Goal: Task Accomplishment & Management: Manage account settings

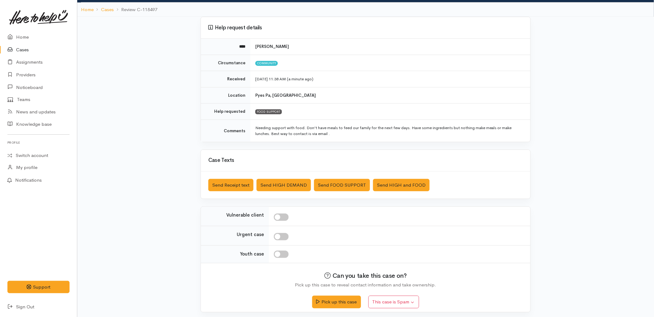
scroll to position [40, 0]
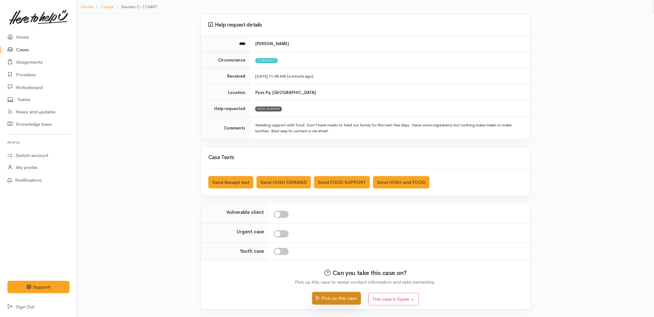
click at [351, 295] on button "Pick up this case" at bounding box center [336, 298] width 49 height 13
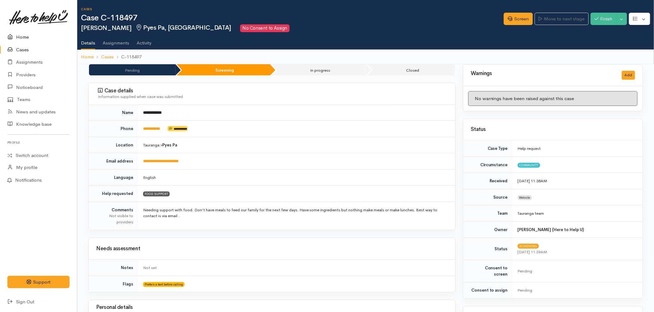
click at [24, 34] on link "Home" at bounding box center [38, 37] width 77 height 13
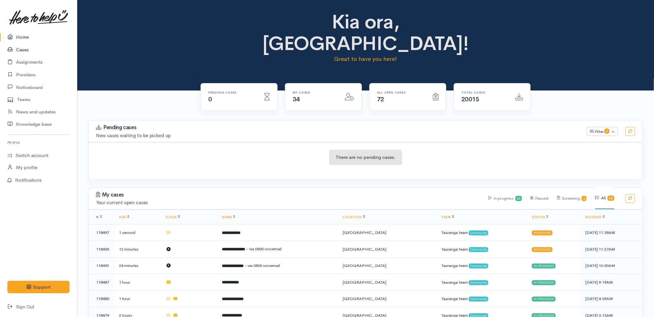
click at [32, 49] on link "Cases" at bounding box center [38, 50] width 77 height 13
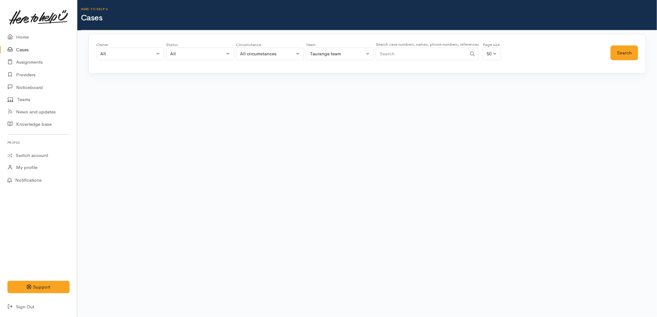
click at [416, 54] on input "Search" at bounding box center [421, 54] width 91 height 13
paste input "0204575816"
type input "0204575816"
click at [629, 54] on button "Search" at bounding box center [624, 52] width 28 height 15
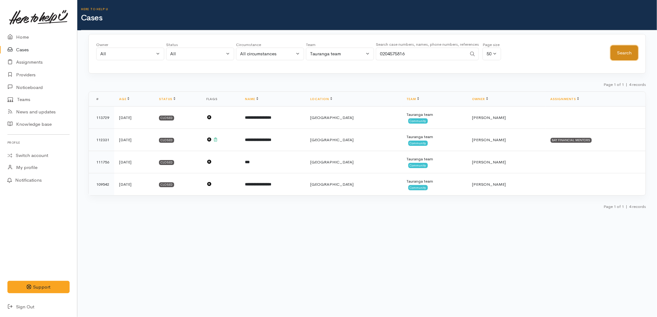
click at [629, 54] on button "Search" at bounding box center [624, 52] width 28 height 15
click at [25, 33] on link "Home" at bounding box center [38, 37] width 77 height 13
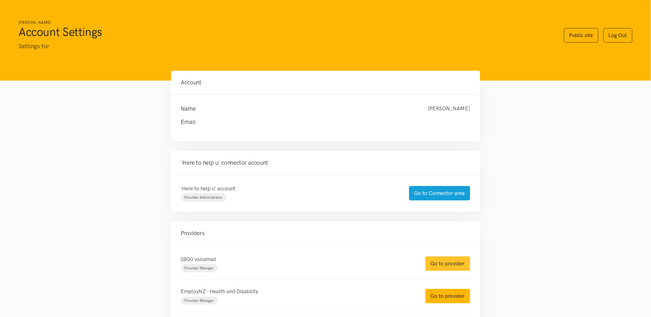
click at [448, 262] on link "Go to provider" at bounding box center [448, 264] width 45 height 15
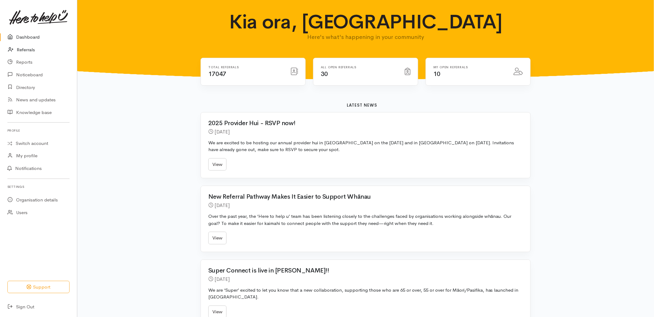
click at [35, 48] on link "Referrals" at bounding box center [38, 50] width 77 height 13
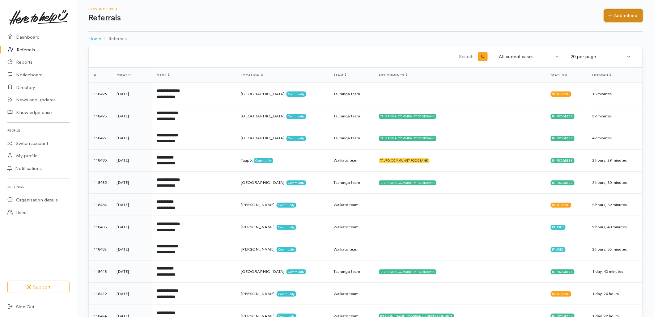
click at [614, 16] on link "Add referral" at bounding box center [623, 15] width 39 height 13
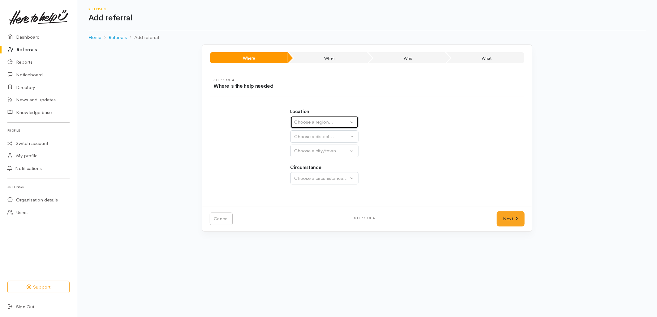
click at [335, 122] on div "Choose a region..." at bounding box center [321, 122] width 54 height 7
click at [335, 170] on link "Bay of Plenty" at bounding box center [324, 171] width 67 height 10
select select "4"
select select
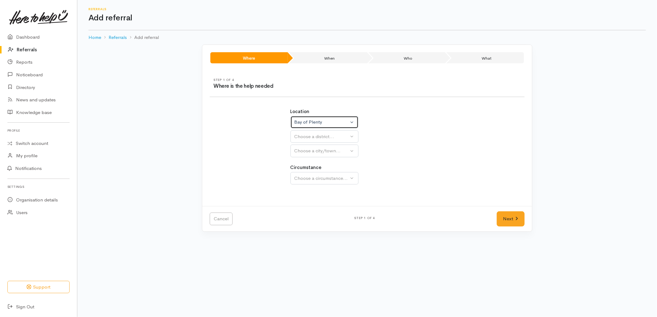
select select
click at [323, 135] on div "Choose a district..." at bounding box center [337, 136] width 87 height 7
click at [322, 162] on link "[GEOGRAPHIC_DATA]" at bounding box center [341, 166] width 100 height 10
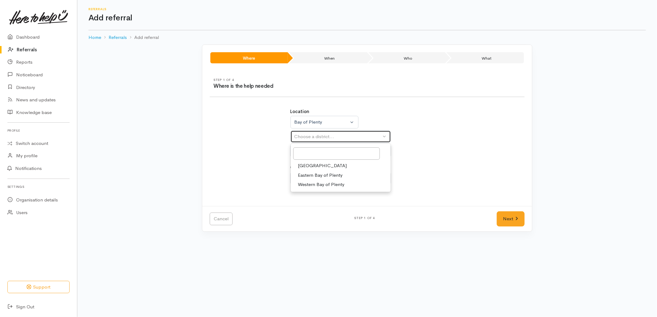
select select "6"
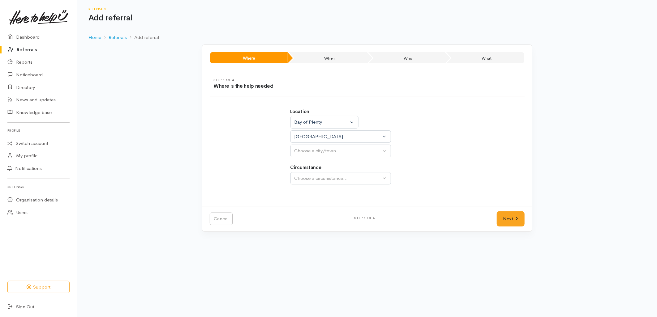
select select
click at [318, 182] on link "[GEOGRAPHIC_DATA]" at bounding box center [341, 181] width 100 height 10
select select "4"
click at [316, 185] on div "Location Auckland Waikato Bay of Plenty Bay of Plenty Auckland Waikato Bay of P…" at bounding box center [367, 150] width 161 height 98
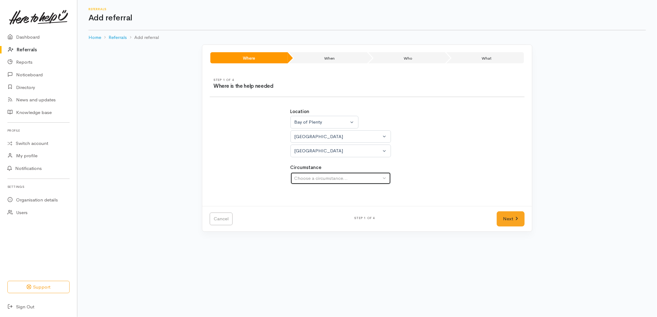
click at [315, 177] on div "Choose a circumstance..." at bounding box center [337, 178] width 87 height 7
click at [311, 208] on span "Community" at bounding box center [309, 207] width 23 height 7
select select "2"
click at [501, 224] on link "Next" at bounding box center [510, 218] width 28 height 15
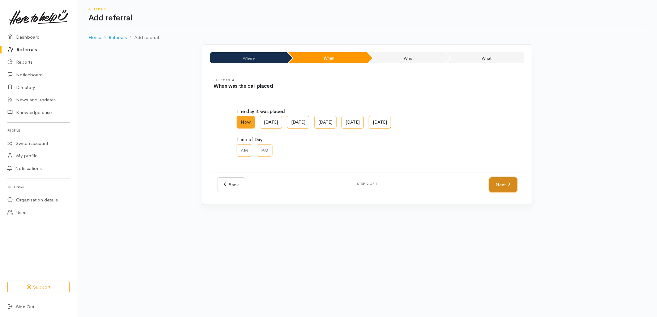
click at [508, 188] on link "Next" at bounding box center [503, 184] width 28 height 15
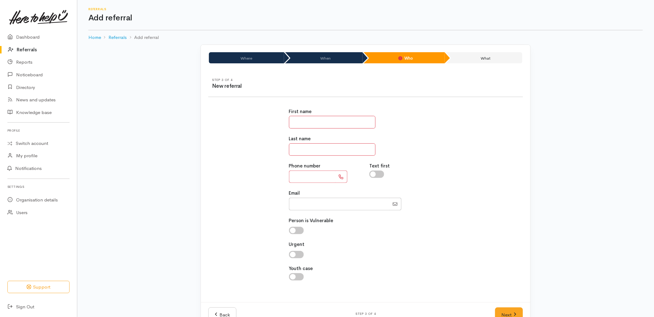
click at [337, 122] on input "text" at bounding box center [332, 122] width 87 height 13
type input "*"
type input "********"
type input "**********"
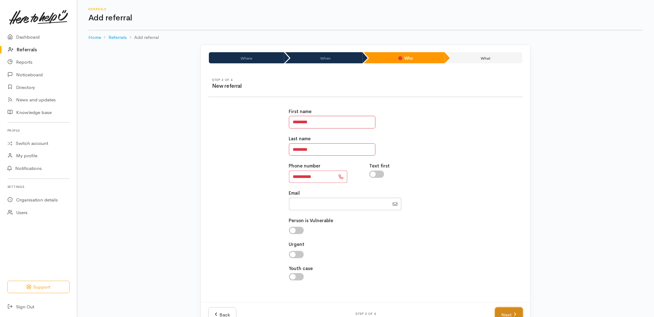
drag, startPoint x: 514, startPoint y: 313, endPoint x: 512, endPoint y: 310, distance: 4.0
click at [514, 313] on icon at bounding box center [515, 314] width 3 height 5
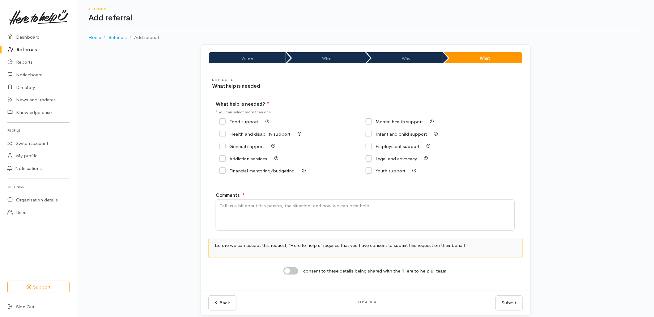
click at [244, 120] on input "Food support" at bounding box center [238, 121] width 39 height 5
checkbox input "true"
click at [271, 223] on textarea "Comments" at bounding box center [365, 215] width 299 height 31
type textarea "Requesting food support - lives in Rotorua permanently but is in Tauranga until…"
click at [288, 275] on input "I consent to these details being shared with the 'Here to help u' team." at bounding box center [290, 270] width 15 height 7
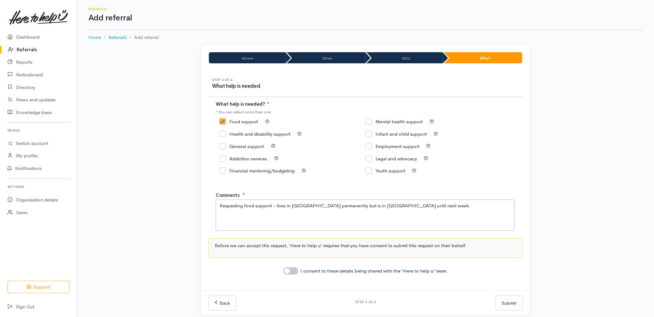
checkbox input "true"
click at [502, 304] on button "Submit" at bounding box center [509, 303] width 28 height 15
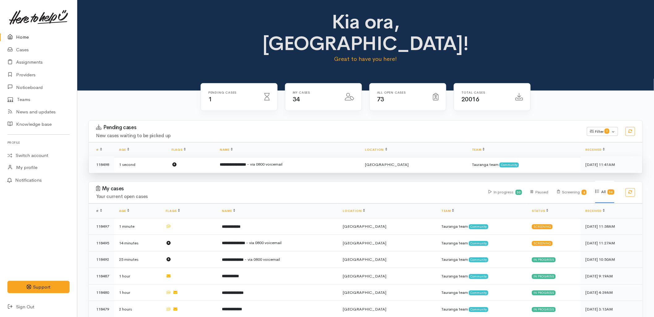
click at [230, 156] on td "**********" at bounding box center [287, 164] width 145 height 16
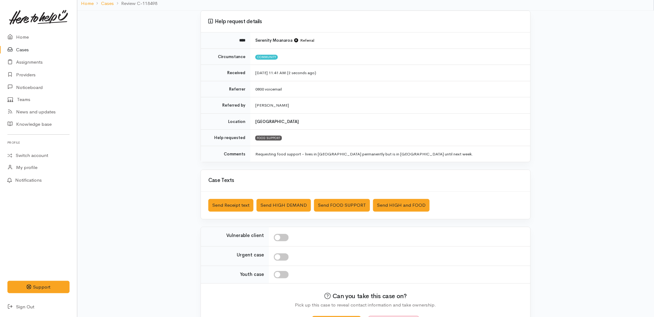
scroll to position [67, 0]
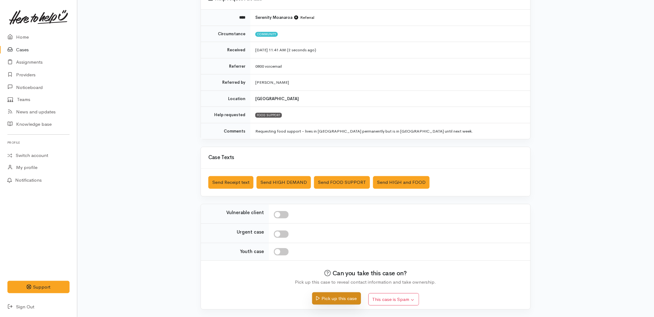
click at [331, 297] on button "Pick up this case" at bounding box center [336, 298] width 49 height 13
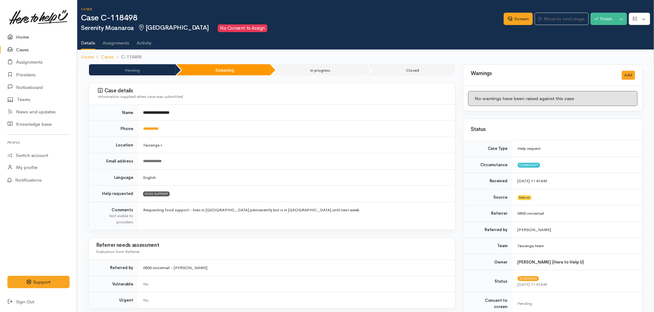
click at [20, 35] on link "Home" at bounding box center [38, 37] width 77 height 13
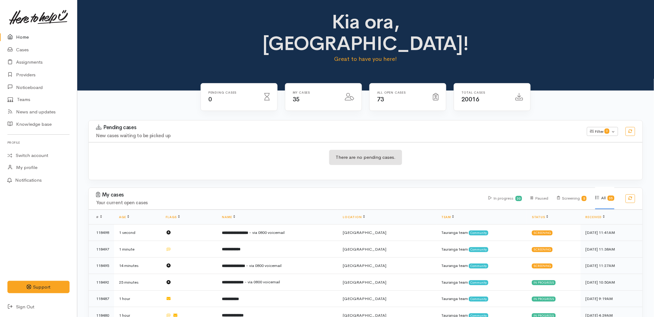
click at [305, 150] on div "There are no pending cases." at bounding box center [366, 161] width 554 height 23
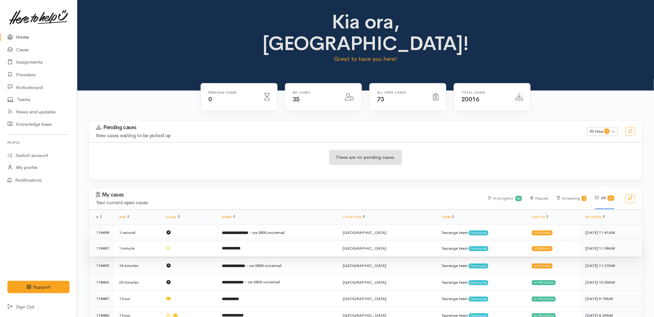
click at [266, 240] on td "**********" at bounding box center [277, 248] width 121 height 17
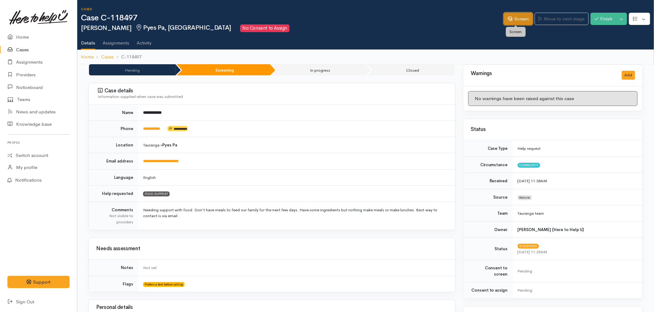
click at [511, 22] on link "Screen" at bounding box center [518, 19] width 29 height 13
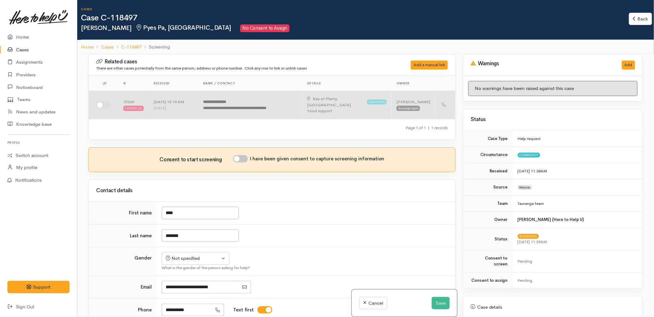
click at [106, 101] on input "checkbox" at bounding box center [103, 104] width 15 height 7
checkbox input "true"
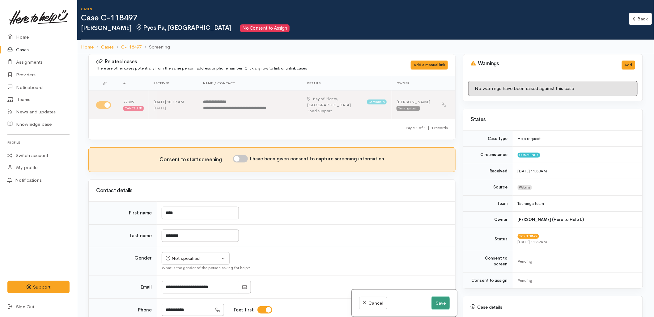
click at [439, 301] on button "Save" at bounding box center [441, 303] width 18 height 13
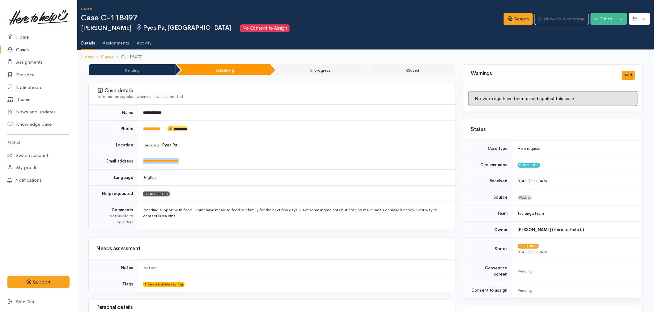
drag, startPoint x: 195, startPoint y: 163, endPoint x: 144, endPoint y: 166, distance: 51.7
click at [144, 166] on td "**********" at bounding box center [296, 161] width 317 height 16
copy link "**********"
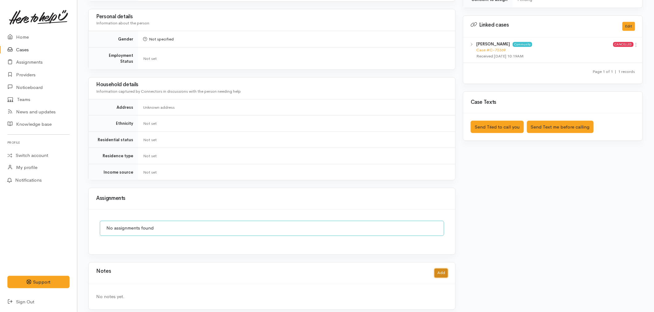
click at [441, 269] on button "Add" at bounding box center [441, 273] width 13 height 9
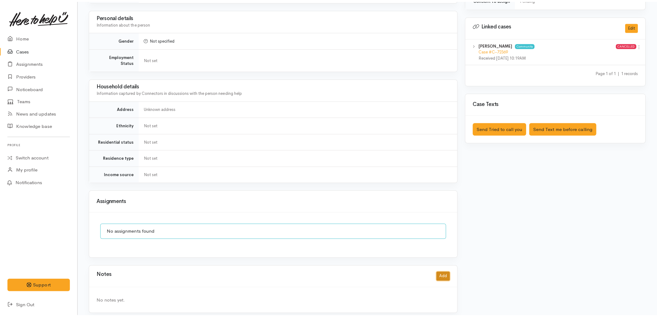
scroll to position [286, 0]
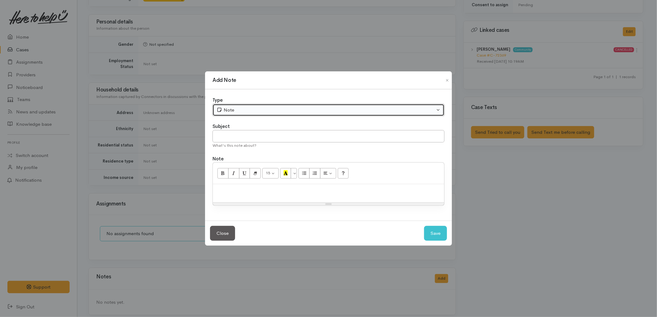
click at [226, 104] on button "Note" at bounding box center [328, 110] width 232 height 13
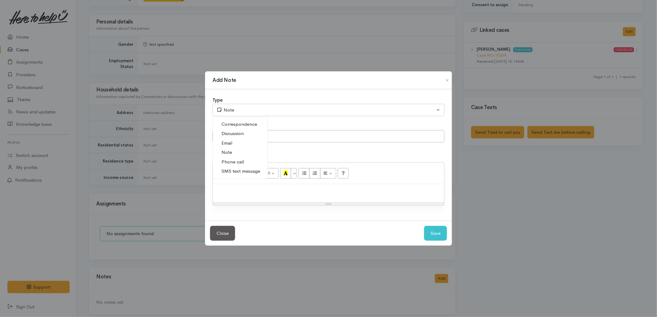
click at [226, 146] on span "Email" at bounding box center [226, 143] width 11 height 7
select select "2"
click at [224, 138] on input "text" at bounding box center [328, 136] width 232 height 13
type input "Email (re. screening questions)"
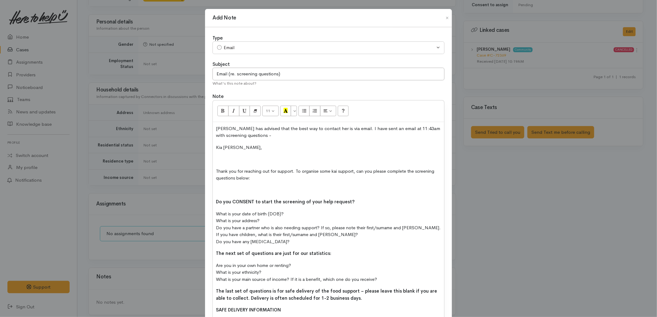
scroll to position [69, 0]
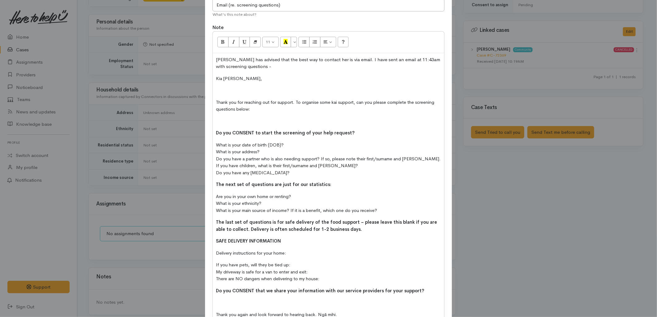
click at [223, 92] on p at bounding box center [328, 90] width 225 height 7
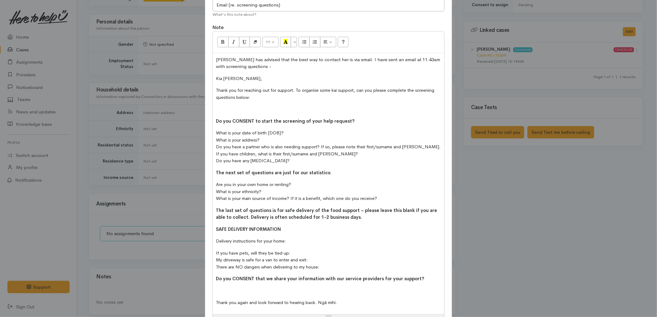
click at [242, 110] on p at bounding box center [328, 109] width 225 height 7
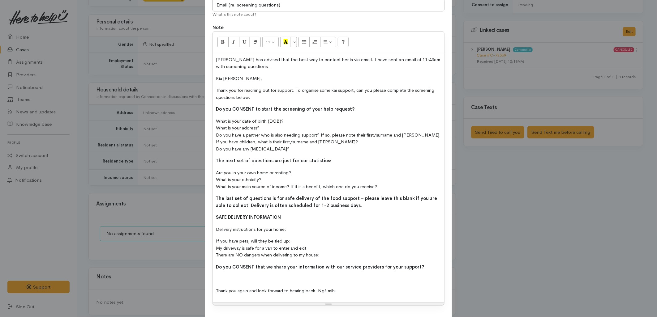
click at [242, 281] on p at bounding box center [328, 278] width 225 height 7
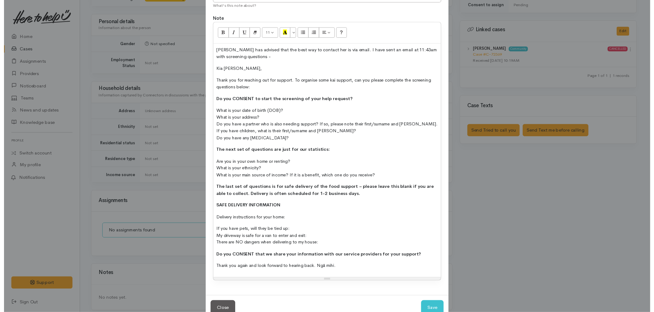
scroll to position [95, 0]
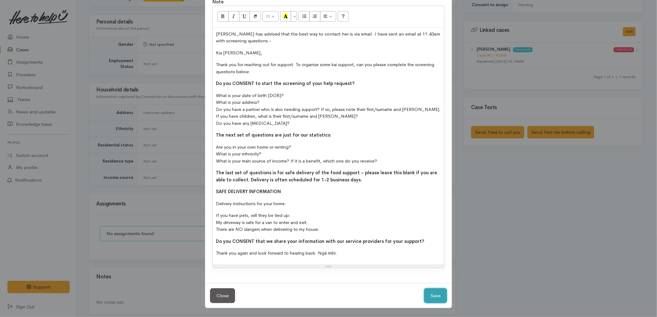
click at [436, 295] on button "Save" at bounding box center [435, 295] width 23 height 15
select select "1"
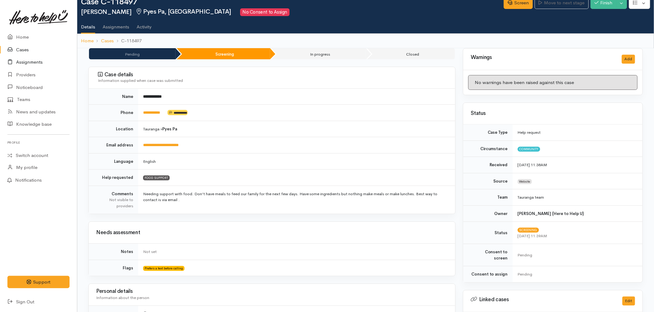
scroll to position [11, 0]
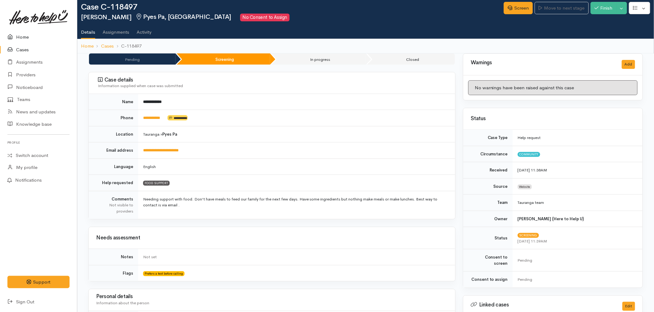
click at [27, 36] on link "Home" at bounding box center [38, 37] width 77 height 13
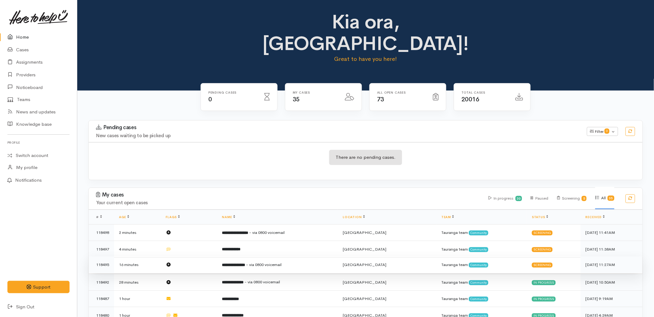
click at [228, 263] on b "**********" at bounding box center [233, 265] width 23 height 4
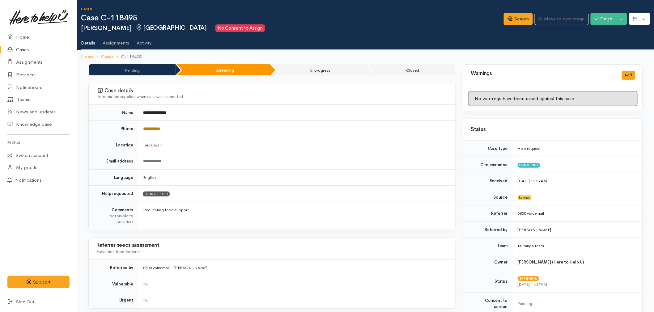
click at [157, 129] on link "**********" at bounding box center [151, 129] width 17 height 4
click at [517, 19] on link "Screen" at bounding box center [518, 19] width 29 height 13
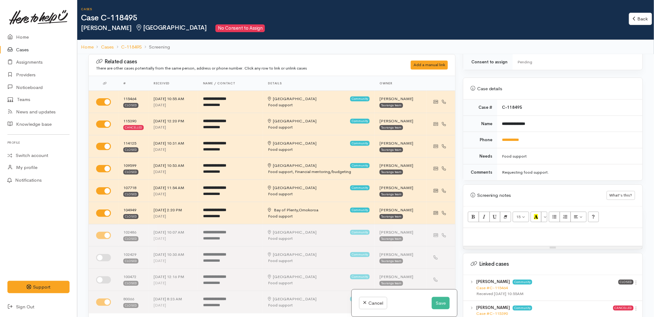
scroll to position [309, 0]
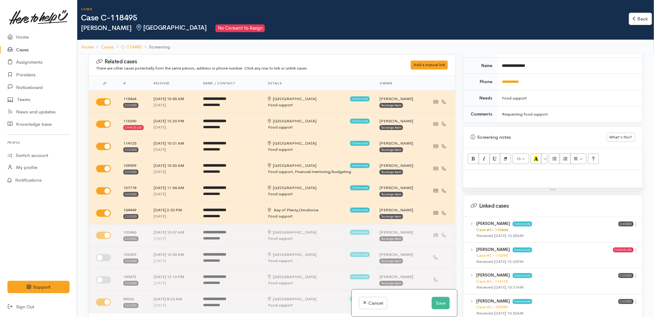
click at [492, 227] on link "Case #C-115464" at bounding box center [492, 229] width 32 height 5
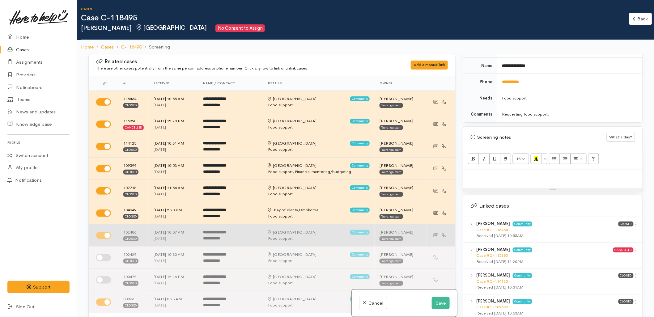
scroll to position [103, 0]
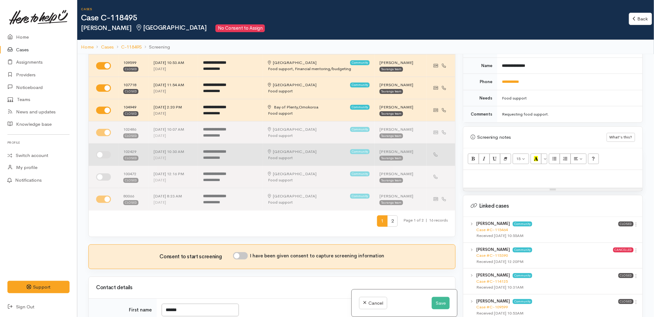
click at [99, 153] on input "checkbox" at bounding box center [103, 154] width 15 height 7
checkbox input "true"
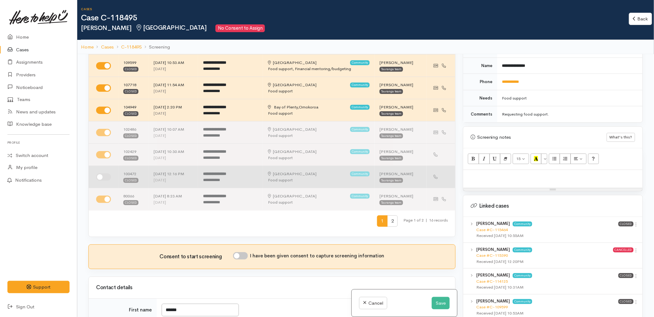
click at [104, 177] on input "checkbox" at bounding box center [103, 176] width 15 height 7
checkbox input "true"
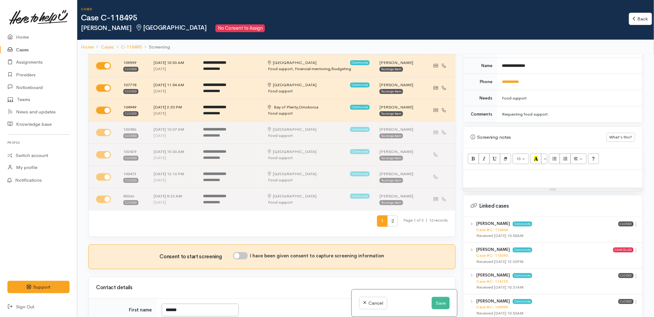
scroll to position [309, 0]
click at [389, 223] on span "2" at bounding box center [392, 220] width 11 height 11
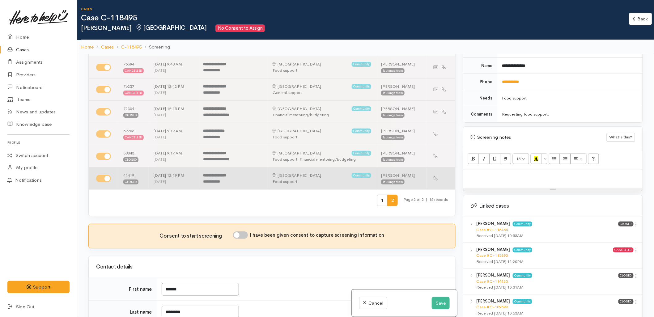
scroll to position [8, 0]
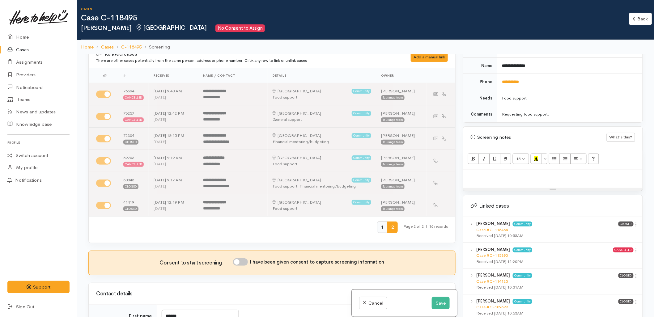
click at [381, 226] on span "1" at bounding box center [382, 227] width 11 height 11
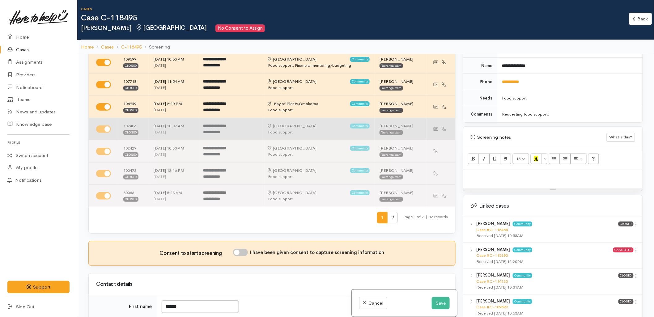
scroll to position [111, 0]
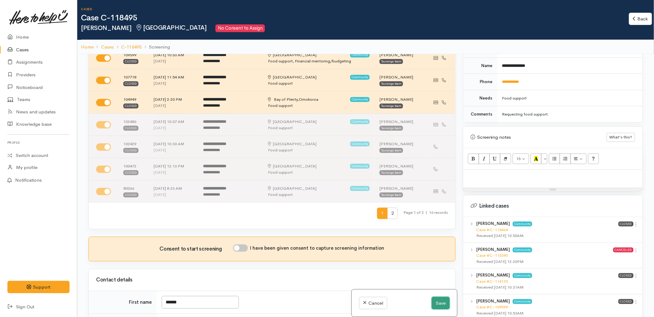
click at [437, 305] on button "Save" at bounding box center [441, 303] width 18 height 13
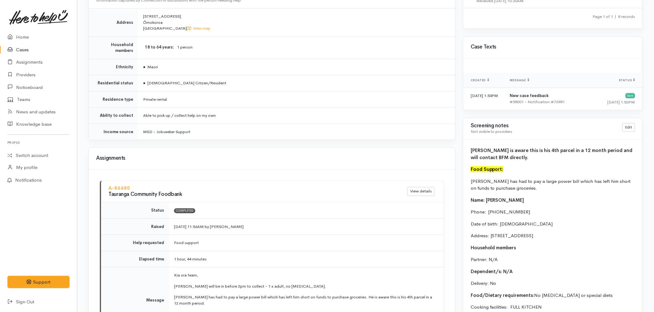
scroll to position [584, 0]
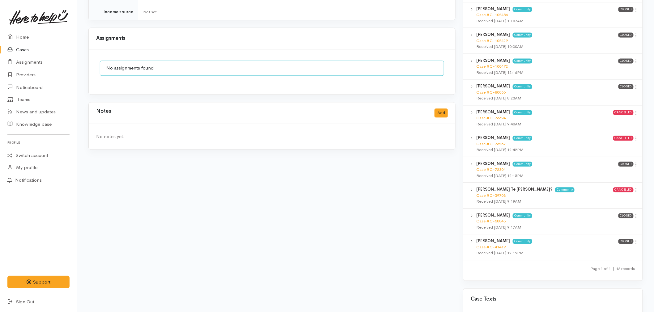
scroll to position [515, 0]
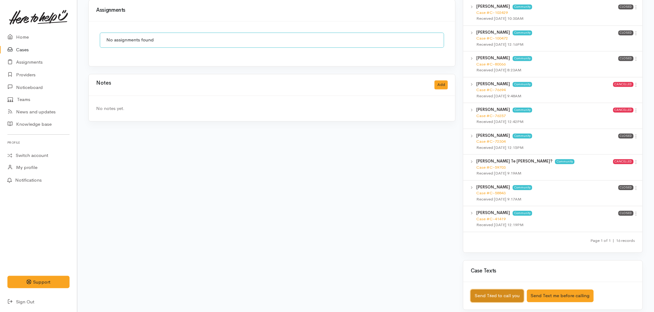
click at [508, 290] on button "Send Tried to call you" at bounding box center [497, 296] width 53 height 13
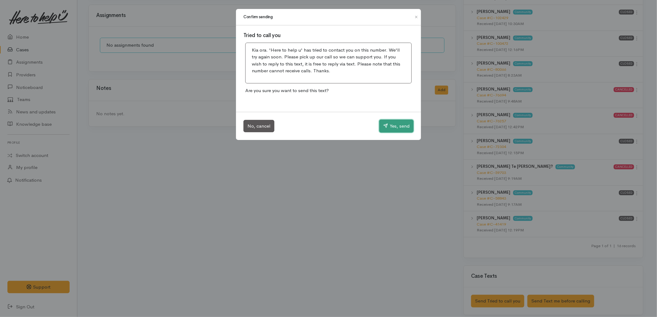
click at [394, 127] on button "Yes, send" at bounding box center [396, 126] width 34 height 13
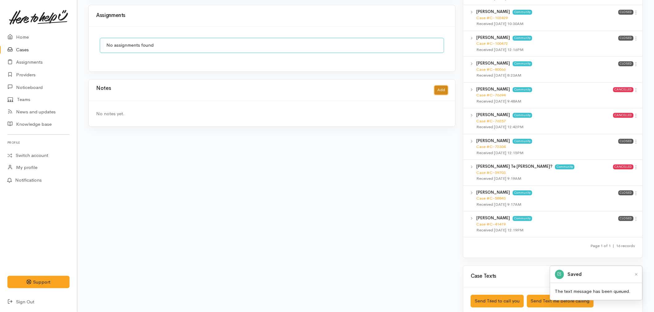
click at [443, 87] on button "Add" at bounding box center [441, 90] width 13 height 9
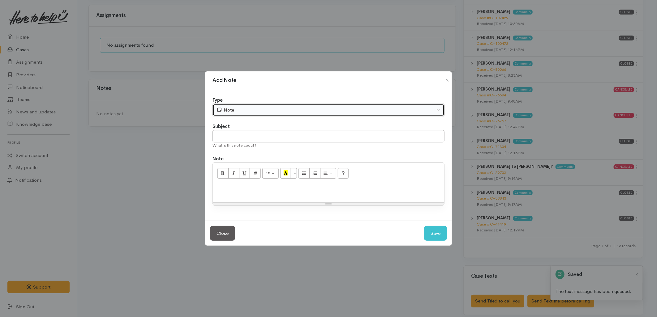
click at [260, 115] on button "Note" at bounding box center [328, 110] width 232 height 13
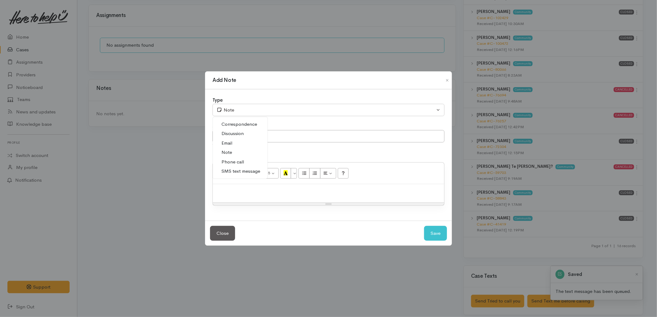
click at [243, 162] on span "Phone call" at bounding box center [232, 162] width 23 height 7
select select "3"
click at [238, 141] on input "text" at bounding box center [328, 136] width 232 height 13
type input "Attempted to Contact"
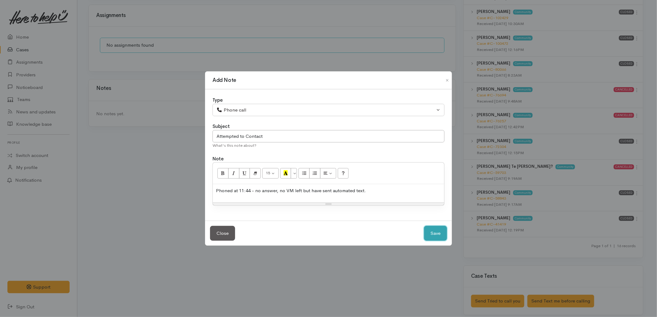
click at [430, 234] on button "Save" at bounding box center [435, 233] width 23 height 15
select select "1"
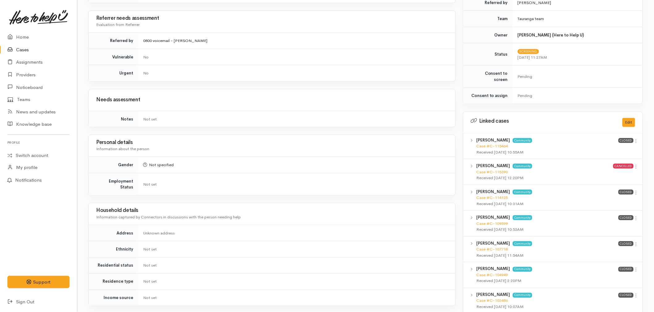
scroll to position [0, 0]
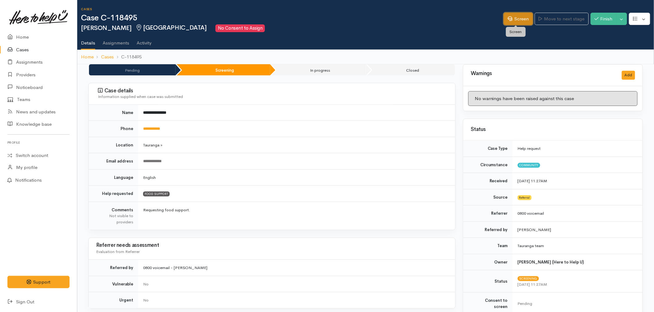
click at [509, 20] on link "Screen" at bounding box center [518, 19] width 29 height 13
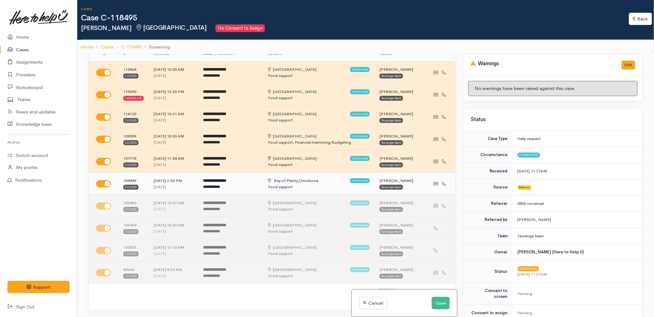
scroll to position [69, 0]
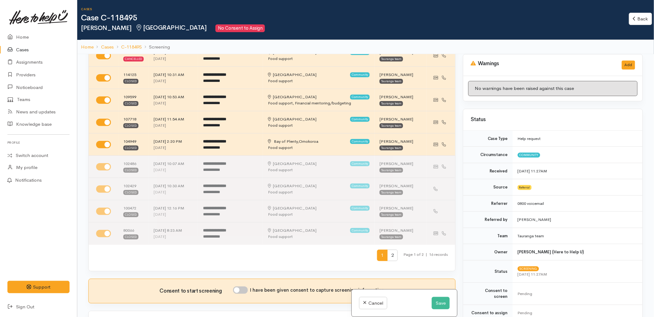
click at [296, 267] on div "1 2 Page 1 of 2 | 16 records" at bounding box center [272, 258] width 367 height 27
click at [387, 257] on span "2" at bounding box center [392, 255] width 11 height 11
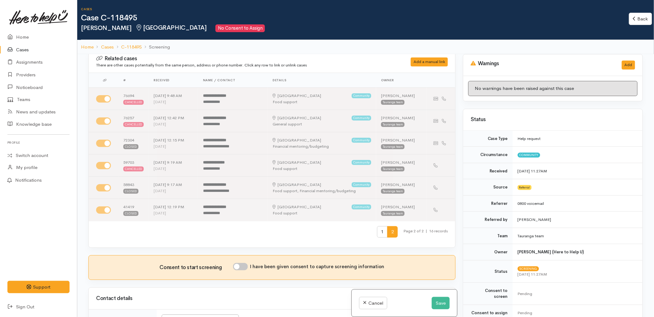
scroll to position [0, 0]
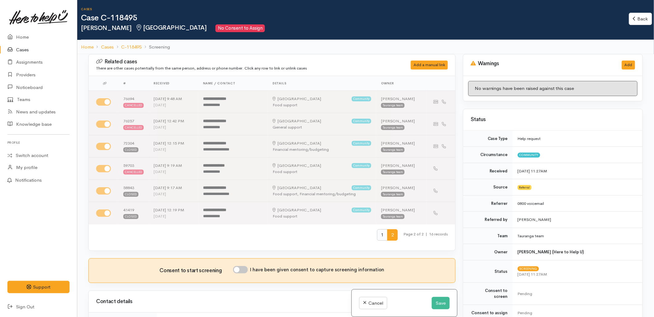
click at [377, 237] on span "1" at bounding box center [382, 234] width 11 height 11
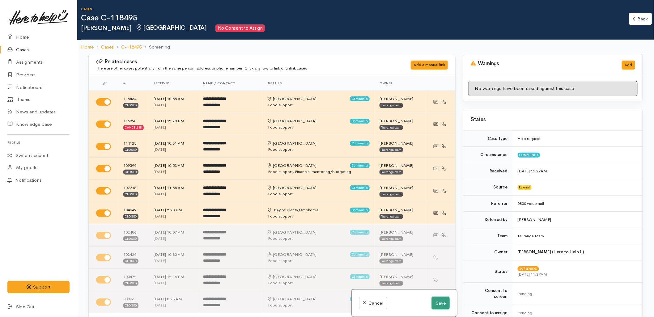
click at [433, 303] on button "Save" at bounding box center [441, 303] width 18 height 13
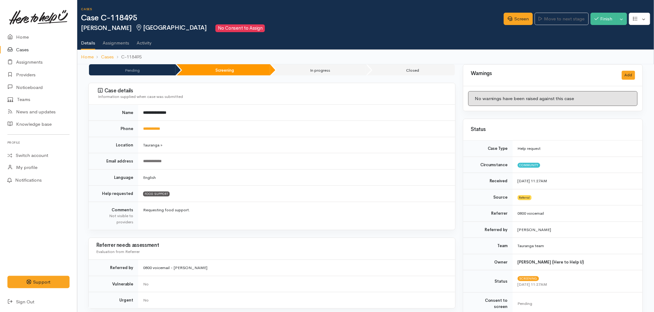
click at [23, 48] on link "Cases" at bounding box center [38, 50] width 77 height 13
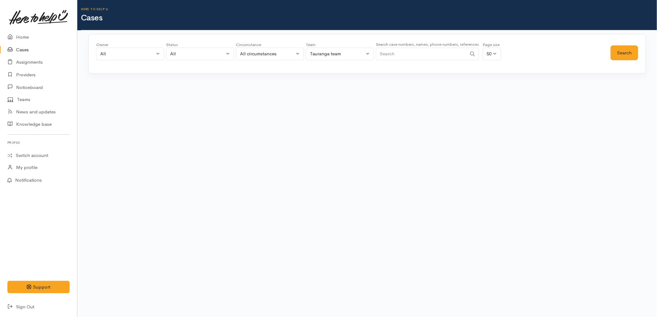
click at [418, 53] on input "Search" at bounding box center [421, 54] width 91 height 13
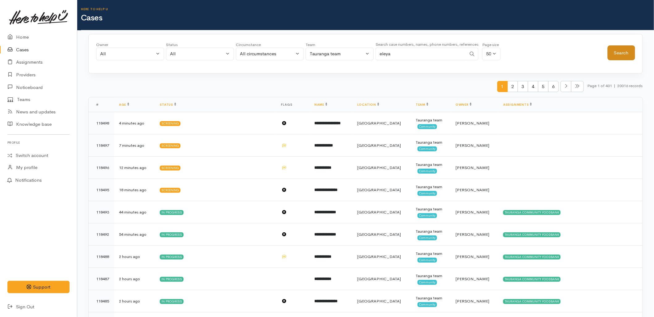
type input "eleya"
click at [611, 53] on button "Search" at bounding box center [622, 52] width 28 height 15
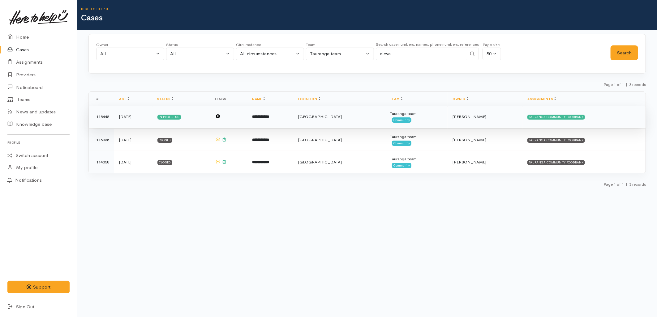
click at [269, 117] on b "**********" at bounding box center [260, 117] width 17 height 4
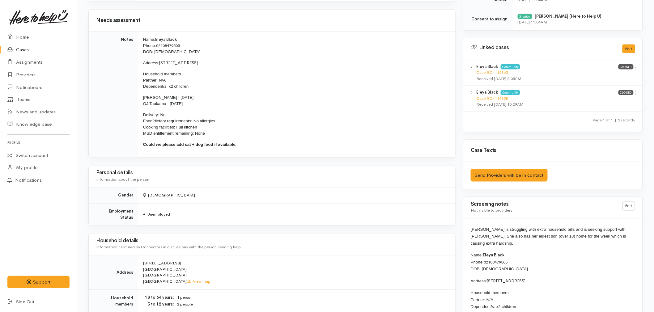
scroll to position [309, 0]
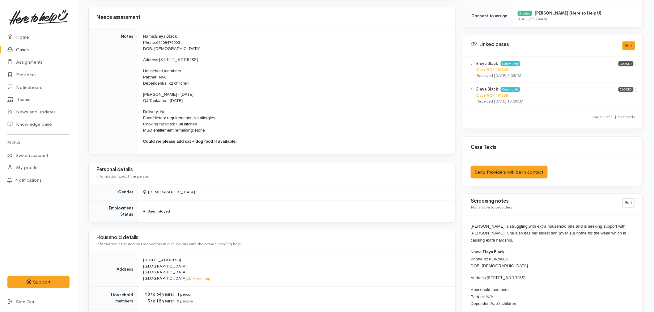
click at [273, 218] on td "● Unemployed" at bounding box center [296, 212] width 317 height 22
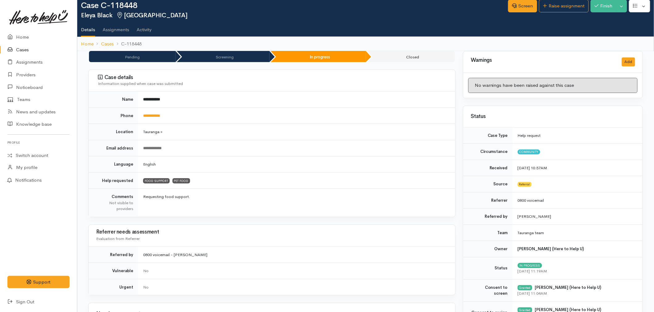
scroll to position [0, 0]
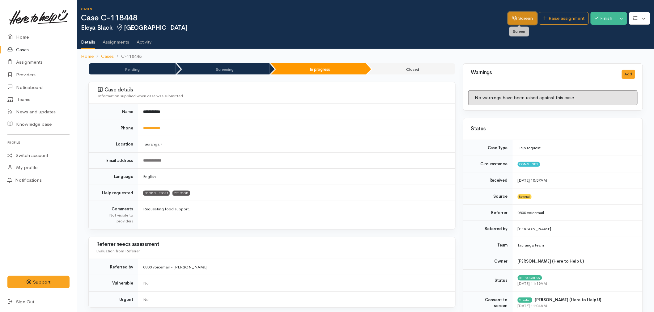
click at [517, 20] on link "Screen" at bounding box center [522, 18] width 29 height 13
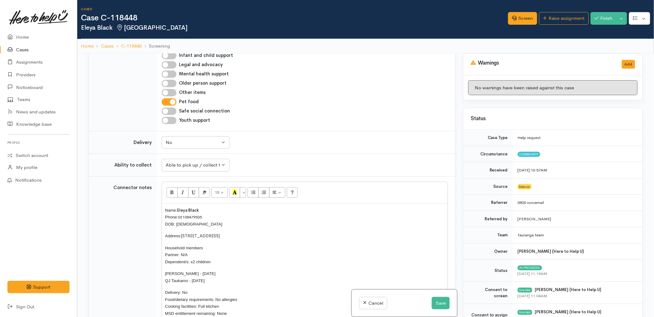
scroll to position [481, 0]
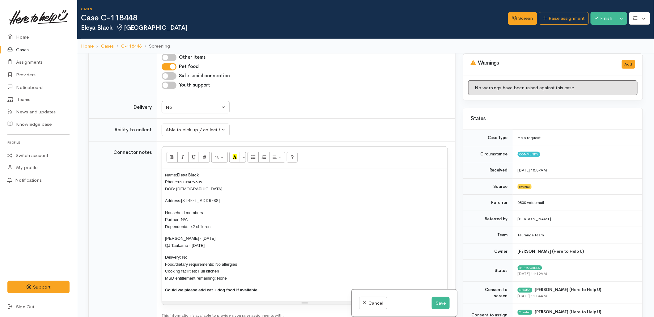
click at [184, 255] on span "Delivery: No Food/dietary requirements: No allergies Cooking facilities: Full k…" at bounding box center [201, 268] width 72 height 26
click at [205, 104] on div "No" at bounding box center [193, 107] width 54 height 7
click at [201, 142] on span "Delivery needed" at bounding box center [185, 145] width 33 height 7
select select "3"
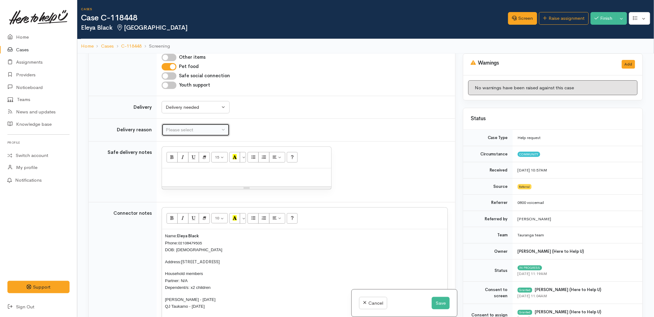
click at [199, 126] on div "Please select" at bounding box center [193, 129] width 54 height 7
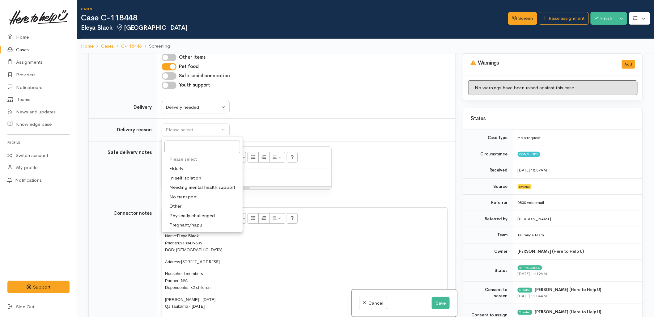
click at [188, 194] on span "No transport" at bounding box center [182, 197] width 27 height 7
select select "2"
click at [136, 263] on td "Connector notes" at bounding box center [123, 293] width 68 height 182
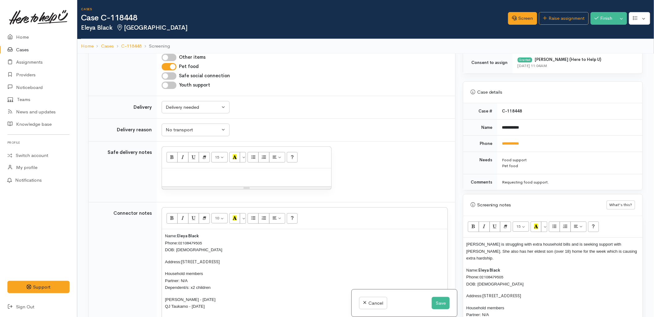
scroll to position [309, 0]
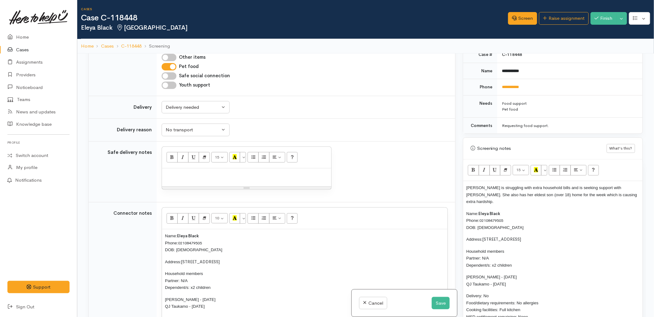
click at [486, 294] on span "Delivery: No Food/dietary requirements: No allergies Cooking facilities: Full k…" at bounding box center [502, 307] width 72 height 26
click at [189, 168] on div at bounding box center [246, 177] width 169 height 18
paste div
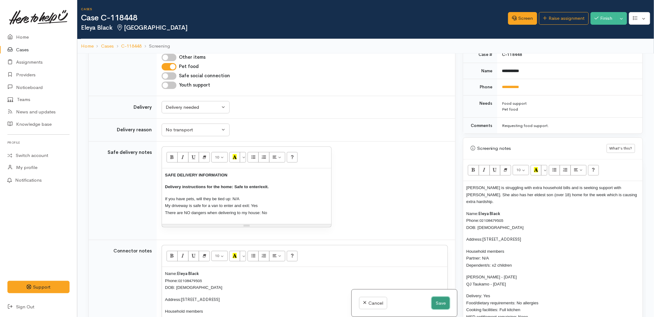
click at [442, 305] on button "Save" at bounding box center [441, 303] width 18 height 13
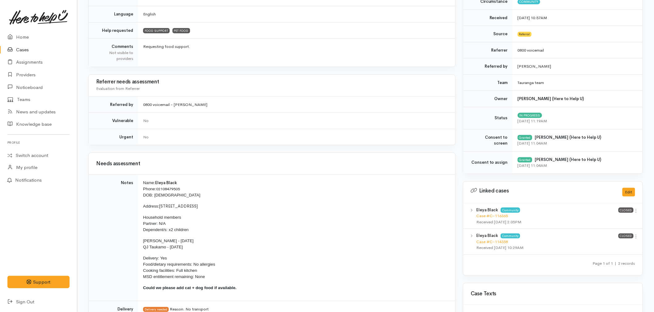
scroll to position [172, 0]
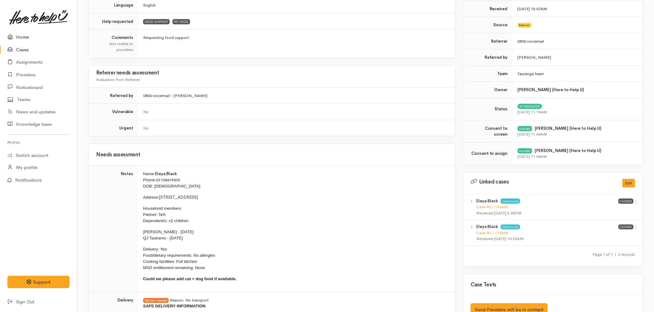
click at [11, 36] on icon at bounding box center [11, 37] width 9 height 8
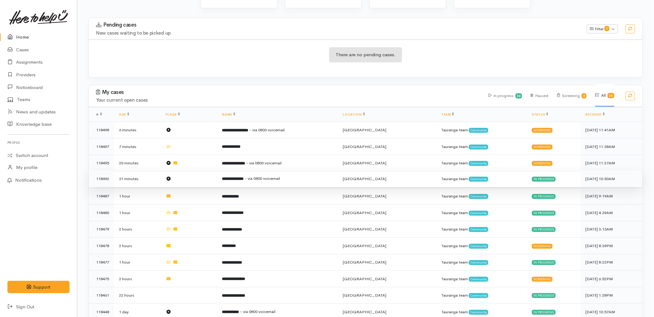
scroll to position [103, 0]
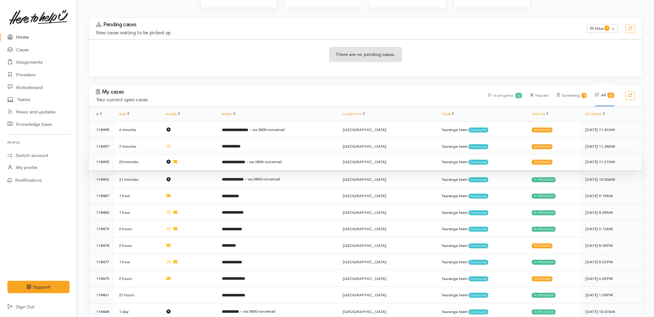
click at [245, 154] on td "**********" at bounding box center [277, 162] width 121 height 17
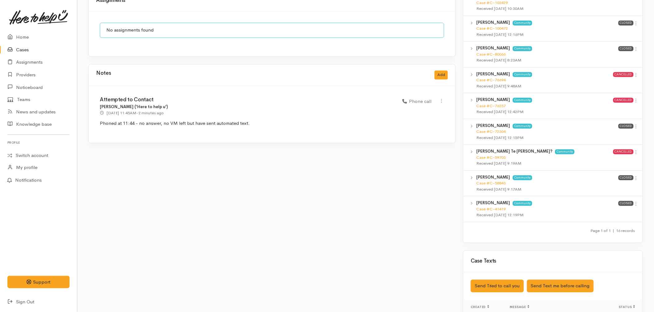
scroll to position [578, 0]
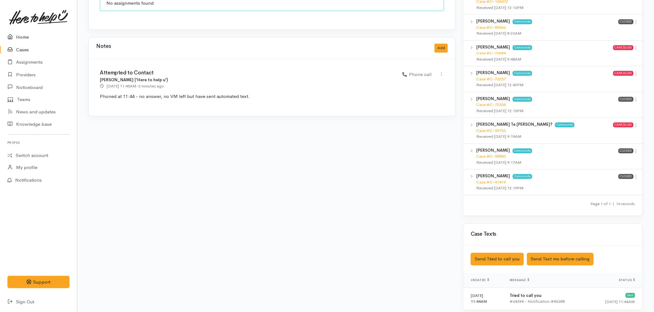
click at [32, 35] on link "Home" at bounding box center [38, 37] width 77 height 13
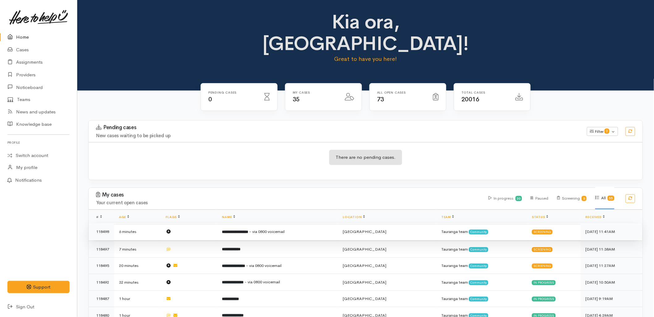
click at [285, 229] on span "- via 0800 voicemail" at bounding box center [267, 231] width 36 height 5
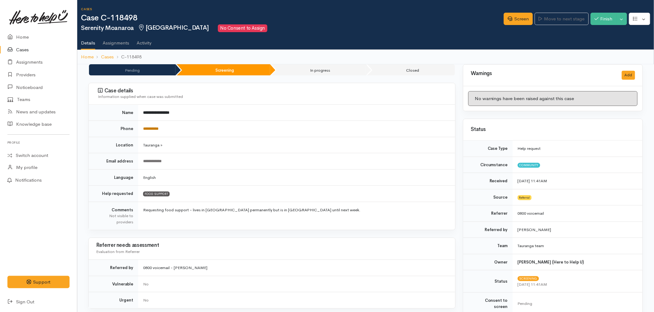
click at [159, 129] on link "**********" at bounding box center [150, 129] width 15 height 4
click at [512, 20] on link "Screen" at bounding box center [518, 19] width 29 height 13
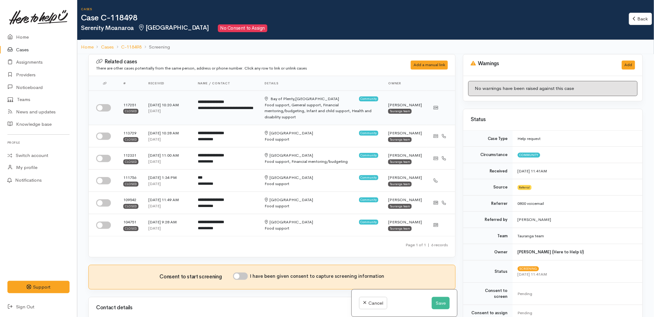
click at [99, 104] on input "checkbox" at bounding box center [103, 107] width 15 height 7
checkbox input "true"
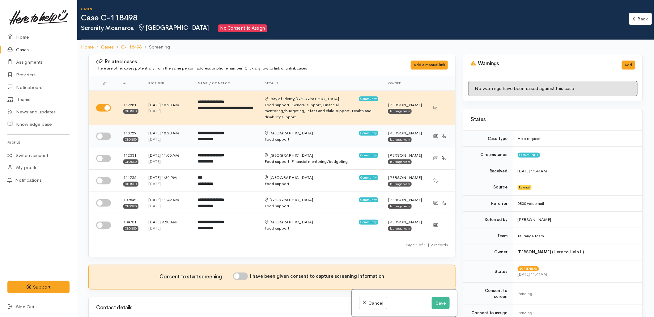
click at [107, 133] on input "checkbox" at bounding box center [103, 136] width 15 height 7
checkbox input "true"
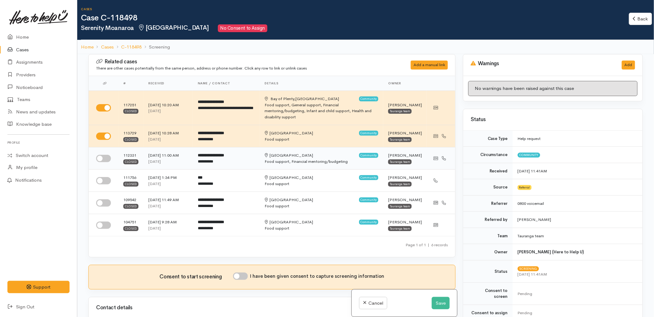
click at [107, 158] on input "checkbox" at bounding box center [103, 158] width 15 height 7
checkbox input "true"
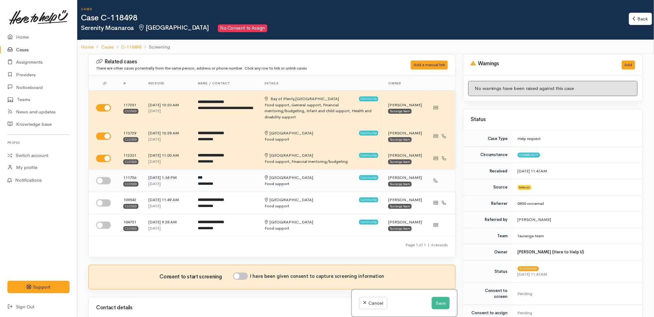
click at [102, 185] on input "checkbox" at bounding box center [103, 180] width 15 height 7
checkbox input "true"
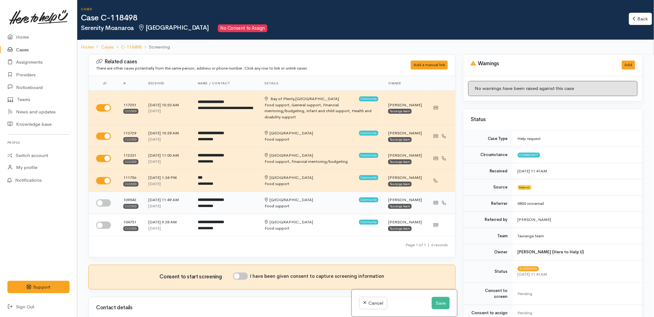
click at [102, 207] on input "checkbox" at bounding box center [103, 202] width 15 height 7
checkbox input "true"
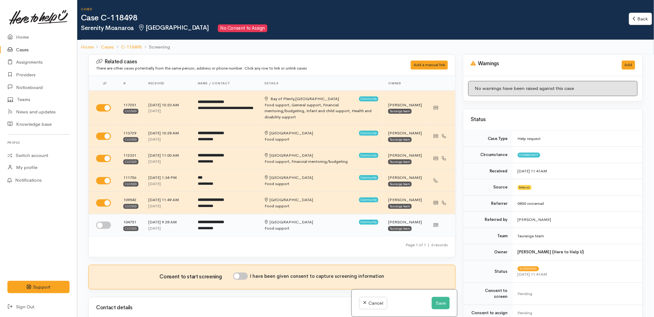
click at [103, 229] on input "checkbox" at bounding box center [103, 225] width 15 height 7
checkbox input "true"
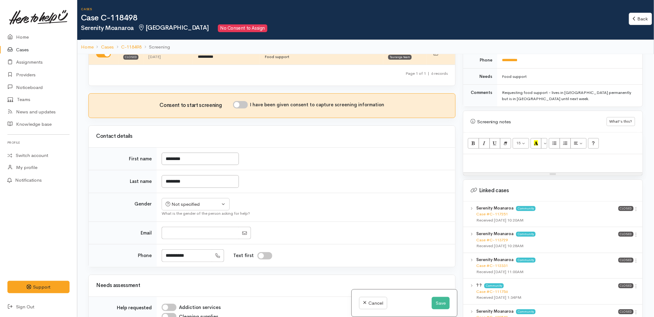
scroll to position [343, 0]
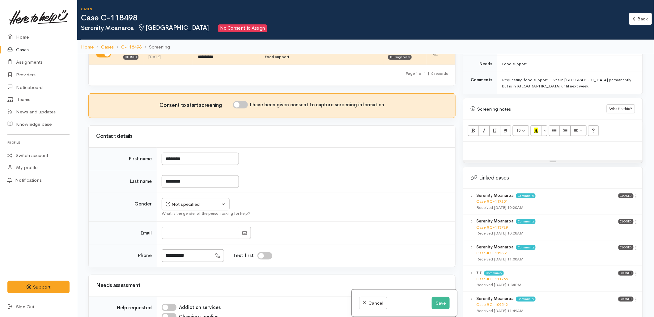
drag, startPoint x: 551, startPoint y: 82, endPoint x: 551, endPoint y: 74, distance: 7.5
click at [551, 77] on div "Requesting food support - lives in Rotorua permanently but is in Tauranga until…" at bounding box center [568, 83] width 133 height 12
copy div "lives in Rotorua permanently but is in Tauranga until next week."
click at [503, 145] on p at bounding box center [552, 148] width 173 height 7
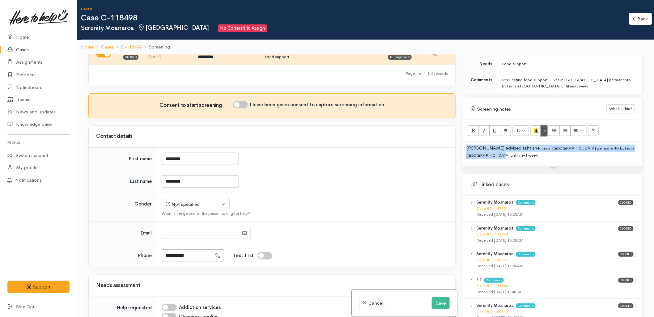
click at [546, 125] on button "More Color" at bounding box center [544, 130] width 6 height 11
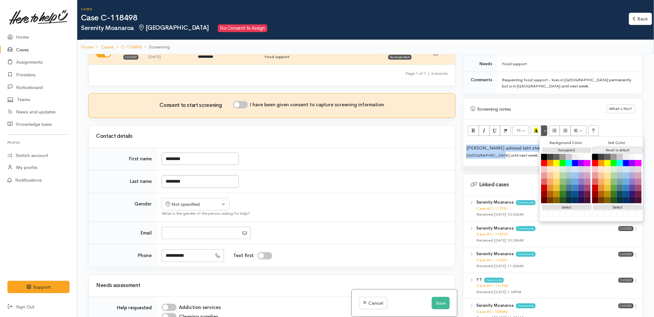
click at [613, 147] on button "Reset to default" at bounding box center [617, 150] width 49 height 6
click at [496, 147] on p "Serenity advised taht she lives in Rotorua permanently but is in Tauranga until…" at bounding box center [552, 152] width 173 height 14
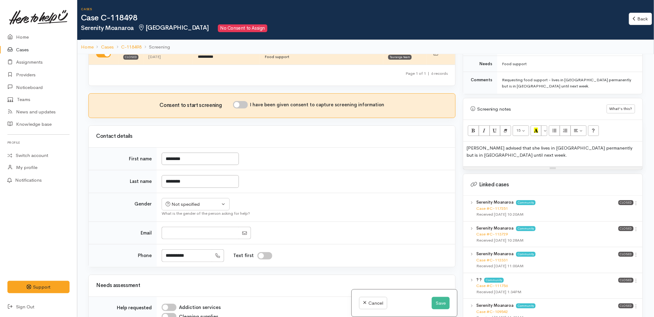
click at [492, 152] on p "Serenity advised that she lives in Rotorua permanently but is in Tauranga until…" at bounding box center [552, 152] width 173 height 14
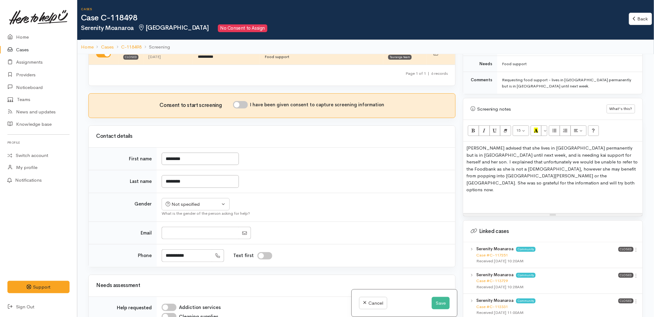
click at [491, 198] on p at bounding box center [552, 201] width 173 height 7
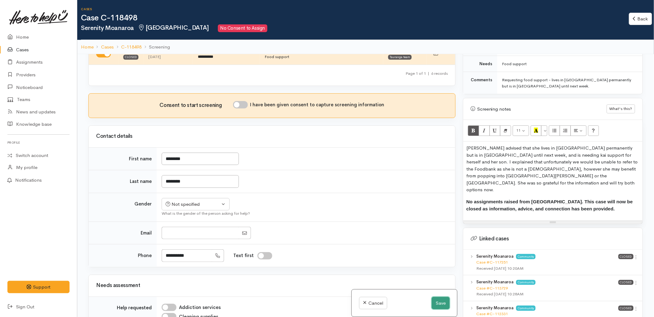
click at [437, 304] on button "Save" at bounding box center [441, 303] width 18 height 13
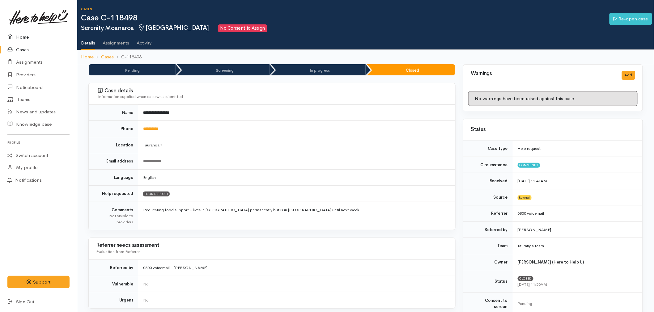
click at [18, 38] on link "Home" at bounding box center [38, 37] width 77 height 13
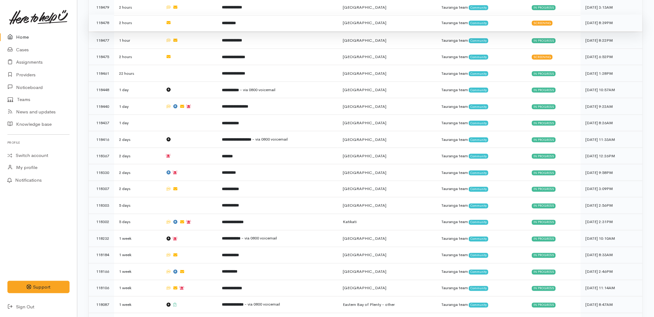
scroll to position [309, 0]
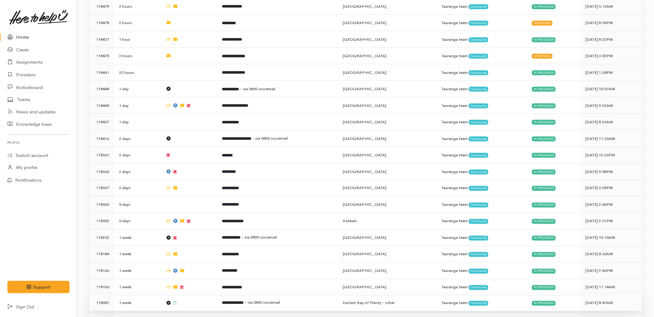
click at [239, 301] on b "**********" at bounding box center [233, 303] width 22 height 4
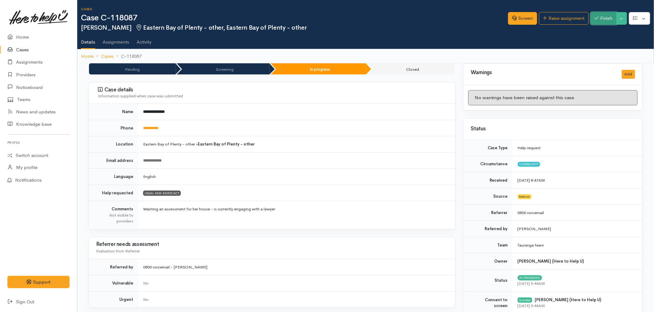
click at [599, 19] on button "Finish" at bounding box center [604, 18] width 26 height 13
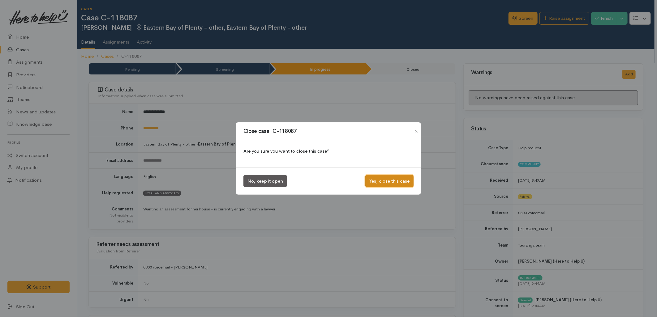
click at [388, 180] on button "Yes, close this case" at bounding box center [389, 181] width 48 height 13
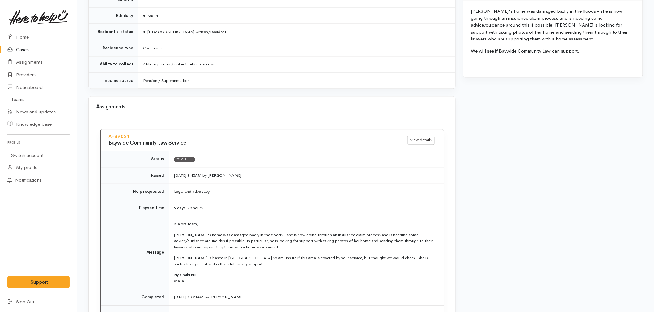
scroll to position [619, 0]
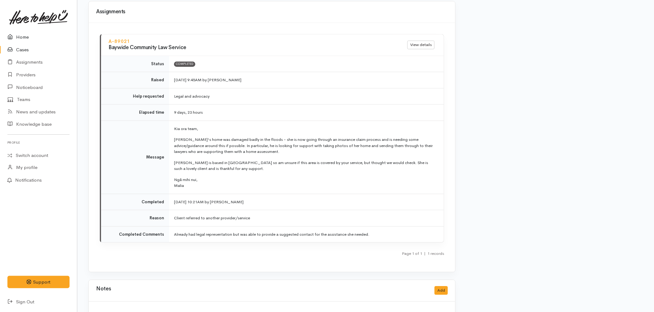
click at [25, 38] on link "Home" at bounding box center [38, 37] width 77 height 13
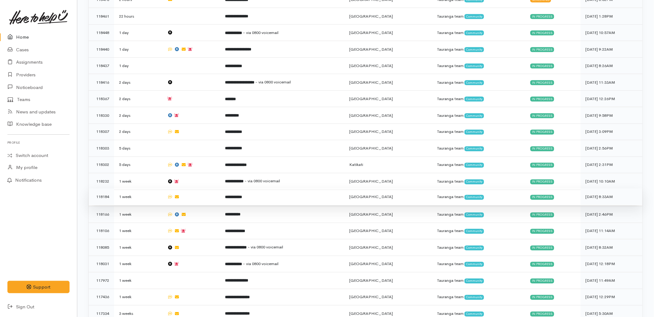
scroll to position [378, 0]
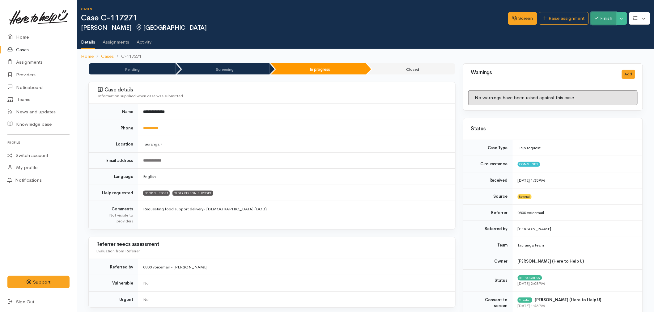
click at [601, 21] on button "Finish" at bounding box center [604, 18] width 26 height 13
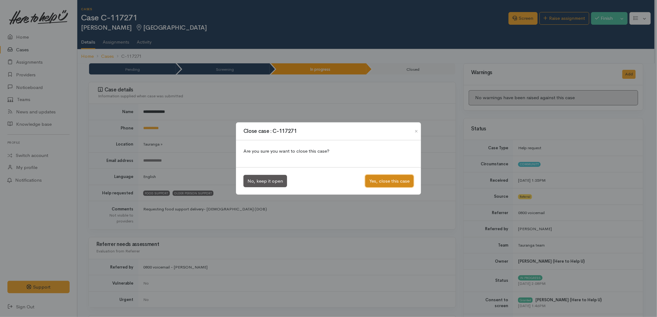
click at [391, 184] on button "Yes, close this case" at bounding box center [389, 181] width 48 height 13
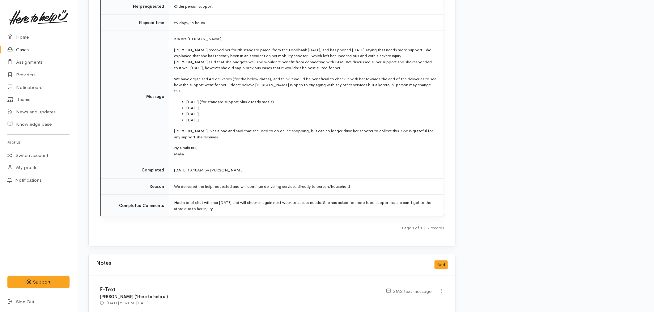
scroll to position [1065, 0]
click at [20, 38] on link "Home" at bounding box center [38, 37] width 77 height 13
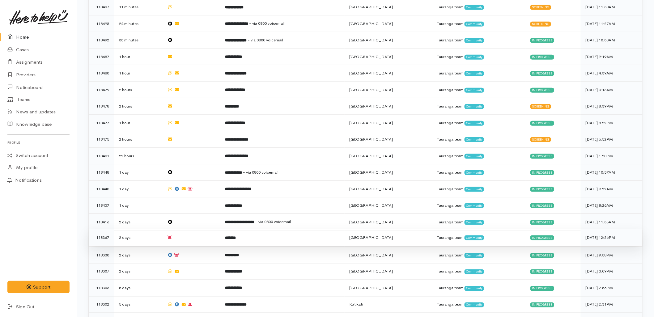
scroll to position [223, 0]
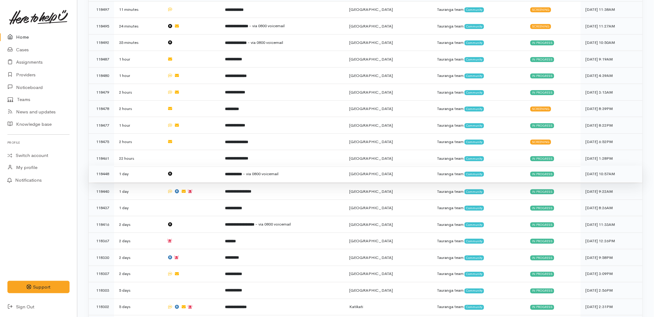
click at [220, 166] on td at bounding box center [191, 174] width 58 height 17
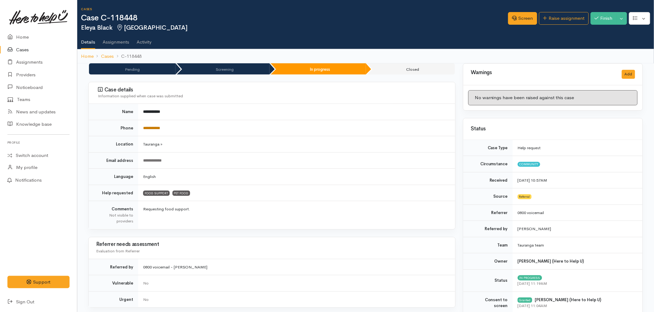
click at [156, 130] on link "**********" at bounding box center [151, 128] width 17 height 4
click at [308, 158] on div "**********" at bounding box center [295, 161] width 305 height 6
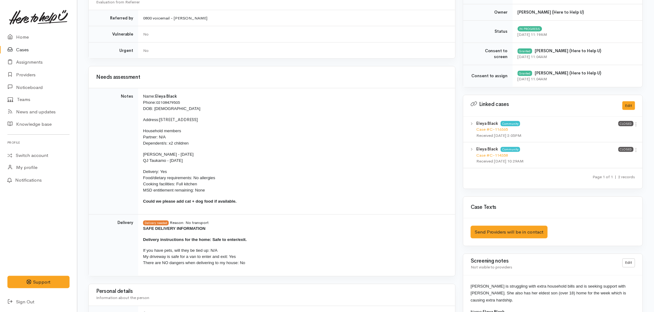
scroll to position [274, 0]
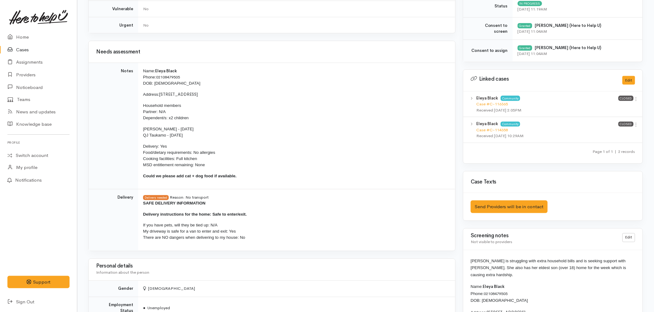
click at [283, 281] on div "Personal details Information about the person" at bounding box center [272, 270] width 367 height 22
click at [27, 35] on link "Home" at bounding box center [38, 37] width 77 height 13
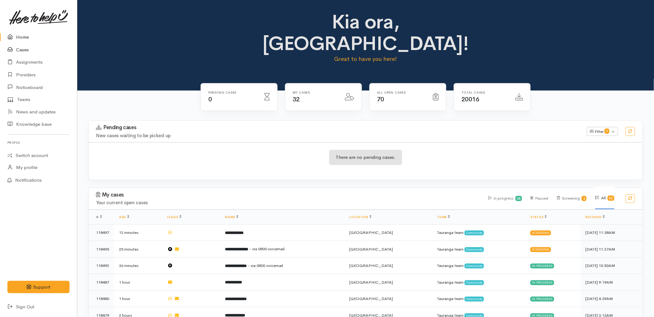
click at [30, 51] on link "Cases" at bounding box center [38, 50] width 77 height 13
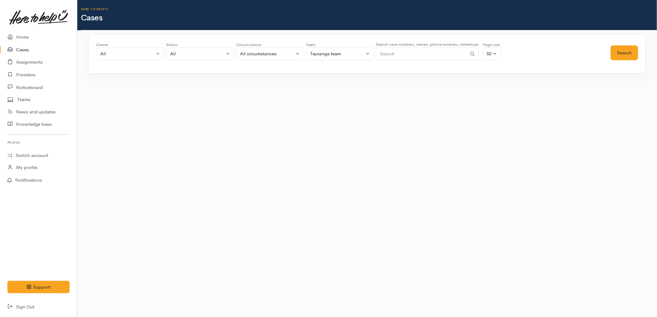
click at [432, 56] on input "Search" at bounding box center [421, 54] width 91 height 13
type input "garland"
click at [622, 51] on button "Search" at bounding box center [624, 52] width 28 height 15
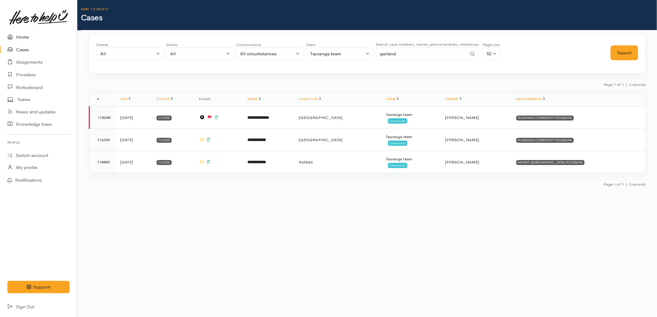
click at [19, 34] on link "Home" at bounding box center [38, 37] width 77 height 13
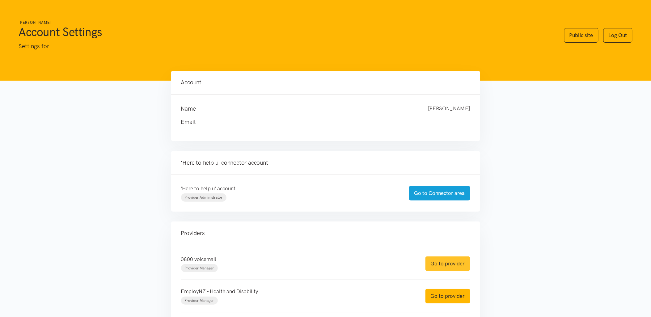
drag, startPoint x: 450, startPoint y: 264, endPoint x: 446, endPoint y: 262, distance: 4.6
click at [450, 264] on link "Go to provider" at bounding box center [448, 264] width 45 height 15
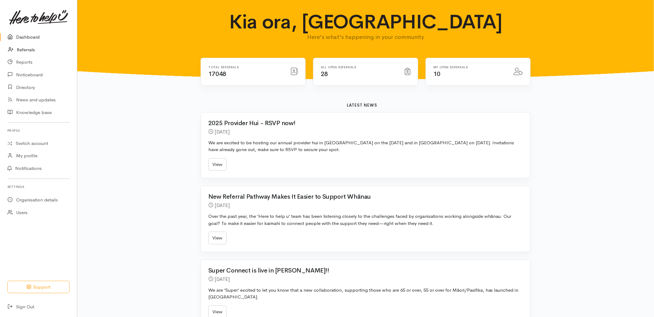
click at [30, 50] on link "Referrals" at bounding box center [38, 50] width 77 height 13
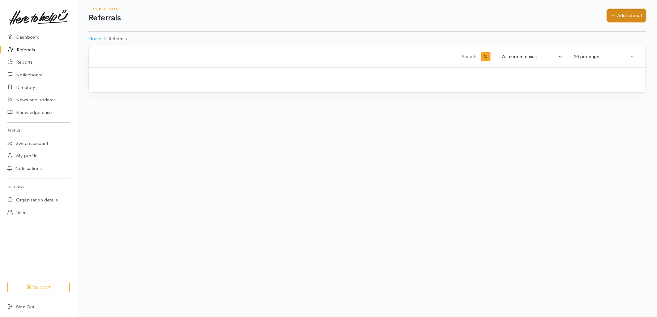
click at [619, 20] on link "Add referral" at bounding box center [626, 15] width 39 height 13
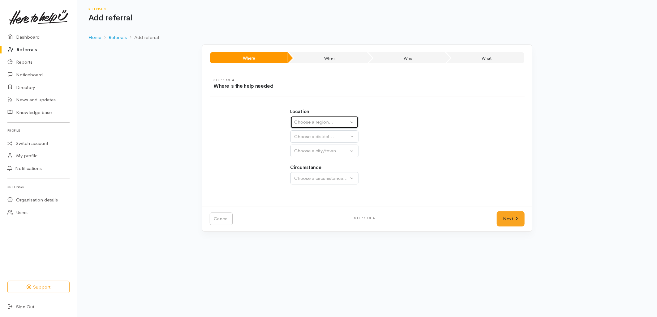
click at [326, 122] on div "Choose a region..." at bounding box center [321, 122] width 54 height 7
click at [319, 172] on span "Bay of Plenty" at bounding box center [312, 170] width 28 height 7
select select "4"
select select
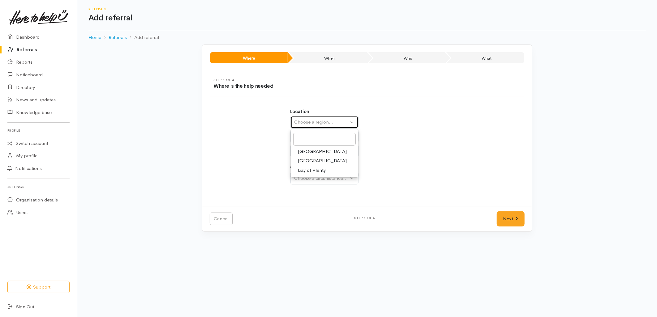
select select
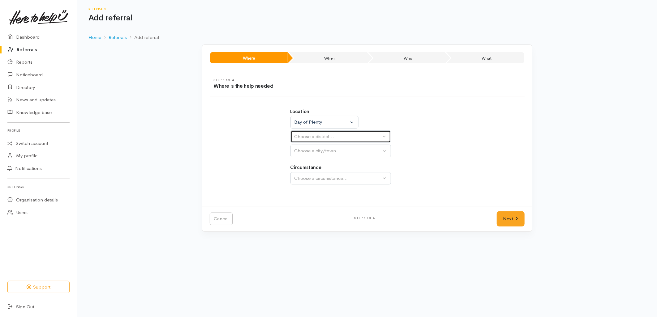
click at [313, 137] on div "Choose a district..." at bounding box center [337, 136] width 87 height 7
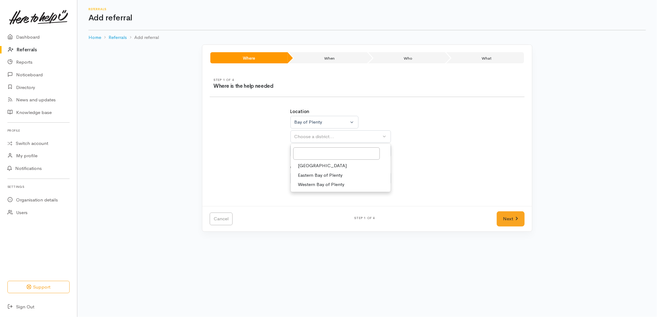
click at [316, 164] on span "[GEOGRAPHIC_DATA]" at bounding box center [322, 165] width 49 height 7
select select "6"
select select
click at [313, 177] on link "[GEOGRAPHIC_DATA]" at bounding box center [341, 181] width 100 height 10
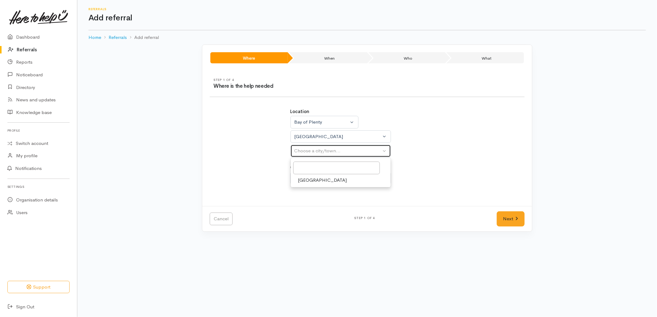
select select "4"
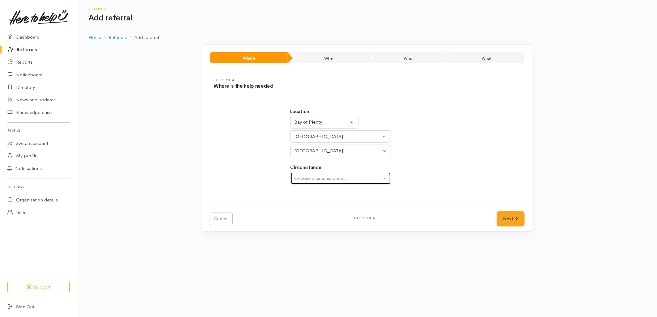
click at [313, 177] on div "Choose a circumstance..." at bounding box center [337, 178] width 87 height 7
click at [310, 206] on span "Community" at bounding box center [309, 207] width 23 height 7
select select "2"
click at [514, 218] on link "Next" at bounding box center [510, 218] width 28 height 15
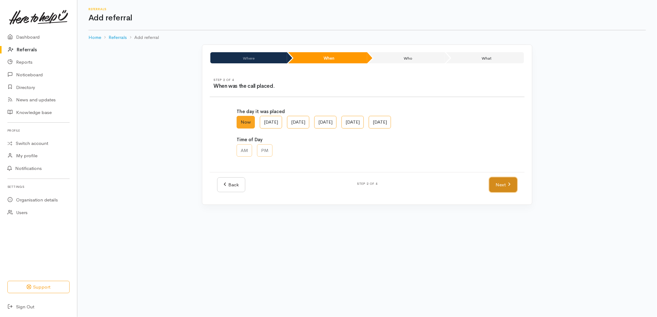
click at [500, 191] on link "Next" at bounding box center [503, 184] width 28 height 15
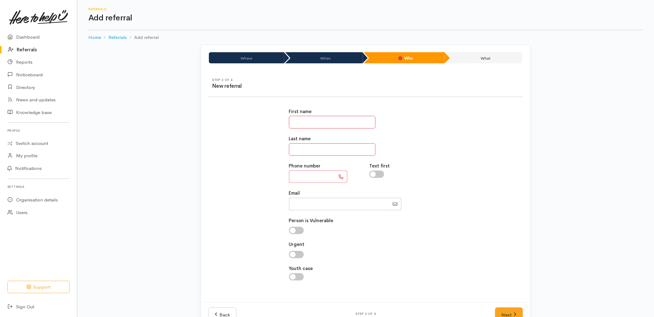
drag, startPoint x: 313, startPoint y: 121, endPoint x: 318, endPoint y: 120, distance: 4.4
click at [313, 121] on input "text" at bounding box center [332, 122] width 87 height 13
type input "*****"
type input "********"
type input "**********"
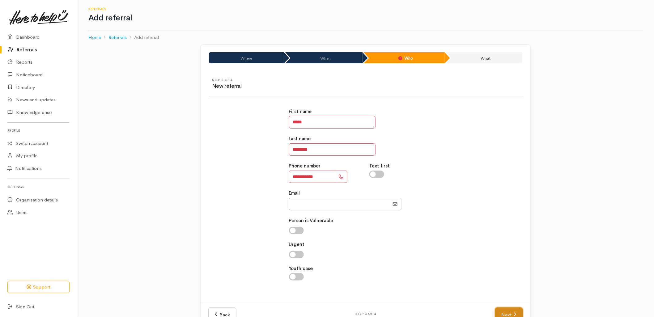
click at [509, 316] on link "Next" at bounding box center [509, 315] width 28 height 15
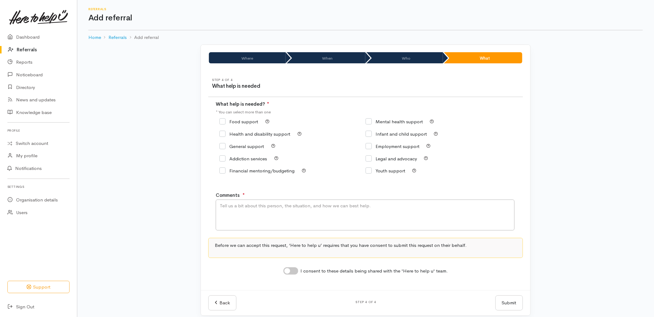
click at [237, 124] on label "Food support" at bounding box center [238, 121] width 39 height 5
click at [237, 124] on input "Food support" at bounding box center [238, 121] width 39 height 5
checkbox input "true"
click at [251, 215] on textarea "Comments" at bounding box center [365, 215] width 299 height 31
type textarea "Requesting food support."
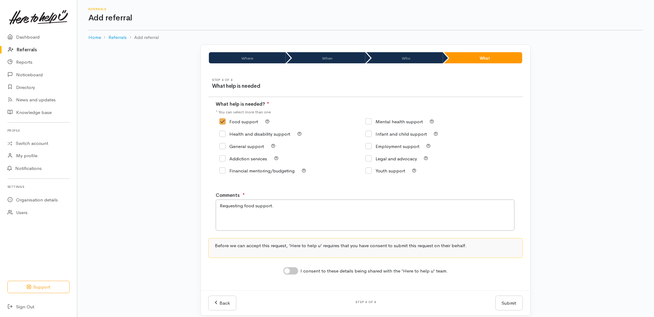
click at [295, 273] on input "I consent to these details being shared with the 'Here to help u' team." at bounding box center [290, 270] width 15 height 7
checkbox input "true"
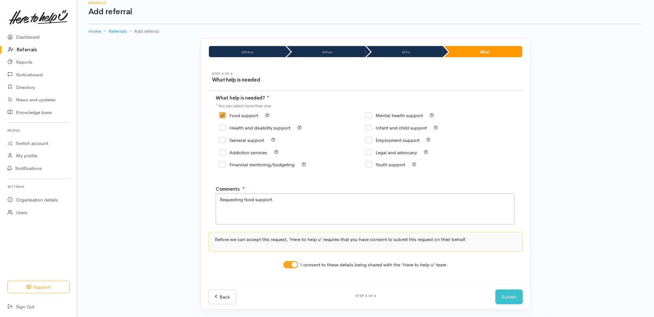
scroll to position [8, 0]
click at [508, 299] on button "Submit" at bounding box center [509, 297] width 28 height 15
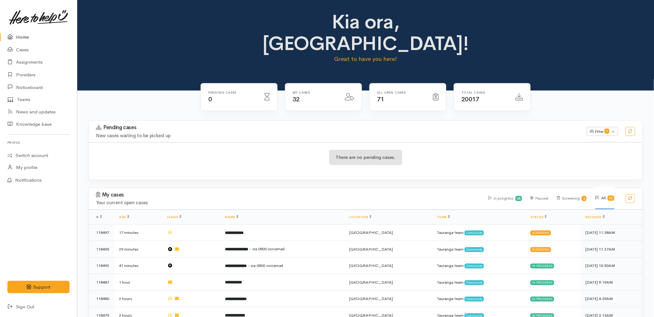
click at [459, 150] on div "There are no pending cases." at bounding box center [366, 161] width 554 height 23
click at [198, 125] on h3 "Pending cases" at bounding box center [337, 128] width 483 height 6
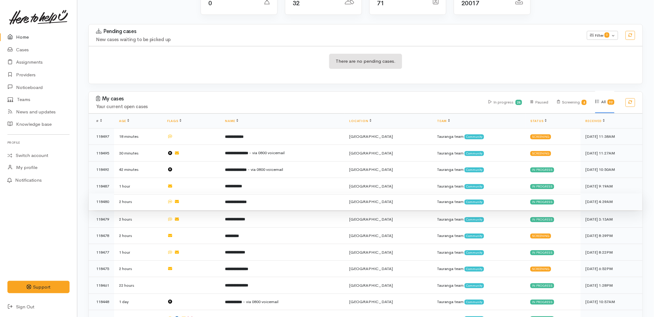
scroll to position [103, 0]
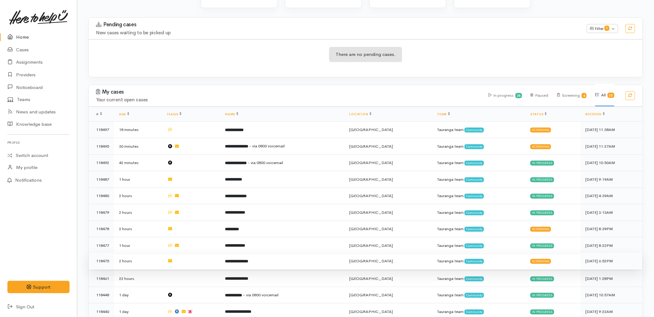
click at [301, 253] on td "**********" at bounding box center [282, 261] width 124 height 17
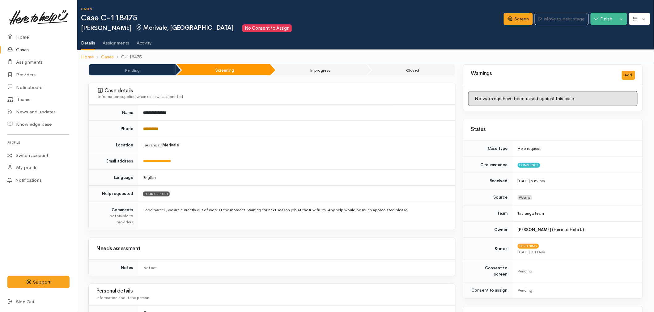
click at [159, 128] on link "**********" at bounding box center [150, 129] width 15 height 4
click at [510, 21] on link "Screen" at bounding box center [518, 19] width 29 height 13
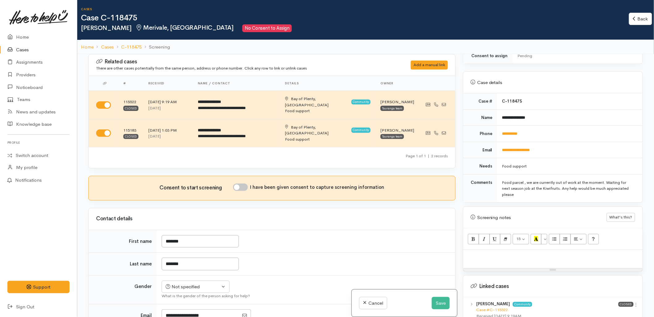
scroll to position [240, 0]
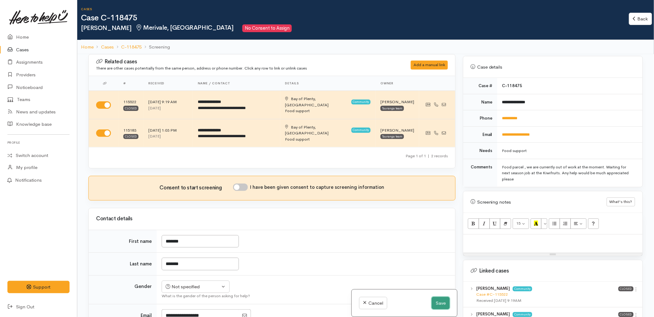
click at [437, 300] on button "Save" at bounding box center [441, 303] width 18 height 13
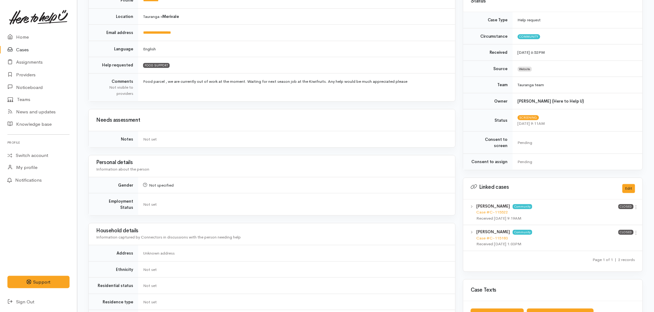
scroll to position [137, 0]
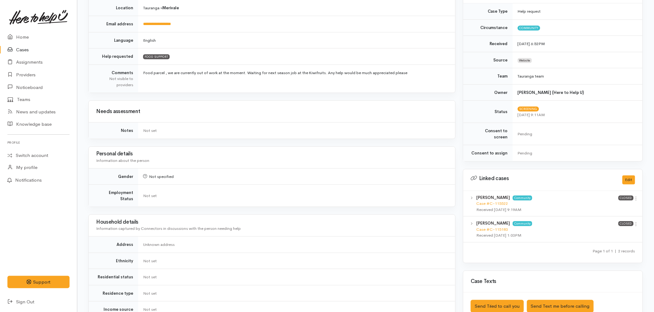
click at [310, 172] on td "Not specified" at bounding box center [296, 176] width 317 height 16
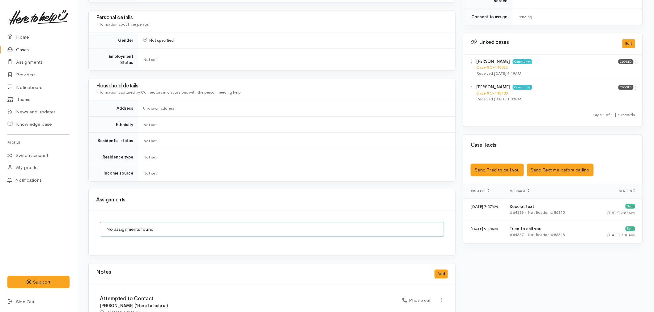
scroll to position [306, 0]
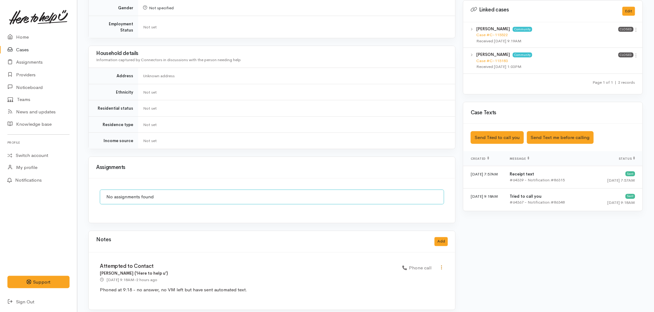
click at [443, 265] on icon at bounding box center [441, 267] width 5 height 5
click at [427, 275] on link "Edit" at bounding box center [419, 280] width 49 height 10
select select "3"
type input "Attempted to Contact"
select select "3"
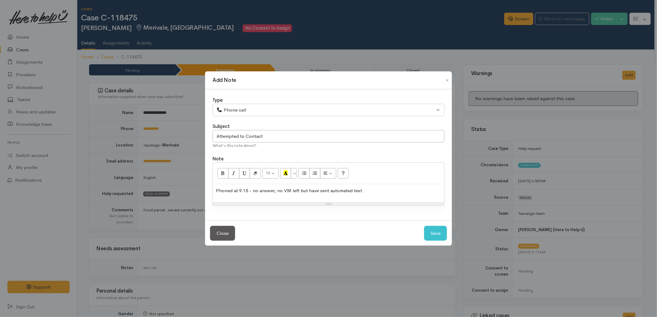
click at [382, 195] on div "Phoned at 9:18 - no answer, no VM left but have sent automated text." at bounding box center [328, 193] width 231 height 18
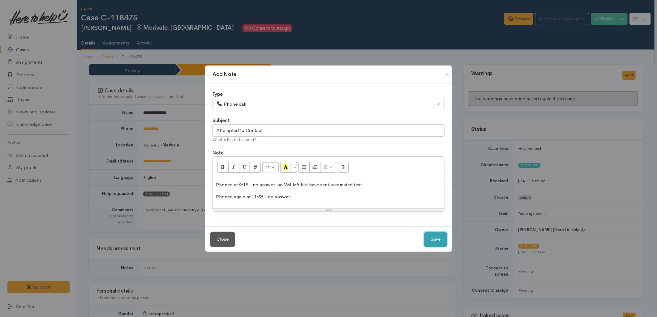
click at [433, 236] on button "Save" at bounding box center [435, 239] width 23 height 15
select select "1"
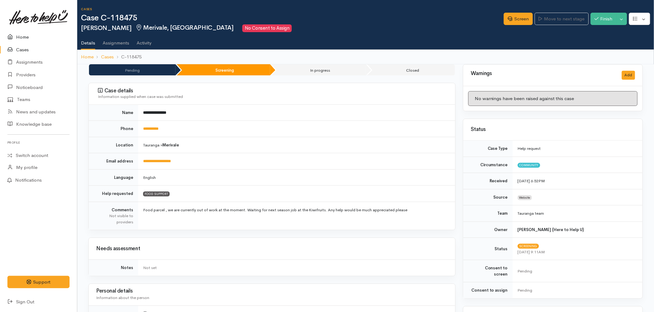
click at [18, 33] on link "Home" at bounding box center [38, 37] width 77 height 13
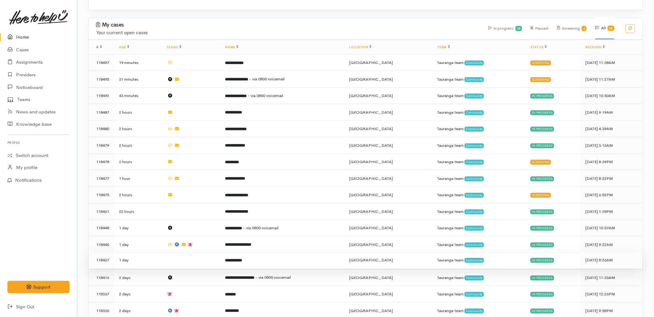
scroll to position [172, 0]
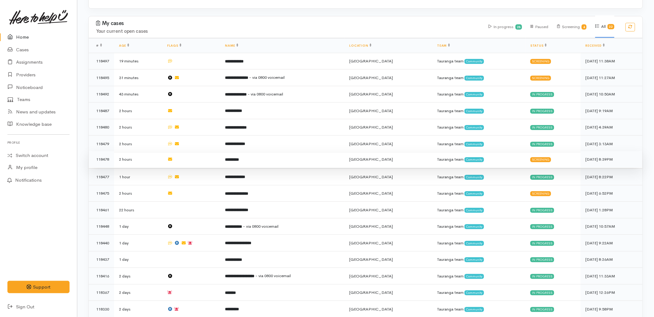
click at [300, 151] on td "*********" at bounding box center [282, 159] width 124 height 17
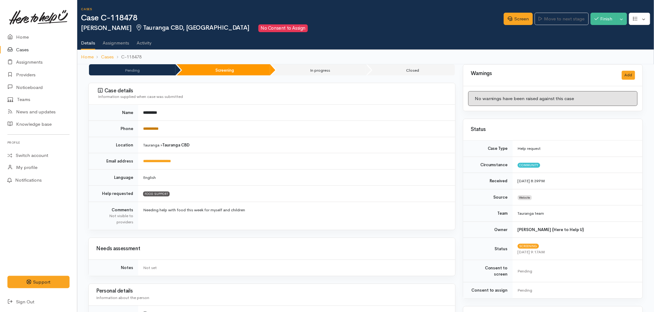
click at [154, 130] on link "**********" at bounding box center [150, 129] width 15 height 4
click at [517, 18] on link "Screen" at bounding box center [518, 19] width 29 height 13
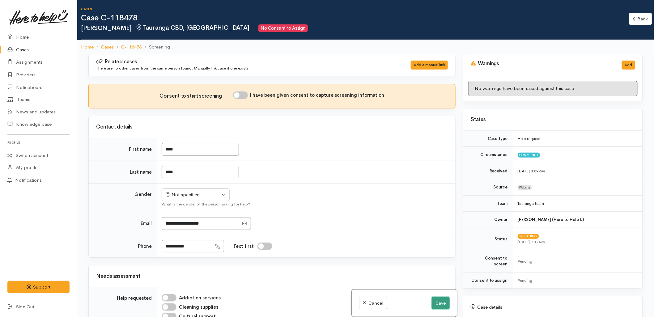
click at [434, 300] on button "Save" at bounding box center [441, 303] width 18 height 13
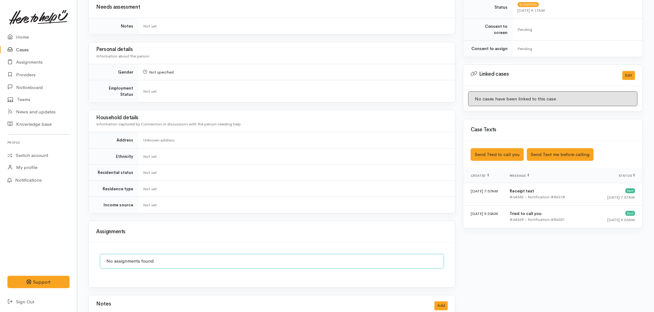
scroll to position [306, 0]
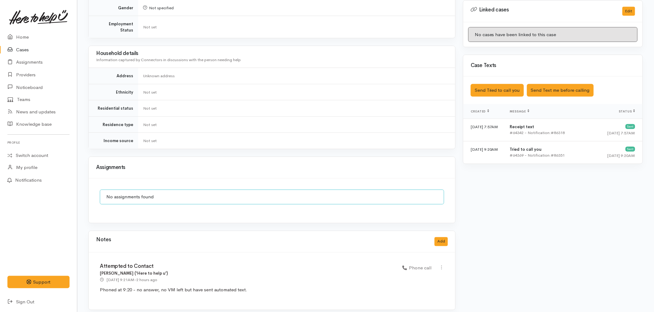
click at [321, 192] on div "No assignments found" at bounding box center [272, 197] width 344 height 15
click at [501, 263] on div "Warnings Add No warnings have been raised against this case Add Warning Title ●…" at bounding box center [552, 37] width 187 height 559
click at [488, 279] on div "Warnings Add No warnings have been raised against this case Add Warning Title ●…" at bounding box center [552, 37] width 187 height 559
click at [442, 265] on icon at bounding box center [441, 267] width 5 height 5
click at [431, 275] on link "Edit" at bounding box center [419, 280] width 49 height 10
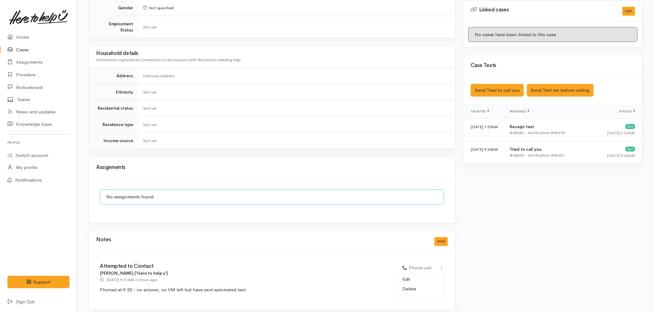
select select "3"
type input "Attempted to Contact"
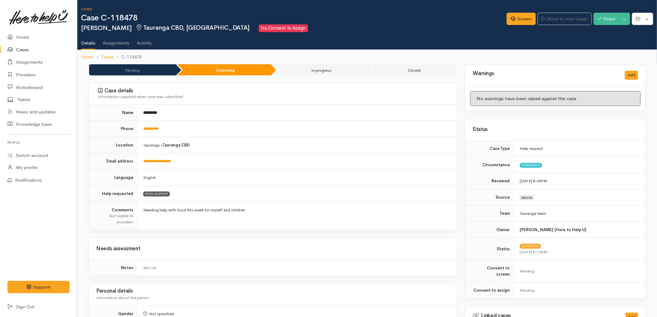
select select "3"
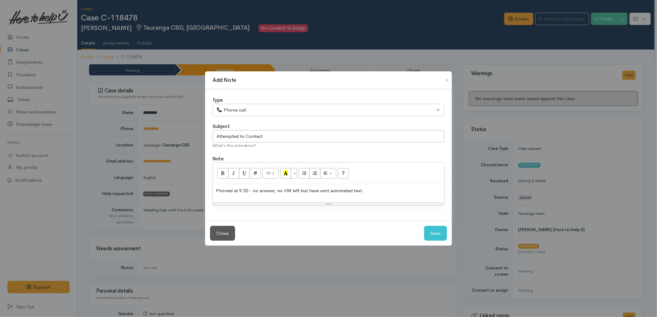
click at [384, 197] on div "Phoned at 9:20 - no answer, no VM left but have sent automated text." at bounding box center [328, 193] width 231 height 18
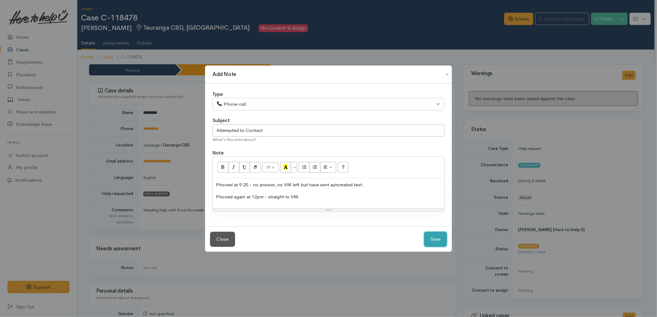
click at [425, 236] on button "Save" at bounding box center [435, 239] width 23 height 15
select select "1"
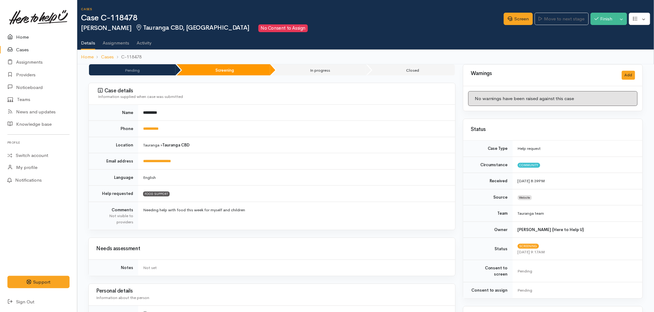
click at [11, 33] on icon at bounding box center [11, 37] width 9 height 8
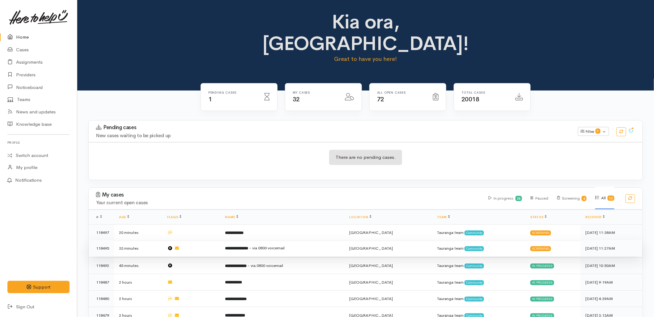
click at [249, 240] on td "**********" at bounding box center [282, 248] width 124 height 17
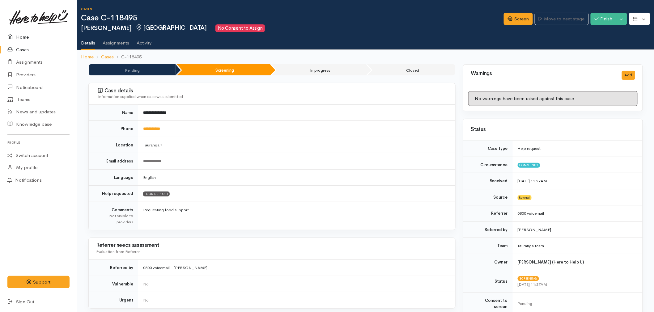
click at [30, 35] on link "Home" at bounding box center [38, 37] width 77 height 13
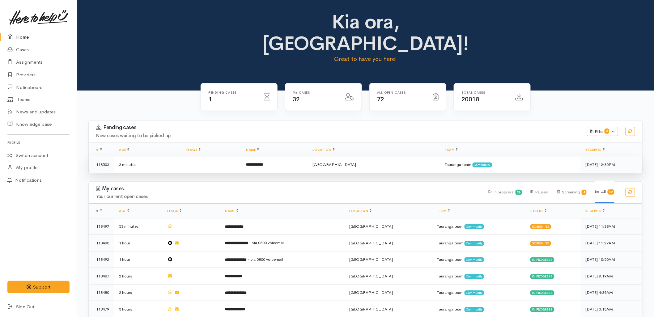
click at [261, 163] on b "**********" at bounding box center [254, 165] width 17 height 4
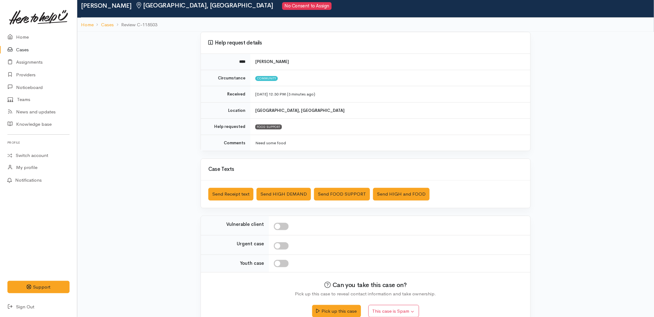
scroll to position [34, 0]
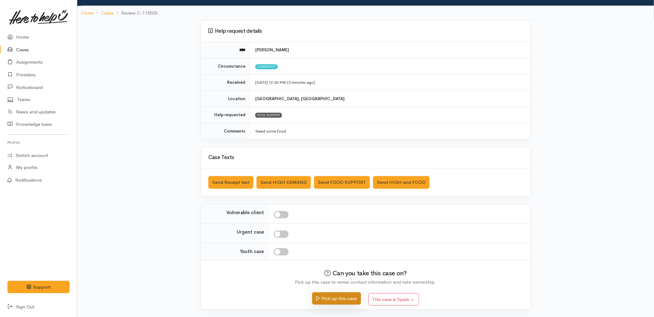
click at [338, 299] on button "Pick up this case" at bounding box center [336, 298] width 49 height 13
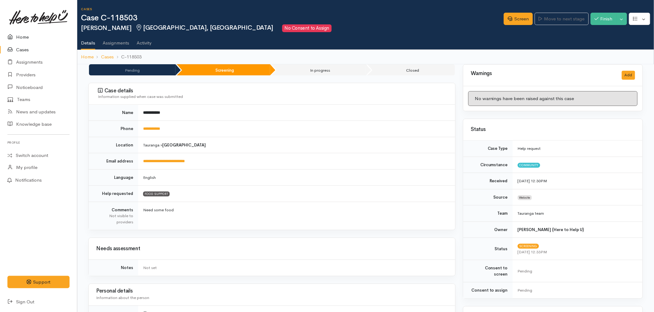
click at [17, 36] on link "Home" at bounding box center [38, 37] width 77 height 13
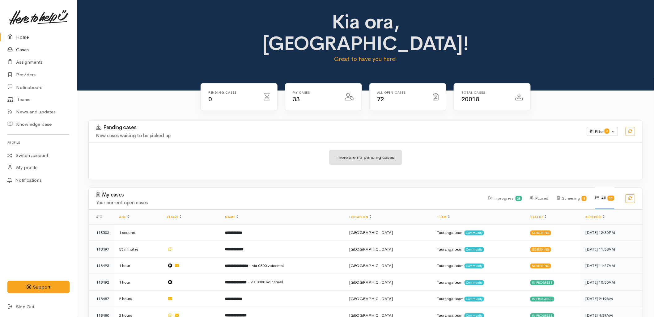
click at [21, 46] on link "Cases" at bounding box center [38, 50] width 77 height 13
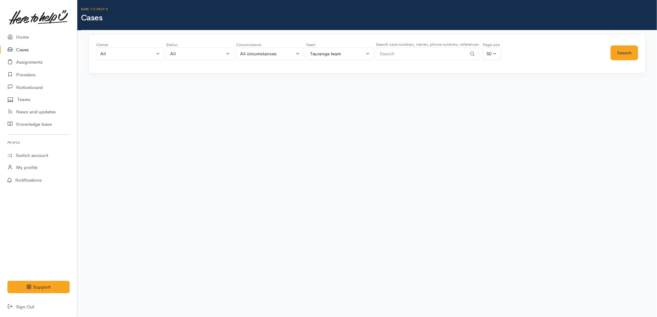
click at [447, 56] on input "Search" at bounding box center [421, 54] width 91 height 13
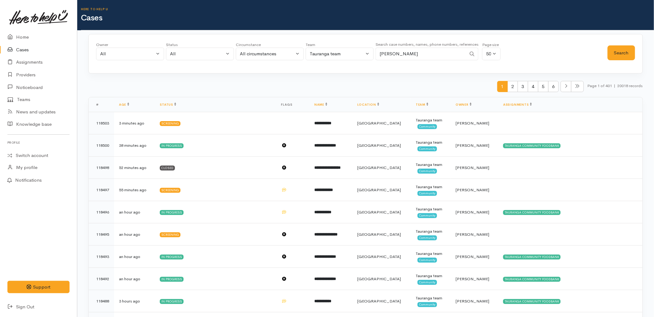
type input "donna scott"
click at [641, 54] on div "Owner All My cases 2Alice1 Faye Davies ('Here to help u') Aandrea Murray ('Here…" at bounding box center [365, 54] width 555 height 40
click at [629, 54] on button "Search" at bounding box center [622, 52] width 28 height 15
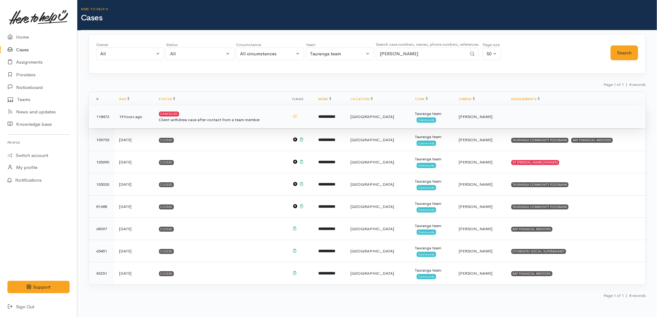
click at [267, 108] on td "Cancelled Client withdrew case after contact from a team member" at bounding box center [220, 117] width 133 height 22
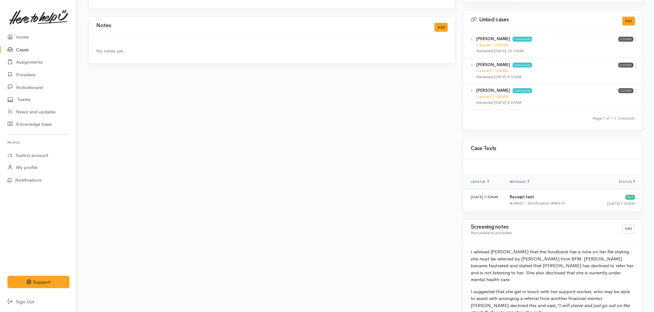
scroll to position [331, 0]
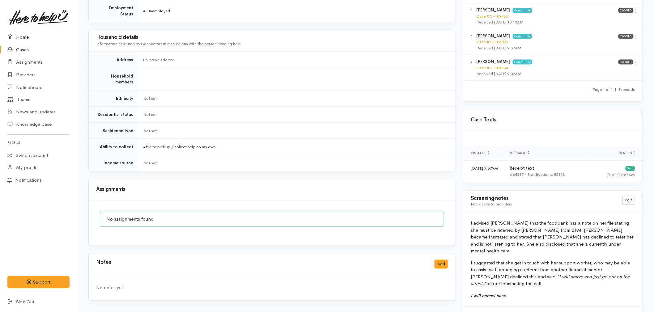
click at [39, 34] on link "Home" at bounding box center [38, 37] width 77 height 13
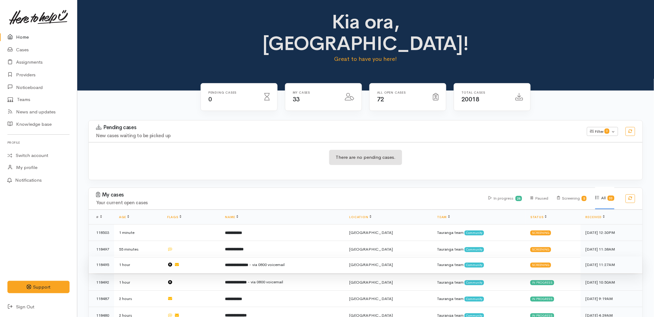
click at [231, 257] on td "**********" at bounding box center [282, 265] width 124 height 17
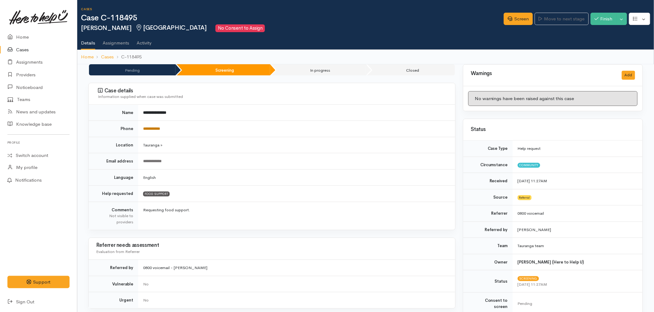
click at [158, 127] on link "**********" at bounding box center [151, 129] width 17 height 4
click at [507, 23] on link "Screen" at bounding box center [518, 19] width 29 height 13
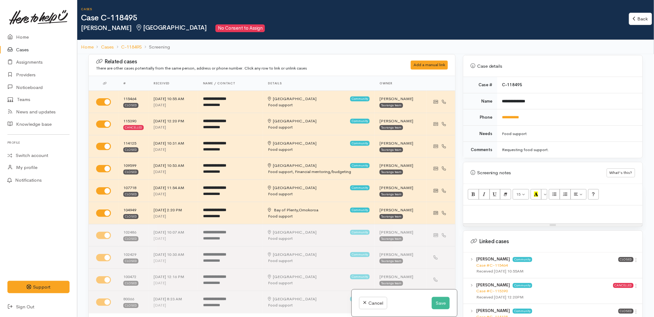
scroll to position [274, 0]
click at [491, 262] on link "Case #C-115464" at bounding box center [492, 264] width 32 height 5
click at [525, 208] on p at bounding box center [552, 211] width 173 height 7
paste div
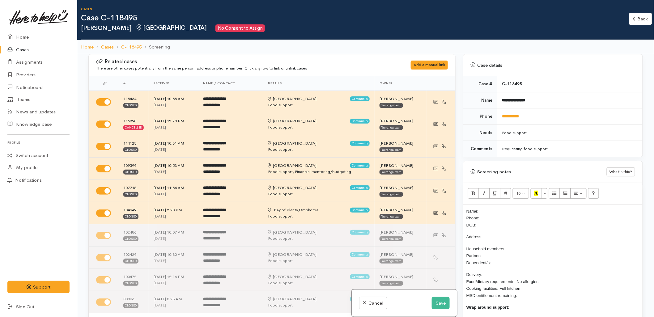
scroll to position [6, 0]
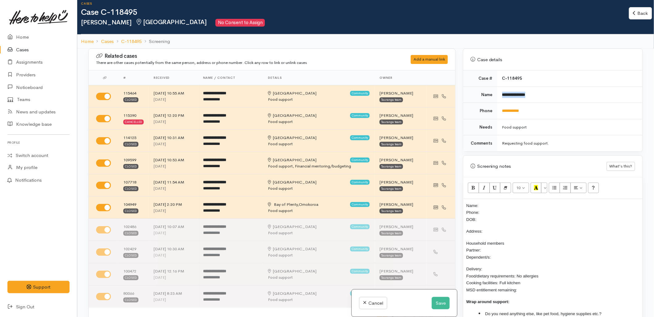
drag, startPoint x: 540, startPoint y: 88, endPoint x: 500, endPoint y: 97, distance: 41.1
click at [501, 95] on td "**********" at bounding box center [569, 95] width 145 height 16
copy b "**********"
click at [492, 202] on p "Name: Phone: DOB:" at bounding box center [552, 212] width 173 height 21
drag, startPoint x: 530, startPoint y: 109, endPoint x: 501, endPoint y: 110, distance: 29.1
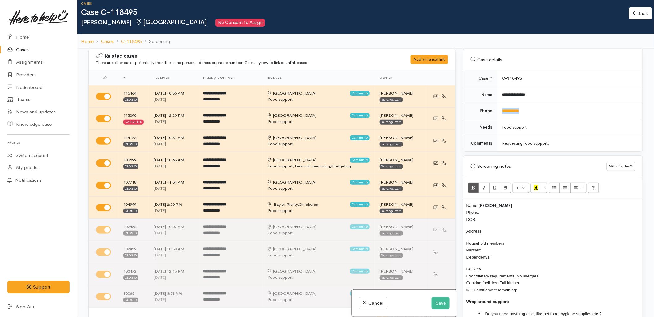
click at [501, 110] on td "**********" at bounding box center [569, 111] width 145 height 16
copy link "**********"
click at [484, 208] on p "Name: Jeremy Te Arahi Phone: DOB:" at bounding box center [552, 212] width 173 height 21
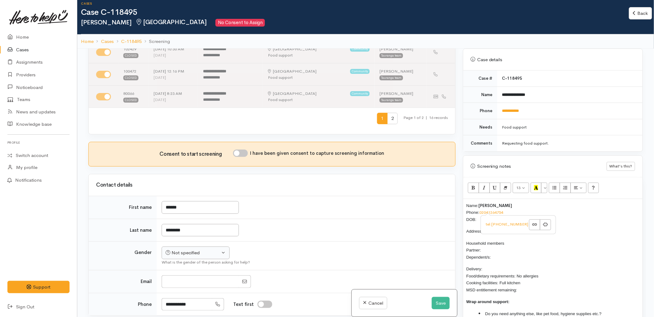
scroll to position [206, 0]
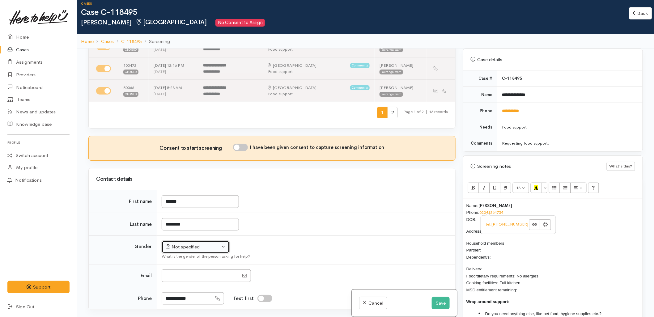
click at [205, 245] on div "Not specified" at bounding box center [193, 247] width 54 height 7
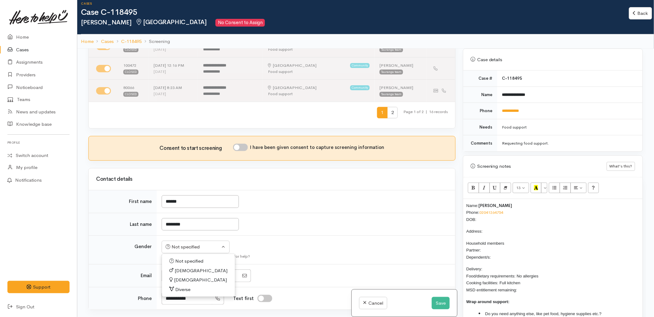
click at [183, 272] on span "Male" at bounding box center [201, 270] width 53 height 7
select select "Male"
click at [241, 148] on input "I have been given consent to capture screening information" at bounding box center [240, 147] width 15 height 7
checkbox input "true"
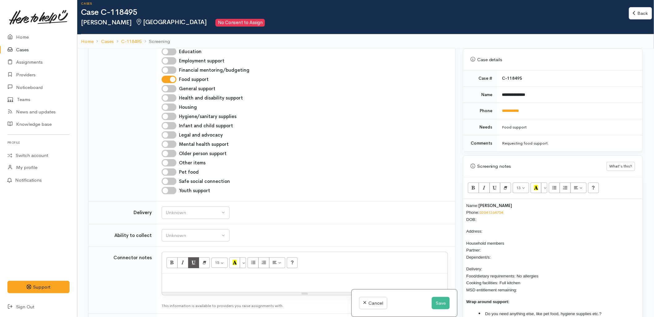
scroll to position [549, 0]
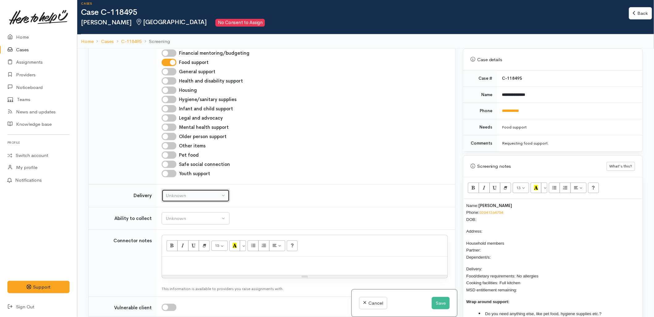
click at [182, 190] on button "Unknown" at bounding box center [196, 195] width 68 height 13
click at [393, 181] on td "Addiction services Cleaning supplies Cultural support Education Employment supp…" at bounding box center [306, 90] width 299 height 188
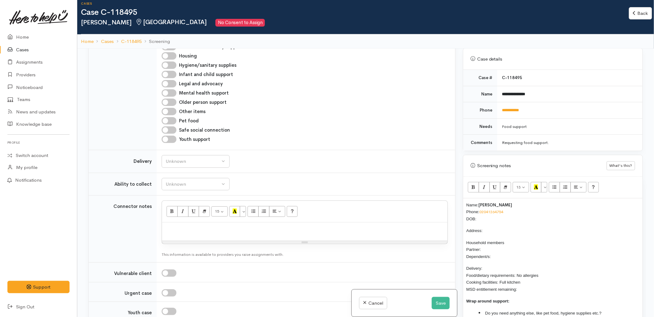
scroll to position [274, 0]
click at [487, 211] on p "Name: Jeremy Te Arahi Phone: 02041264754 DOB:" at bounding box center [552, 212] width 173 height 21
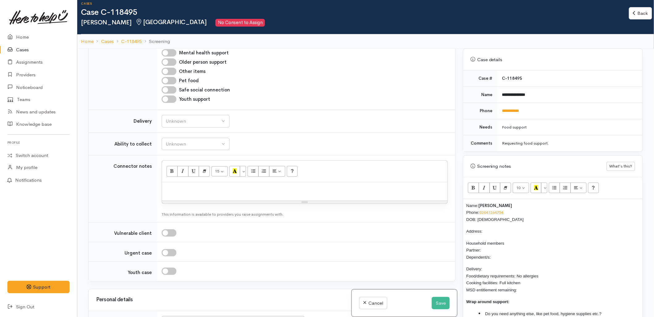
scroll to position [721, 0]
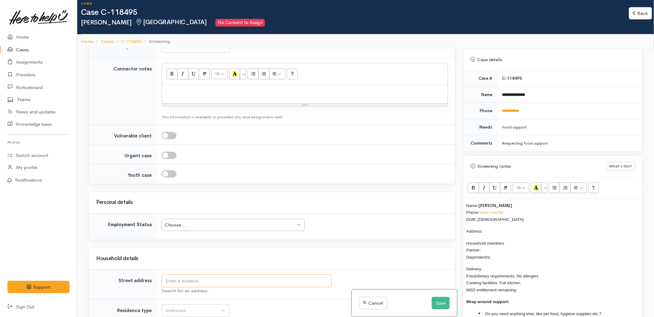
click at [192, 281] on input "text" at bounding box center [247, 281] width 170 height 13
type input "165 Omokoroa Road, Ōmokoroa, New Zealand"
drag, startPoint x: 233, startPoint y: 283, endPoint x: 161, endPoint y: 281, distance: 72.4
click at [161, 281] on td "165 Omokoroa Road, Ōmokoroa, New Zealand Search for an address." at bounding box center [306, 285] width 299 height 30
click at [505, 228] on p "Address:" at bounding box center [552, 231] width 173 height 7
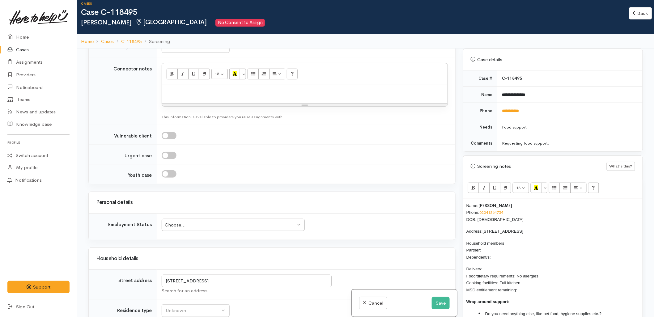
click at [505, 244] on p "Household members Partner: Dependent/s:" at bounding box center [552, 250] width 173 height 21
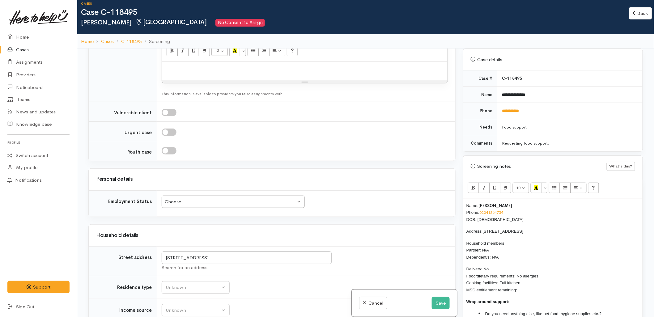
scroll to position [858, 0]
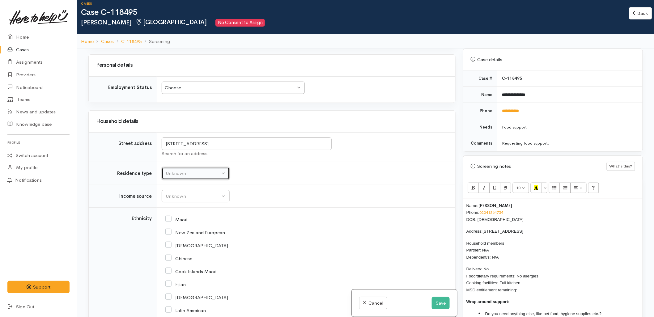
click at [189, 169] on button "Unknown" at bounding box center [196, 173] width 68 height 13
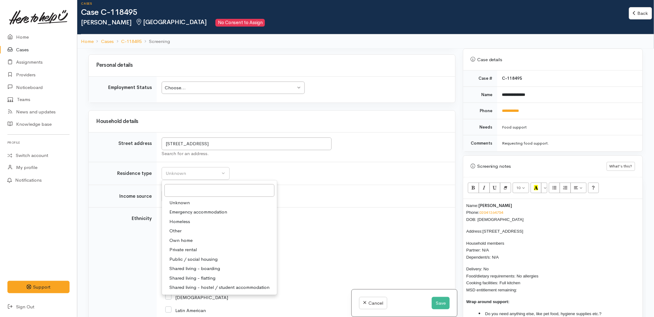
click at [179, 251] on span "Private rental" at bounding box center [183, 249] width 28 height 7
select select "2"
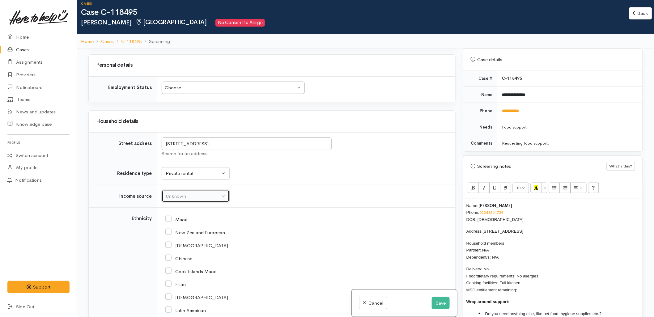
click at [182, 196] on div "Unknown" at bounding box center [193, 196] width 54 height 7
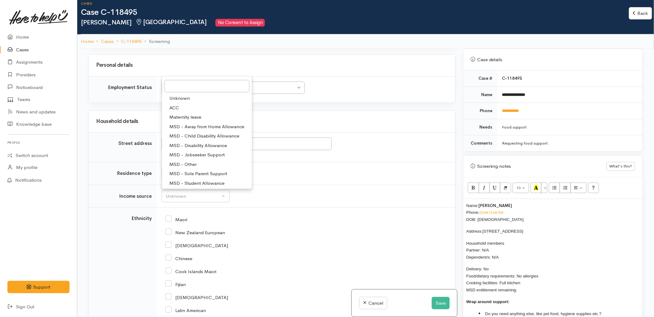
click at [189, 153] on span "MSD - Jobseeker Support" at bounding box center [196, 154] width 55 height 7
select select "4"
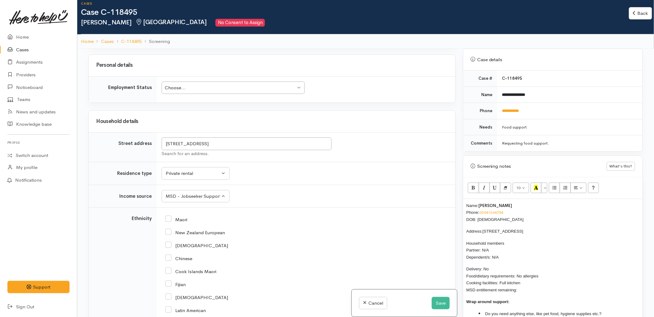
click at [184, 221] on input "Maori" at bounding box center [176, 219] width 22 height 6
checkbox input "true"
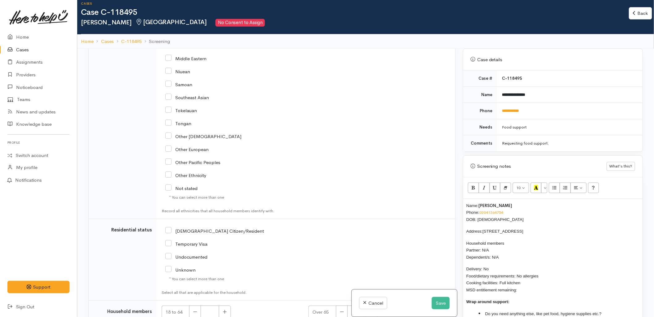
scroll to position [1133, 0]
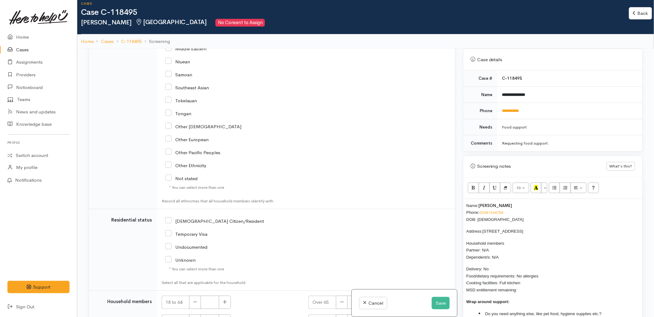
click at [200, 217] on div "[DEMOGRAPHIC_DATA] Citizen/Resident" at bounding box center [256, 220] width 183 height 13
click at [203, 221] on input "[DEMOGRAPHIC_DATA] Citizen/Resident" at bounding box center [214, 221] width 99 height 6
checkbox input "true"
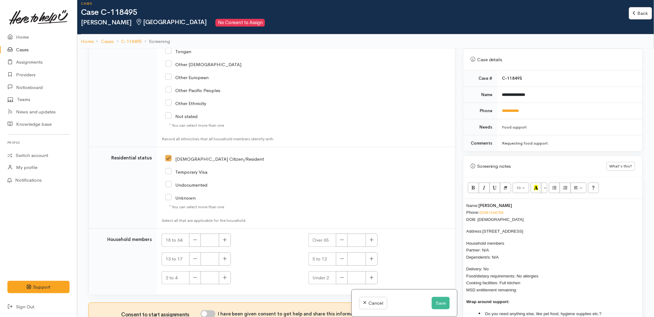
scroll to position [1197, 0]
click at [224, 236] on button "button" at bounding box center [225, 240] width 12 height 13
type input "1"
click at [212, 316] on input "I have been given consent to get help and share this information with appropria…" at bounding box center [208, 313] width 15 height 7
checkbox input "true"
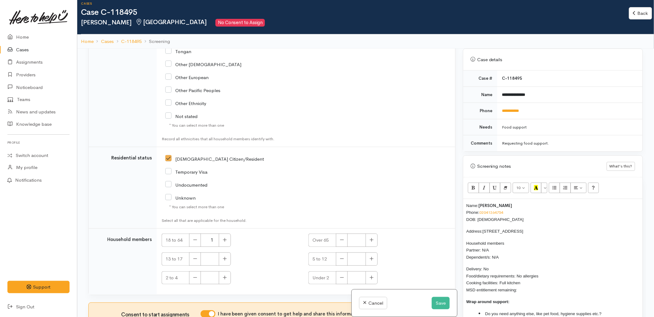
click at [536, 285] on p "Delivery: No Food/dietary requirements: No allergies Cooking facilities: Full k…" at bounding box center [552, 280] width 173 height 28
click at [605, 310] on li "Do you need anything else, like pet food, hygiene supplies etc.?" at bounding box center [559, 313] width 161 height 7
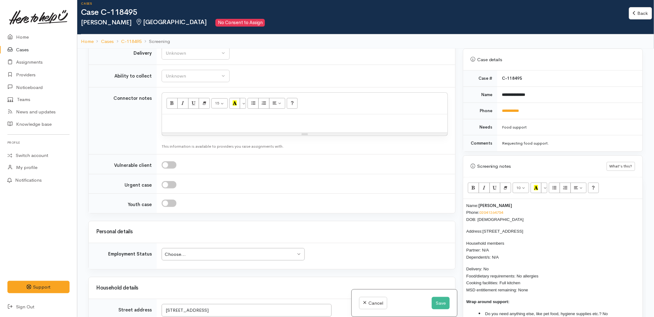
scroll to position [682, 0]
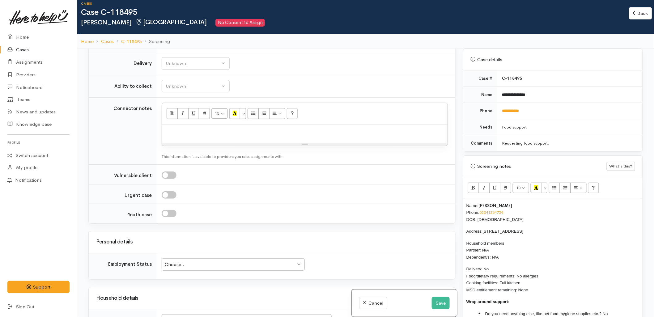
click at [230, 264] on div "Choose..." at bounding box center [230, 264] width 131 height 7
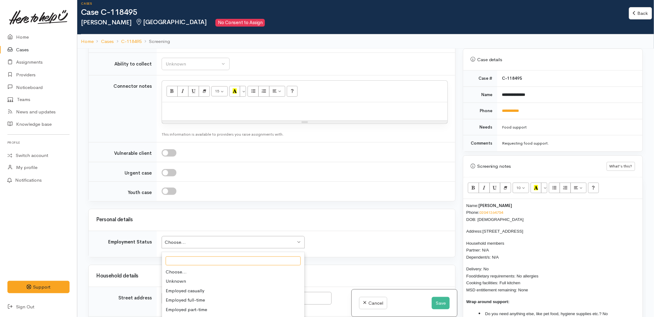
scroll to position [716, 0]
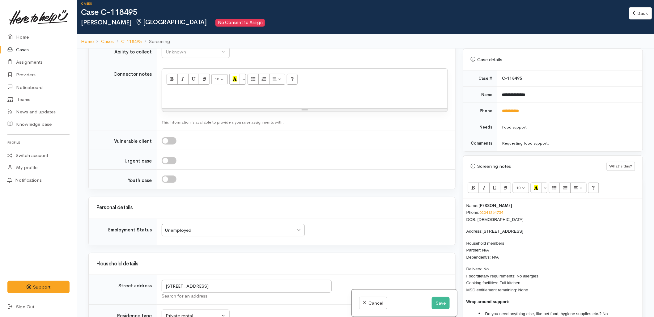
drag, startPoint x: 535, startPoint y: 285, endPoint x: 466, endPoint y: 199, distance: 110.0
click at [466, 199] on div "Name: Jeremy Te Arahi Phone: 02041264754 DOB: 16/08/1978 Address: 165 Omokoroa …" at bounding box center [552, 265] width 179 height 133
copy div "Name: Jeremy Te Arahi Phone: 02041264754 DOB: 16/08/1978 Address: 165 Omokoroa …"
click at [187, 105] on div at bounding box center [305, 99] width 286 height 18
paste div
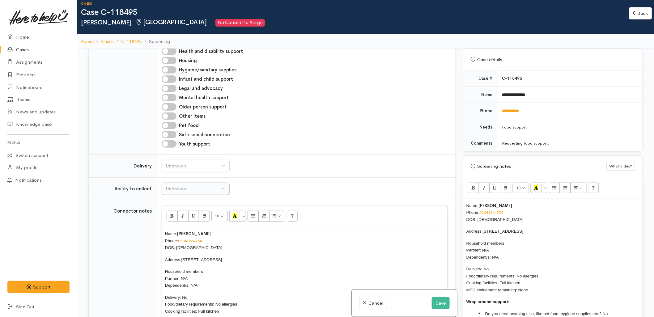
scroll to position [579, 0]
click at [194, 168] on div "Unknown" at bounding box center [193, 166] width 54 height 7
click at [190, 226] on link "No" at bounding box center [195, 224] width 67 height 10
select select "1"
click at [183, 194] on button "Unknown" at bounding box center [196, 189] width 68 height 13
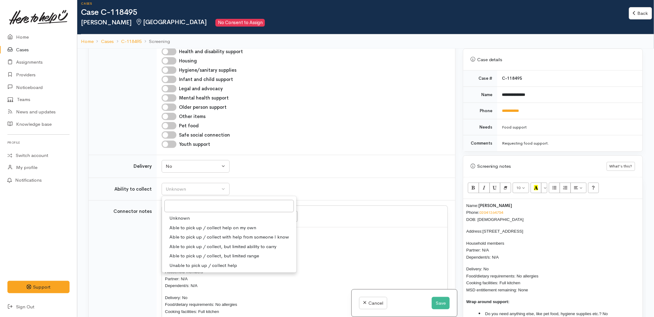
click at [190, 223] on link "Unknown" at bounding box center [229, 219] width 134 height 10
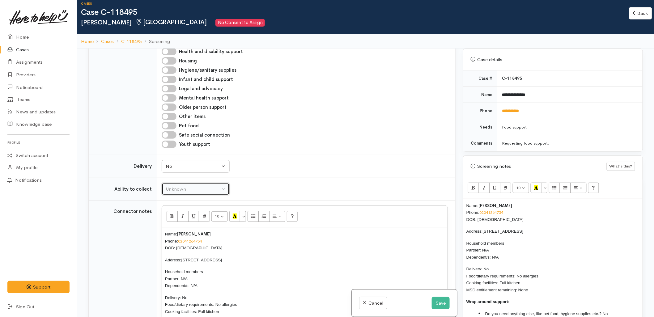
click at [195, 187] on div "Unknown" at bounding box center [193, 189] width 54 height 7
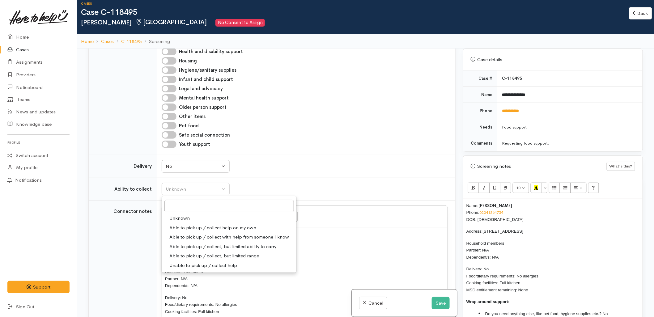
click at [199, 228] on span "Able to pick up / collect help on my own" at bounding box center [212, 227] width 87 height 7
select select "2"
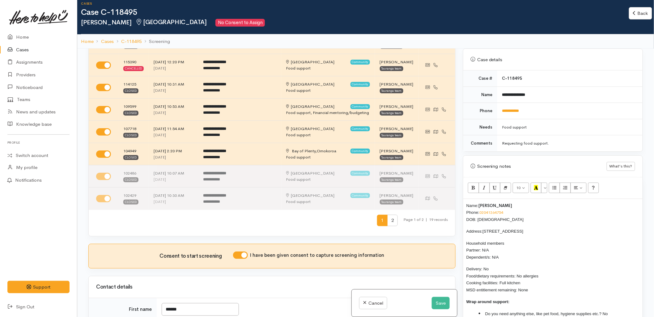
scroll to position [98, 0]
click at [466, 203] on span "Name:" at bounding box center [472, 205] width 12 height 5
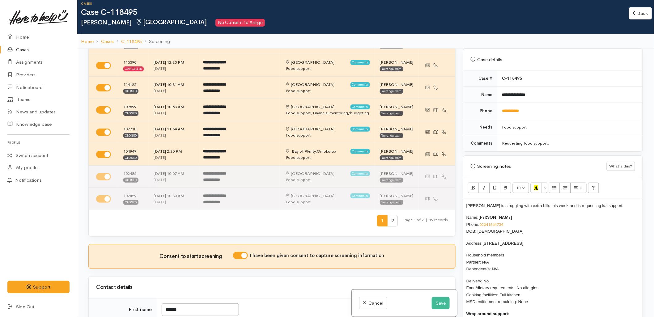
click at [477, 203] on span "Jeremy is struggling with extra bills this week and is requesting kai support." at bounding box center [544, 205] width 157 height 5
copy span "Jeremy is struggling with extra bills this week and is requesting kai support."
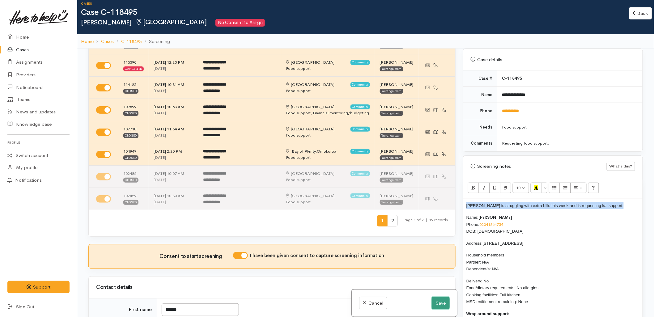
click at [443, 299] on button "Save" at bounding box center [441, 303] width 18 height 13
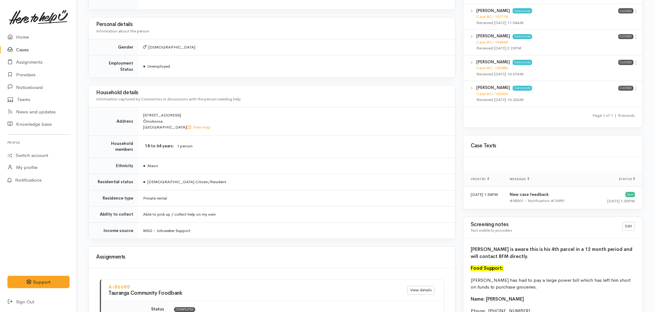
scroll to position [481, 0]
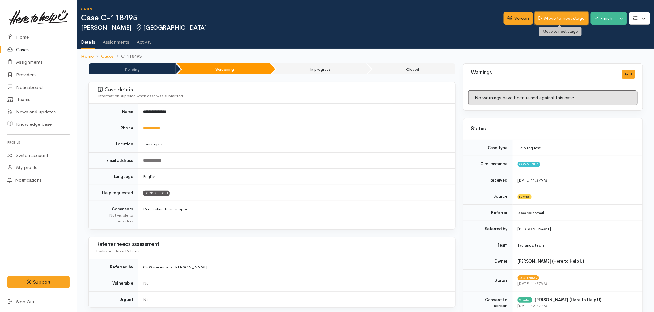
click at [553, 20] on link "Move to next stage" at bounding box center [562, 18] width 54 height 13
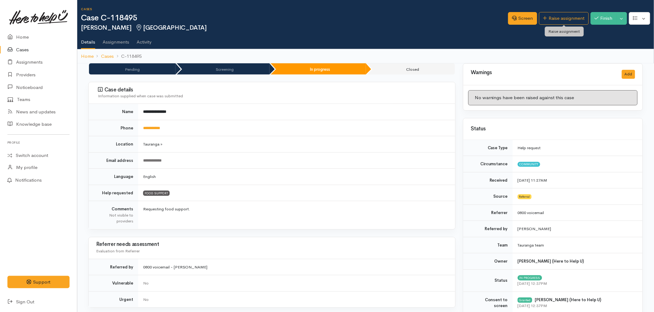
click at [553, 20] on link "Raise assignment" at bounding box center [564, 18] width 50 height 13
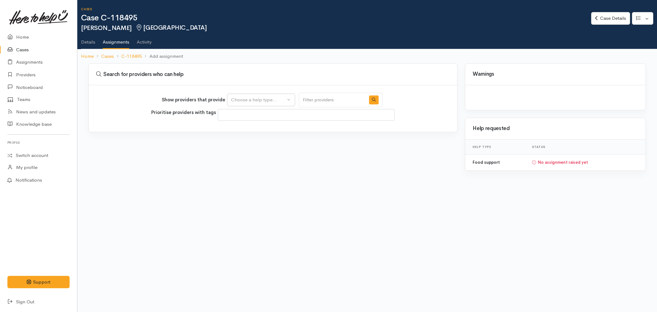
select select
click at [244, 96] on div "Choose a help type..." at bounding box center [258, 99] width 54 height 7
click at [241, 127] on span "Food support" at bounding box center [249, 129] width 29 height 7
select select "3"
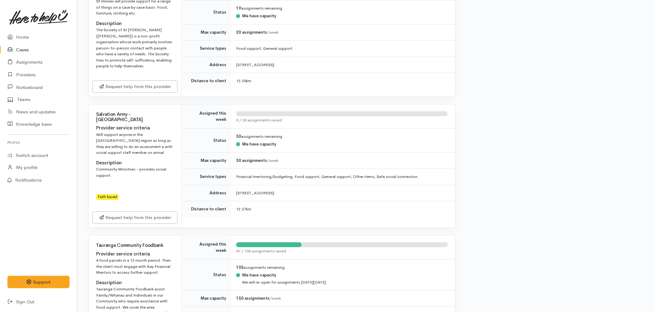
scroll to position [584, 0]
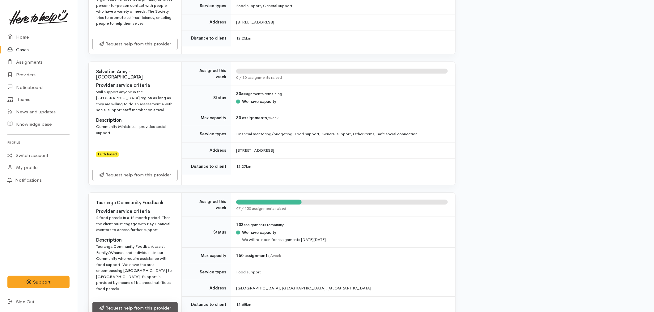
click at [141, 302] on link "Request help from this provider" at bounding box center [134, 308] width 85 height 13
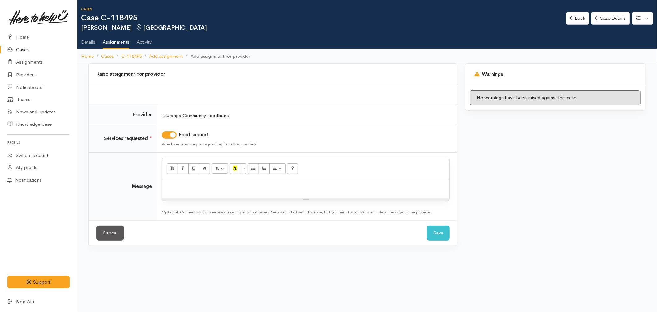
click at [197, 191] on div at bounding box center [305, 189] width 287 height 18
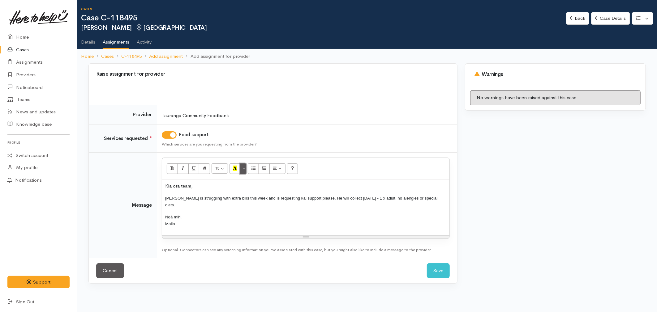
click at [244, 170] on button "More Color" at bounding box center [243, 169] width 6 height 11
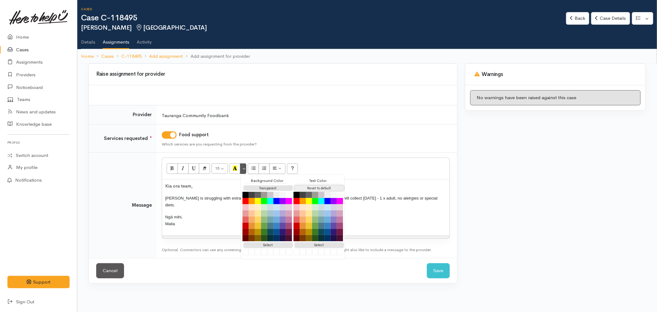
click at [312, 187] on button "Reset to default" at bounding box center [318, 188] width 49 height 6
click at [404, 198] on p "Jeremy is struggling with extra bills this week and is requesting kai support p…" at bounding box center [305, 202] width 281 height 14
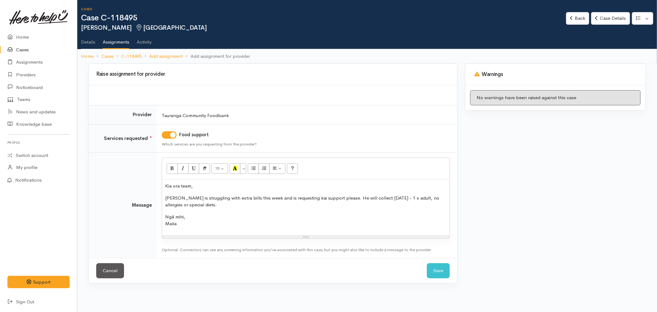
click at [289, 219] on p "Ngā mihi, Malia" at bounding box center [305, 221] width 281 height 14
click at [435, 273] on button "Save" at bounding box center [438, 270] width 23 height 15
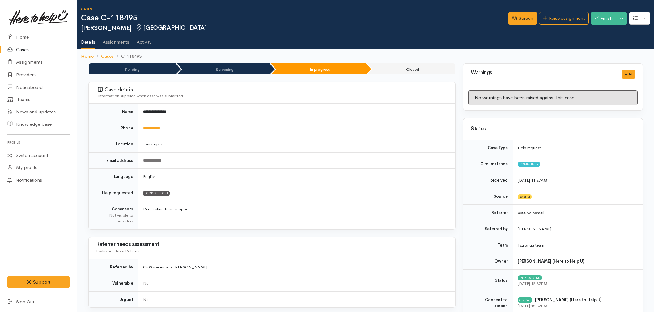
click at [24, 37] on link "Home" at bounding box center [38, 37] width 77 height 13
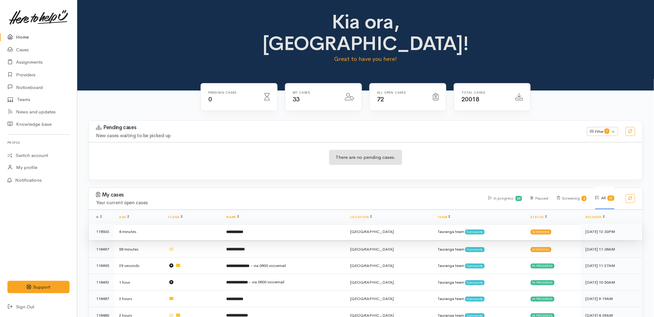
click at [233, 223] on td "**********" at bounding box center [283, 231] width 124 height 17
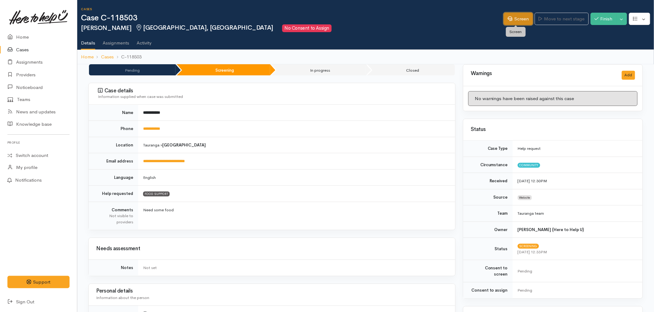
click at [508, 19] on icon at bounding box center [510, 18] width 5 height 5
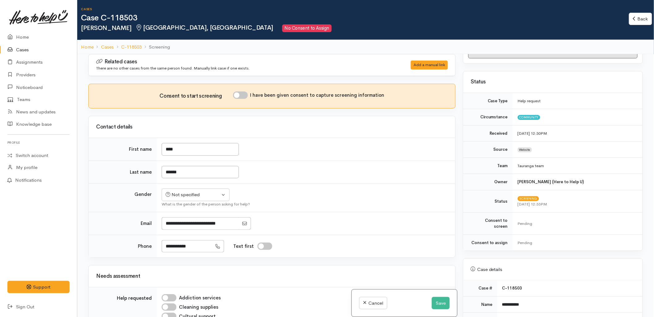
scroll to position [103, 0]
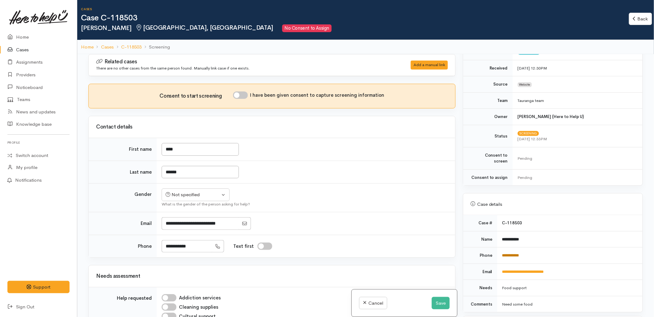
click at [516, 253] on link "**********" at bounding box center [510, 255] width 17 height 4
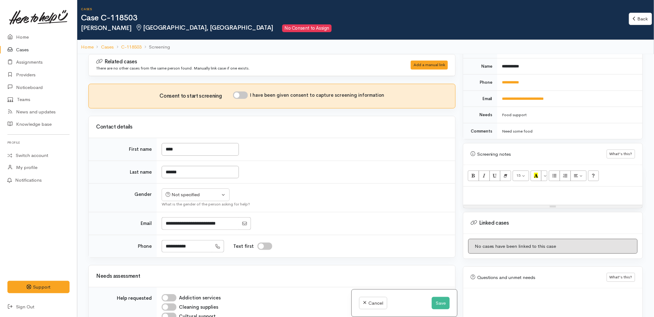
scroll to position [281, 0]
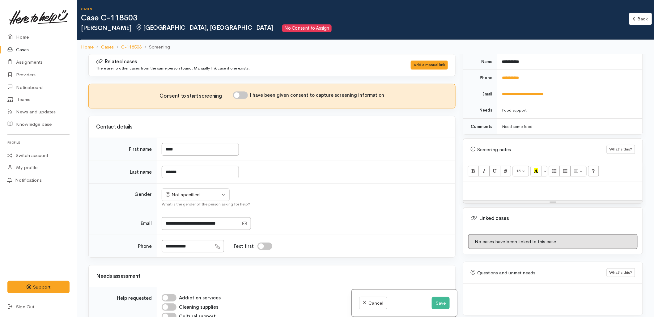
click at [508, 186] on p at bounding box center [552, 188] width 173 height 7
paste div
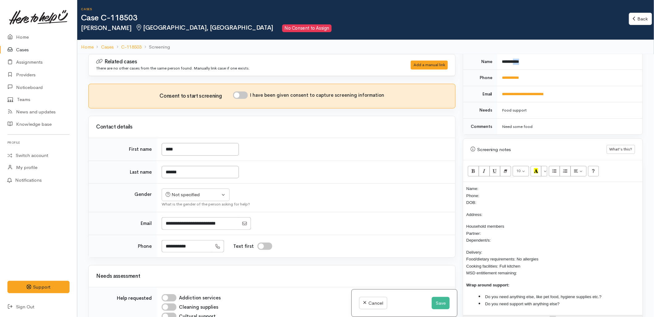
scroll to position [279, 0]
drag, startPoint x: 528, startPoint y: 57, endPoint x: 501, endPoint y: 63, distance: 26.9
click at [501, 63] on td "**********" at bounding box center [569, 63] width 145 height 16
click at [533, 71] on td "**********" at bounding box center [569, 79] width 145 height 16
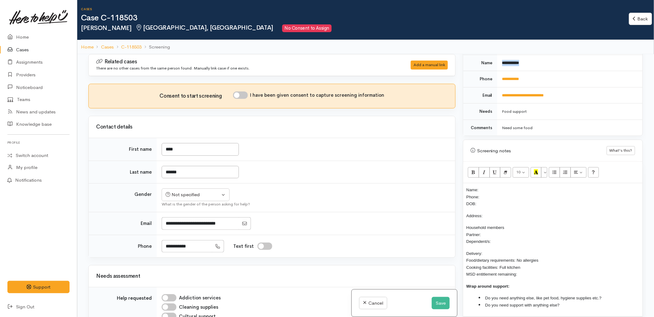
drag, startPoint x: 524, startPoint y: 61, endPoint x: 501, endPoint y: 62, distance: 22.9
click at [501, 62] on td "**********" at bounding box center [569, 63] width 145 height 16
copy b "**********"
click at [498, 186] on p "Name: Phone: DOB:" at bounding box center [552, 196] width 173 height 21
drag, startPoint x: 530, startPoint y: 80, endPoint x: 500, endPoint y: 79, distance: 30.0
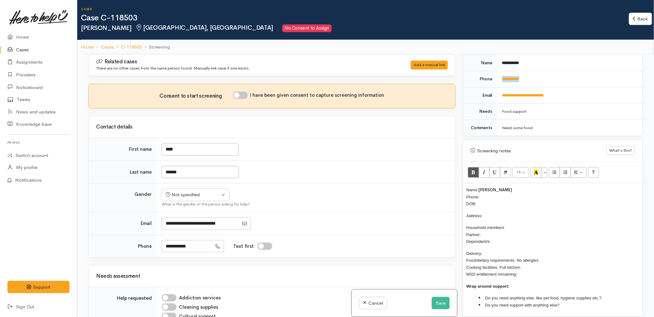
click at [500, 79] on td "**********" at bounding box center [569, 79] width 145 height 16
copy link "**********"
click at [490, 191] on p "Name: John Peters Phone: DOB:" at bounding box center [552, 196] width 173 height 21
click at [343, 204] on div "What is the gender of the person asking for help?" at bounding box center [305, 204] width 286 height 6
click at [217, 199] on button "Not specified" at bounding box center [196, 195] width 68 height 13
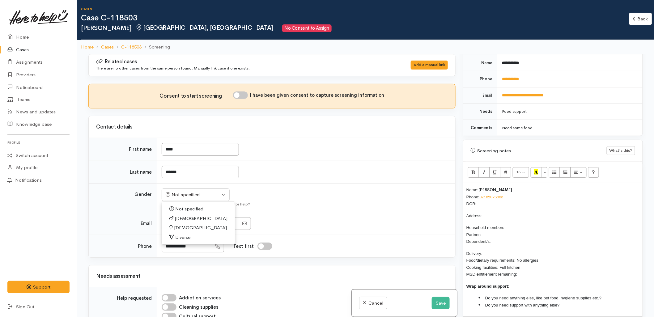
click at [200, 215] on link "Male" at bounding box center [198, 219] width 73 height 10
select select "Male"
click at [300, 157] on td "****" at bounding box center [306, 149] width 299 height 23
click at [247, 94] on input "I have been given consent to capture screening information" at bounding box center [240, 94] width 15 height 7
checkbox input "true"
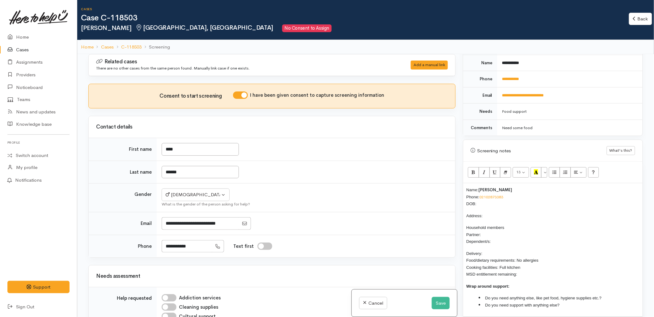
click at [284, 172] on td "******" at bounding box center [306, 172] width 299 height 23
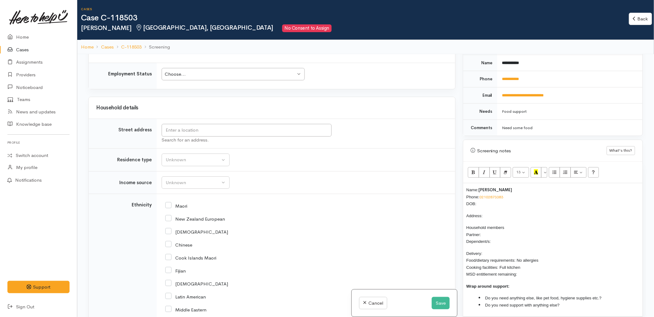
scroll to position [618, 0]
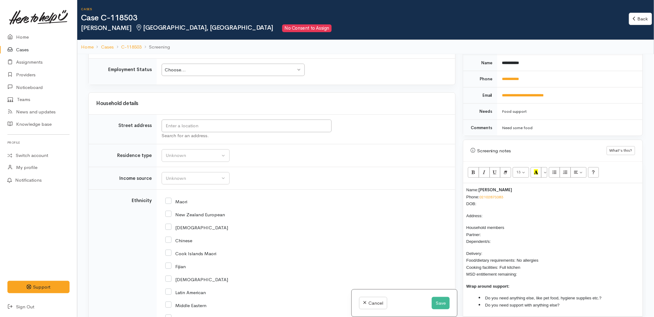
click at [490, 199] on p "Name: John Peters Phone: 02102873383 DOB:" at bounding box center [552, 196] width 173 height 21
click at [228, 127] on input "text" at bounding box center [247, 126] width 170 height 13
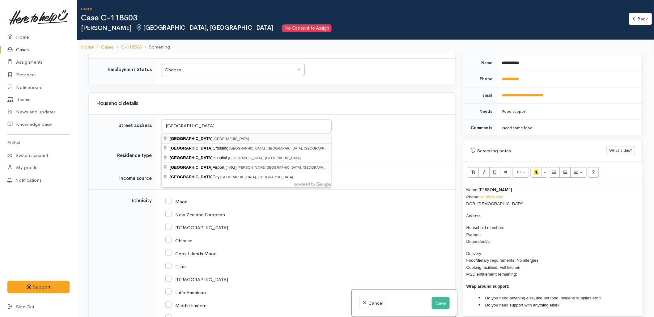
type input "Tauranga, New Zealand"
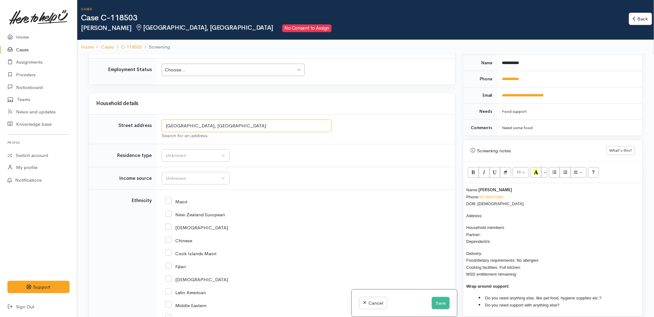
drag, startPoint x: 228, startPoint y: 129, endPoint x: 163, endPoint y: 128, distance: 64.6
click at [163, 128] on input "Tauranga, New Zealand" at bounding box center [247, 126] width 170 height 13
click at [492, 212] on p "Address:" at bounding box center [552, 215] width 173 height 7
click at [180, 156] on div "Unknown" at bounding box center [193, 155] width 54 height 7
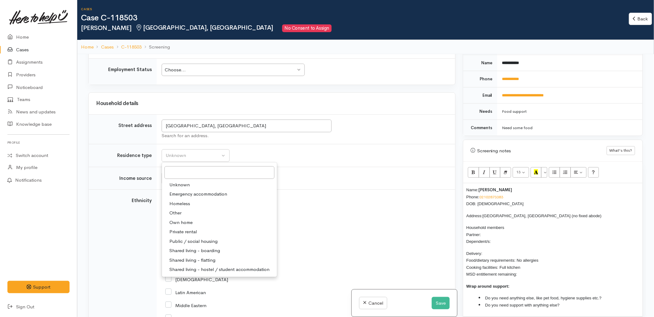
click at [181, 204] on span "Homeless" at bounding box center [179, 203] width 21 height 7
select select "9"
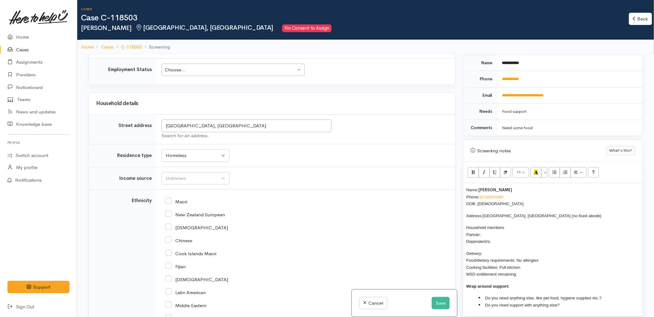
click at [307, 177] on td "Unknown ACC Maternity leave MSD - Away from Home Allowance MSD - Child Disabili…" at bounding box center [306, 178] width 299 height 23
click at [297, 177] on td "Unknown ACC Maternity leave MSD - Away from Home Allowance MSD - Child Disabili…" at bounding box center [306, 178] width 299 height 23
click at [359, 199] on div "Maori" at bounding box center [304, 201] width 279 height 13
click at [364, 177] on td "Unknown ACC Maternity leave MSD - Away from Home Allowance MSD - Child Disabili…" at bounding box center [306, 178] width 299 height 23
click at [488, 229] on p "Household members Partner: Dependent/s:" at bounding box center [552, 234] width 173 height 21
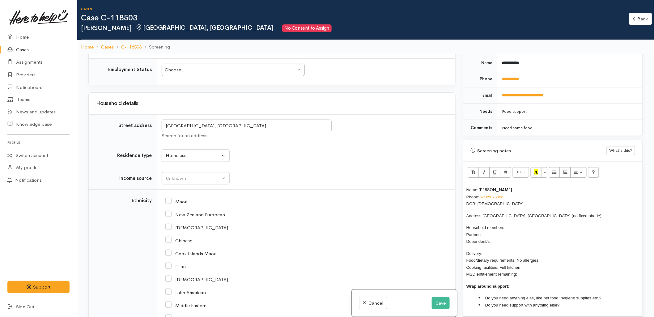
drag, startPoint x: 547, startPoint y: 252, endPoint x: 517, endPoint y: 255, distance: 30.1
click at [517, 255] on p "Delivery: Food/dietary requirements: No allergies Cooking facilities: Full kitc…" at bounding box center [552, 264] width 173 height 28
click at [521, 261] on p "Delivery: Food/dietary requirements: No allergies Cooking facilities: Full kitc…" at bounding box center [552, 264] width 173 height 28
drag, startPoint x: 521, startPoint y: 261, endPoint x: 501, endPoint y: 261, distance: 20.4
click at [501, 261] on p "Delivery: Food/dietary requirements: No allergies Cooking facilities: Full kitc…" at bounding box center [552, 264] width 173 height 28
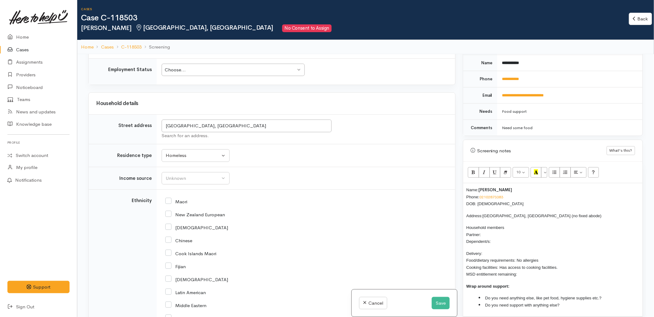
click at [491, 250] on p "Delivery: Food/dietary requirements: No allergies Cooking facilities: Has acces…" at bounding box center [552, 264] width 173 height 28
click at [494, 230] on p "Household members Partner: Dependent/s:" at bounding box center [552, 234] width 173 height 21
click at [339, 217] on div "New Zealand European" at bounding box center [304, 214] width 279 height 6
click at [181, 183] on button "Unknown" at bounding box center [196, 178] width 68 height 13
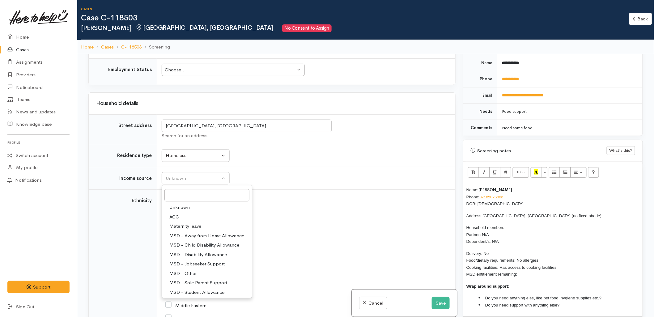
click at [311, 197] on div "Maori" at bounding box center [304, 201] width 279 height 13
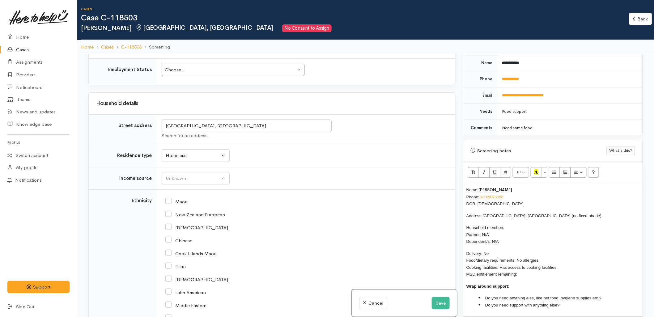
click at [362, 176] on td "Unknown ACC Maternity leave MSD - Away from Home Allowance MSD - Child Disabili…" at bounding box center [306, 178] width 299 height 23
click at [503, 250] on p "Delivery: No Food/dietary requirements: No allergies Cooking facilities: Has ac…" at bounding box center [552, 264] width 173 height 28
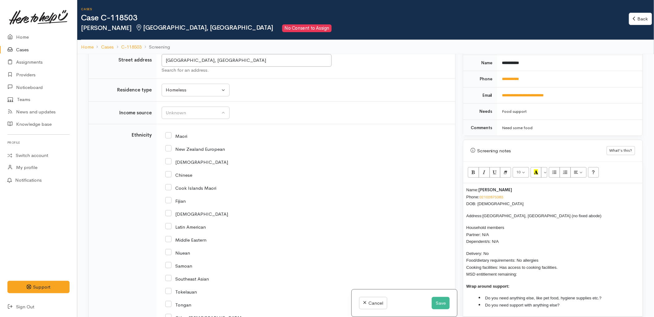
scroll to position [687, 0]
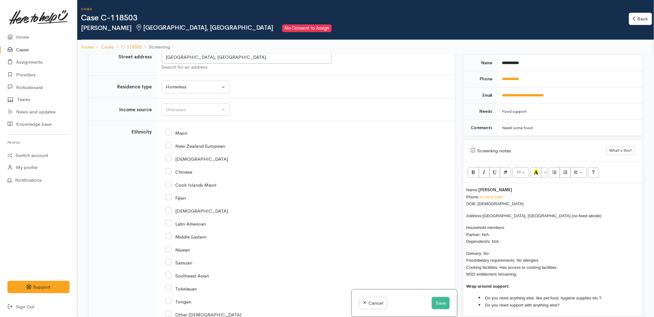
click at [178, 135] on input "Maori" at bounding box center [176, 133] width 22 height 6
checkbox input "true"
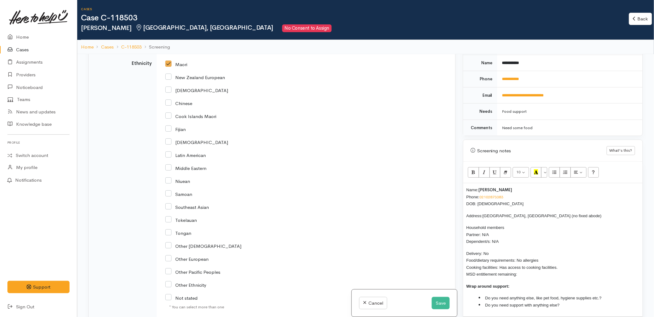
scroll to position [858, 0]
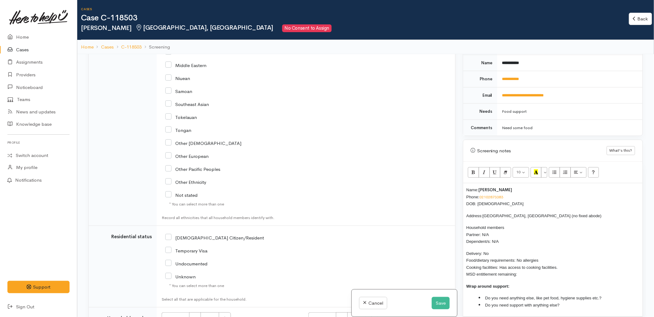
click at [200, 237] on input "[DEMOGRAPHIC_DATA] Citizen/Resident" at bounding box center [214, 238] width 99 height 6
checkbox input "true"
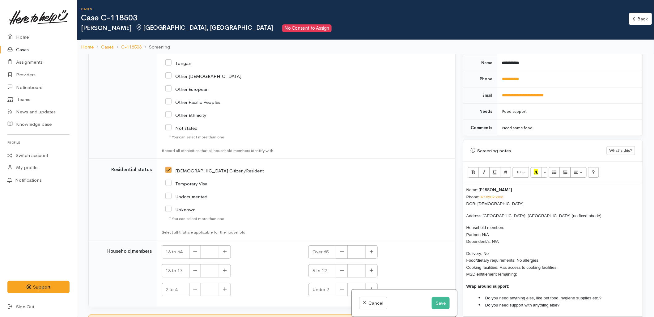
scroll to position [933, 0]
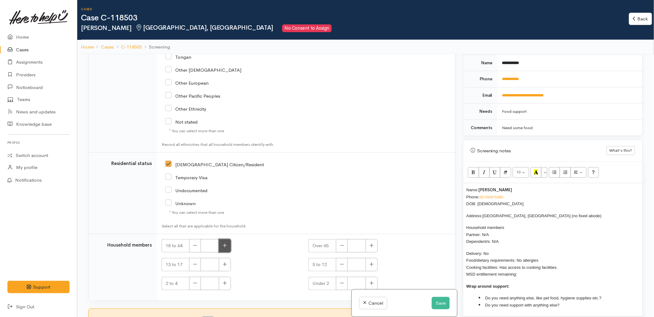
click at [223, 250] on button "button" at bounding box center [225, 245] width 12 height 13
type input "1"
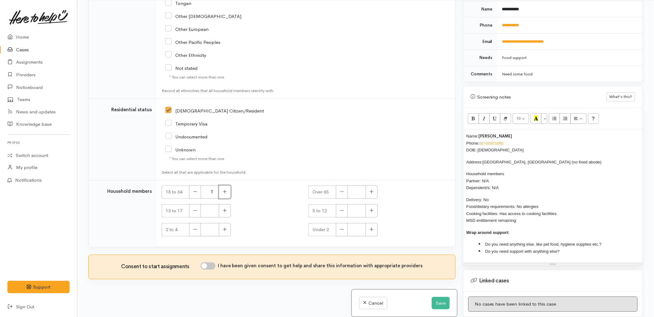
scroll to position [54, 0]
click at [211, 266] on input "I have been given consent to get help and share this information with appropria…" at bounding box center [208, 265] width 15 height 7
checkbox input "true"
click at [527, 215] on p "Delivery: No Food/dietary requirements: No allergies Cooking facilities: Has ac…" at bounding box center [552, 210] width 173 height 28
click at [619, 240] on li "Do you need anything else, like pet food, hygiene supplies etc.?" at bounding box center [559, 243] width 161 height 7
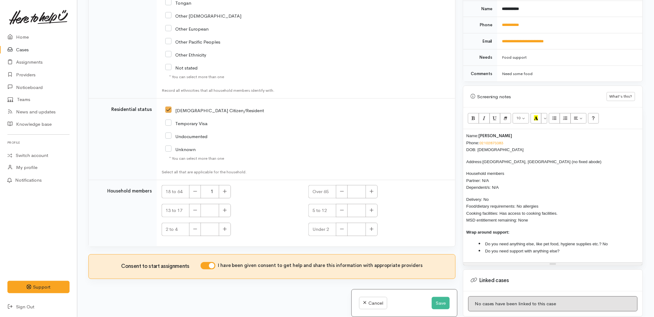
click at [596, 242] on span "Do you need anything else, like pet food, hygiene supplies etc.? No" at bounding box center [546, 244] width 123 height 5
click at [592, 242] on li "Do you need anything else, like pet food, hygiene supplies etc.? No" at bounding box center [559, 243] width 161 height 7
click at [578, 248] on li "Do you need support with anything else?" at bounding box center [559, 251] width 161 height 7
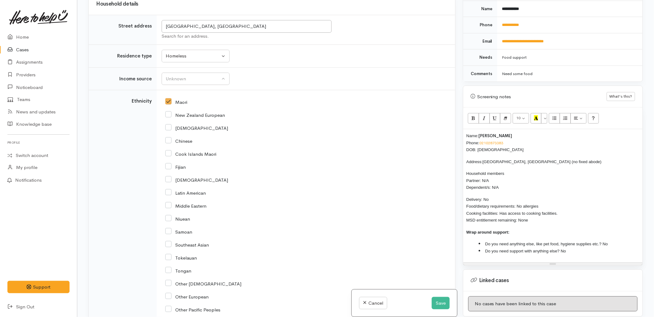
scroll to position [624, 0]
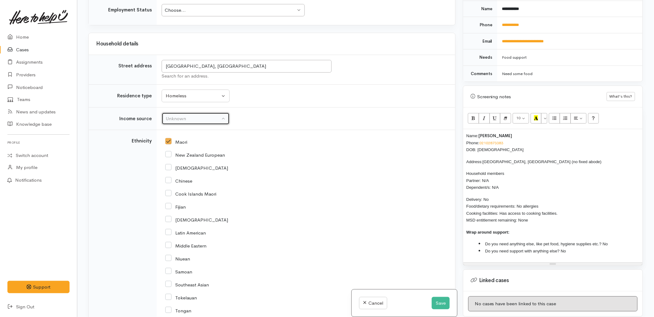
click at [189, 124] on button "Unknown" at bounding box center [196, 119] width 68 height 13
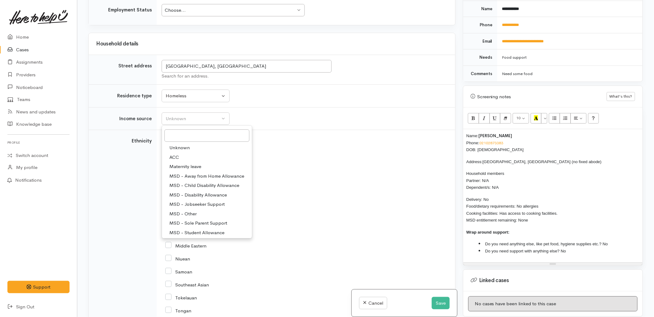
click at [192, 203] on span "MSD - Jobseeker Support" at bounding box center [196, 204] width 55 height 7
select select "4"
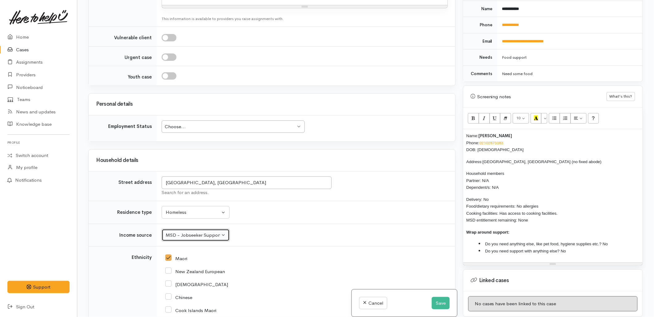
scroll to position [487, 0]
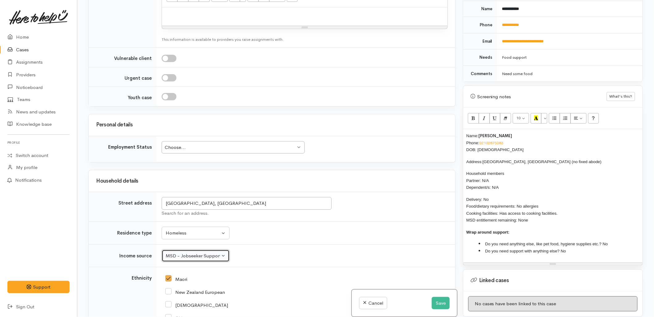
click at [199, 142] on div "Choose... Choose..." at bounding box center [233, 147] width 143 height 13
click at [262, 221] on td "Tauranga, New Zealand Search for an address." at bounding box center [306, 207] width 299 height 30
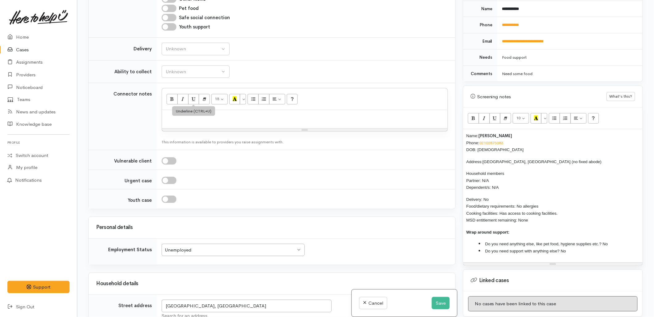
scroll to position [384, 0]
click at [174, 49] on div "Unknown" at bounding box center [193, 49] width 54 height 7
click at [175, 109] on span "No" at bounding box center [172, 106] width 6 height 7
select select "1"
click at [186, 70] on div "Unknown" at bounding box center [193, 72] width 54 height 7
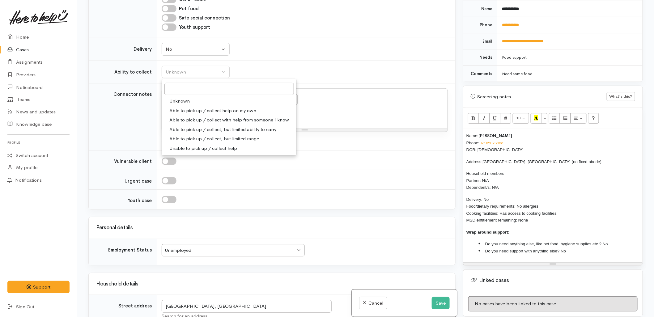
click at [185, 110] on span "Able to pick up / collect help on my own" at bounding box center [212, 110] width 87 height 7
select select "2"
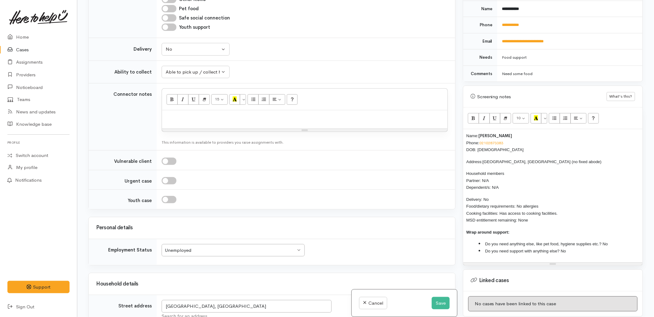
click at [276, 57] on td "Unknown Delivery needed Delivery preferred No No Unknown Delivery needed Delive…" at bounding box center [306, 49] width 299 height 23
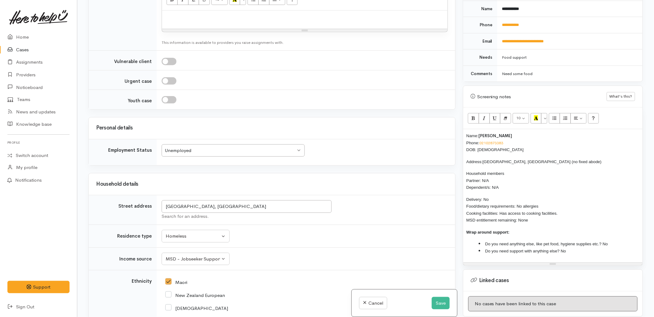
scroll to position [487, 0]
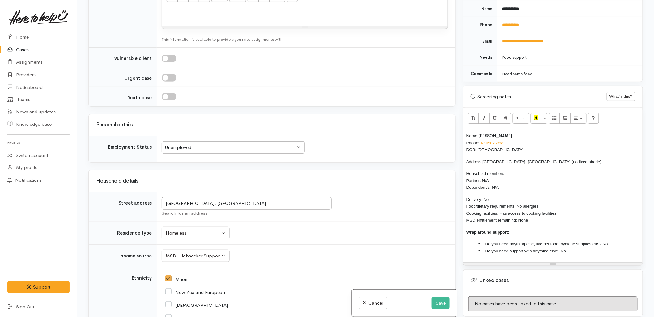
click at [202, 153] on div "Unemployed Unemployed" at bounding box center [233, 147] width 143 height 13
click at [347, 150] on td "Unemployed Unemployed Choose... Unknown Employed casually Employed full-time Em…" at bounding box center [306, 149] width 299 height 26
click at [180, 259] on div "MSD - Jobseeker Support" at bounding box center [193, 256] width 54 height 7
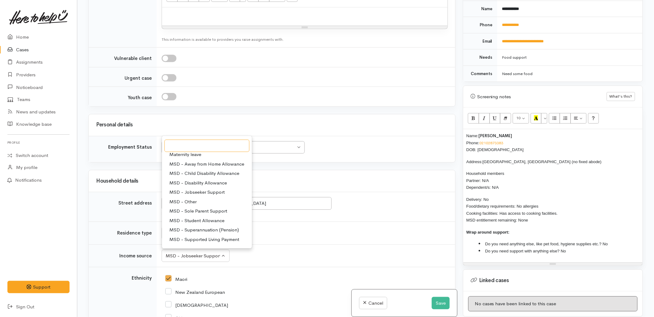
scroll to position [34, 0]
click at [363, 221] on td "Tauranga, New Zealand Search for an address." at bounding box center [306, 207] width 299 height 30
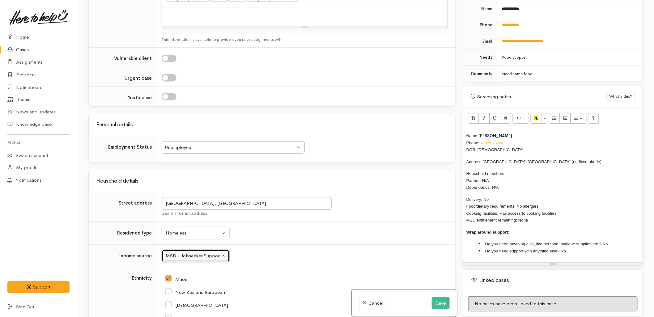
click at [195, 262] on button "MSD - Jobseeker Support" at bounding box center [196, 256] width 68 height 13
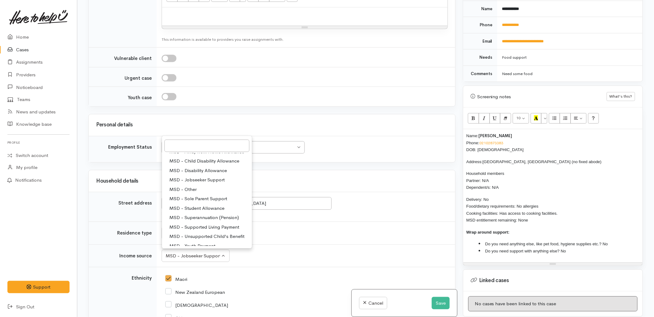
click at [388, 232] on td "Unknown Emergency accommodation Homeless Other Own home Private rental Public /…" at bounding box center [306, 233] width 299 height 23
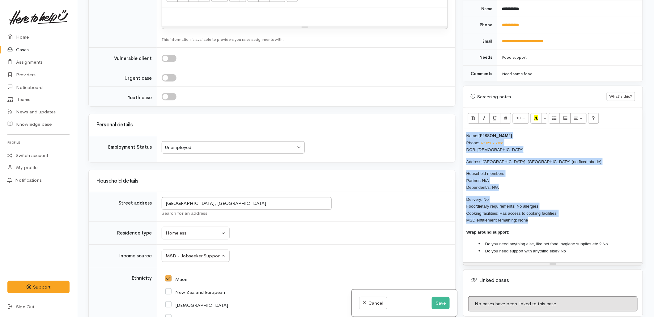
drag, startPoint x: 535, startPoint y: 217, endPoint x: 460, endPoint y: 129, distance: 115.8
click at [460, 129] on div "Warnings Add No warnings have been raised against this case Add Warning Title ●…" at bounding box center [552, 158] width 187 height 317
copy div "Name: John Peters Phone: 02102873383 DOB: 09/01/1985 Address: Tauranga, New Zea…"
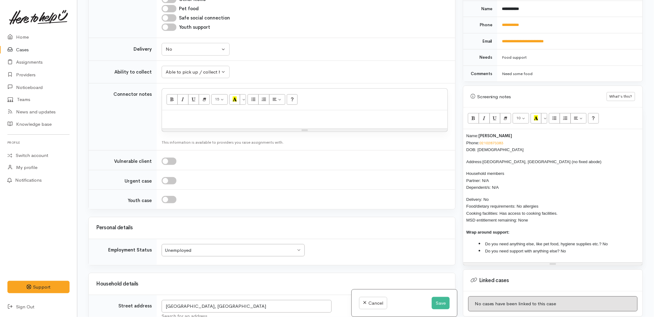
click at [215, 119] on p at bounding box center [304, 116] width 279 height 7
paste div
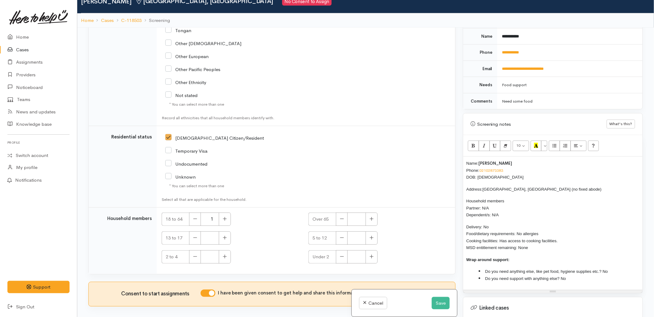
scroll to position [54, 0]
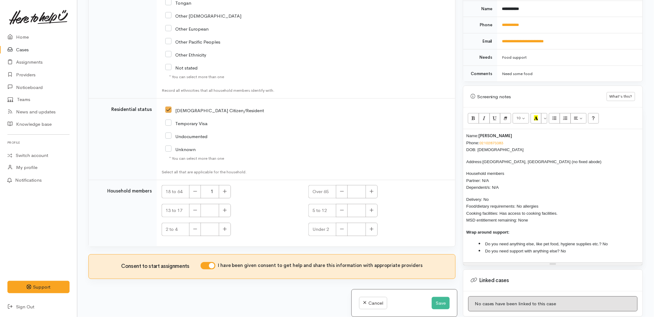
click at [466, 130] on div "Name: John Peters Phone: 02102873383 DOB: 09/01/1985 Address: Tauranga, New Zea…" at bounding box center [552, 195] width 179 height 133
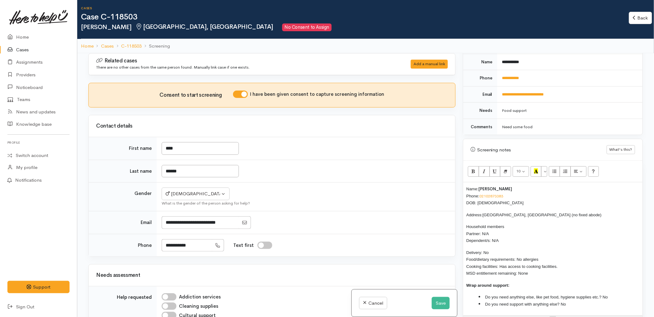
scroll to position [0, 0]
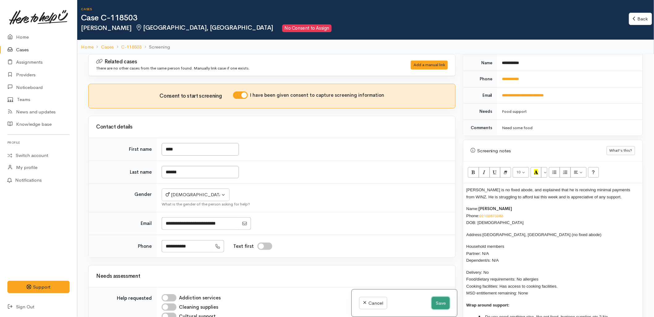
click at [442, 304] on button "Save" at bounding box center [441, 303] width 18 height 13
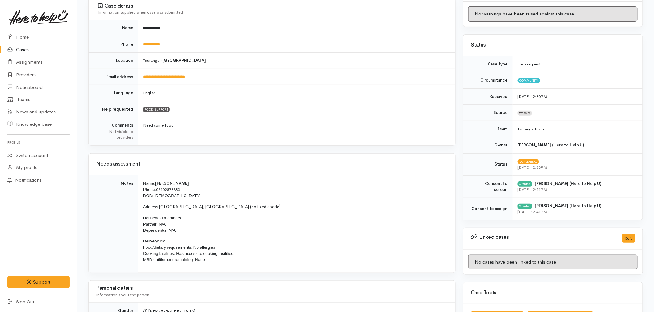
scroll to position [137, 0]
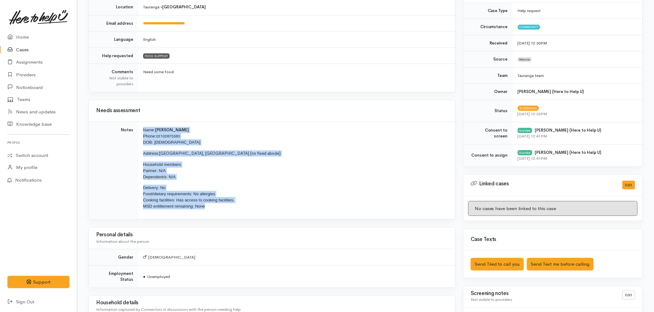
drag, startPoint x: 208, startPoint y: 209, endPoint x: 144, endPoint y: 127, distance: 103.9
click at [144, 127] on td "Name: John Peters Phone: 02102873383 DOB: 09/01/1985 Address: Tauranga, New Zea…" at bounding box center [296, 171] width 317 height 98
copy td "Name: John Peters Phone: 02102873383 DOB: 09/01/1985 Address: Tauranga, New Zea…"
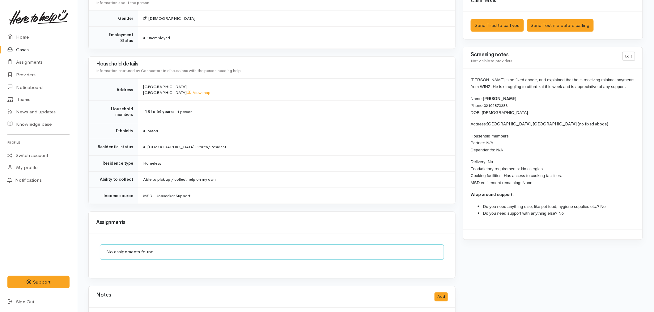
scroll to position [378, 0]
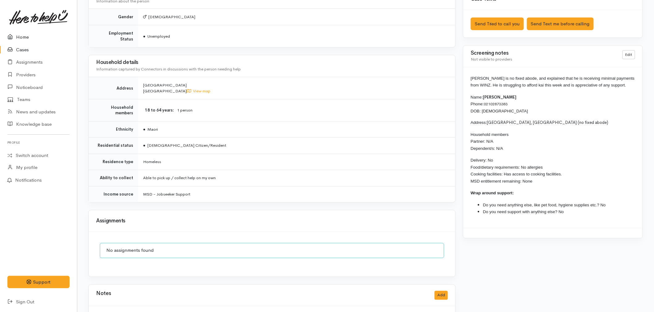
click at [31, 34] on link "Home" at bounding box center [38, 37] width 77 height 13
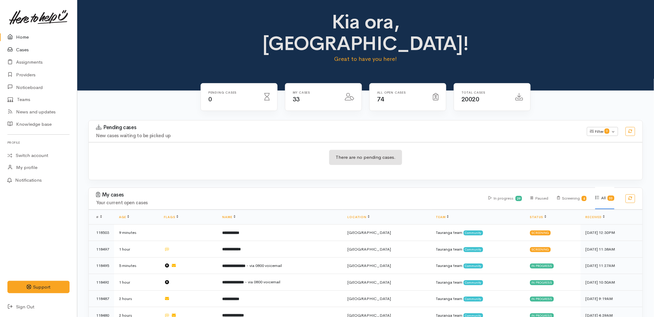
click at [23, 51] on link "Cases" at bounding box center [38, 50] width 77 height 13
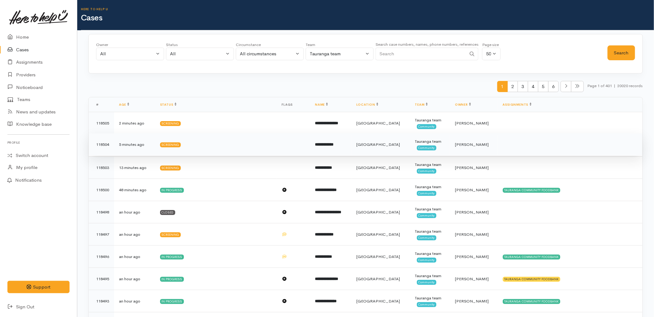
click at [226, 148] on td "Screening" at bounding box center [216, 145] width 122 height 22
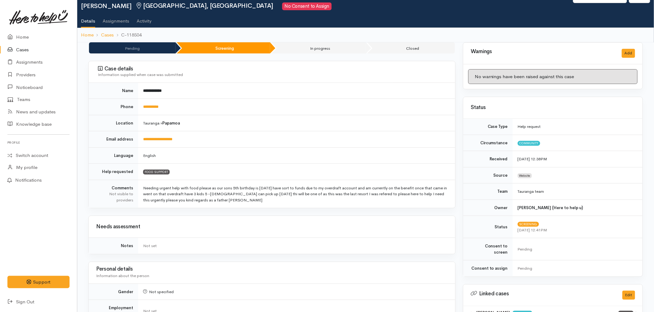
scroll to position [34, 0]
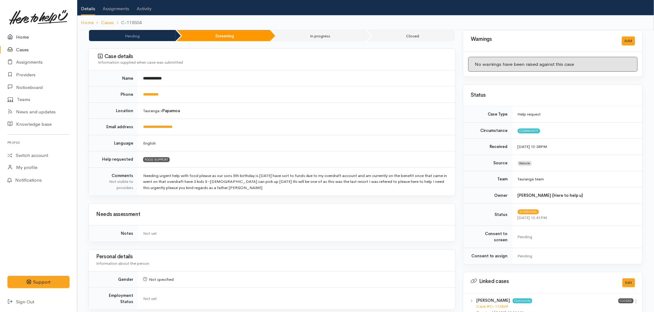
click at [21, 35] on link "Home" at bounding box center [38, 37] width 77 height 13
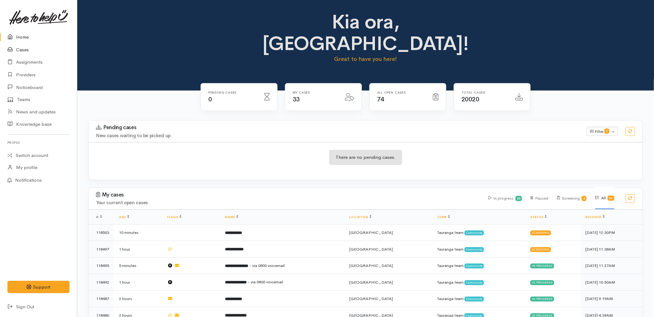
click at [22, 51] on link "Cases" at bounding box center [38, 50] width 77 height 13
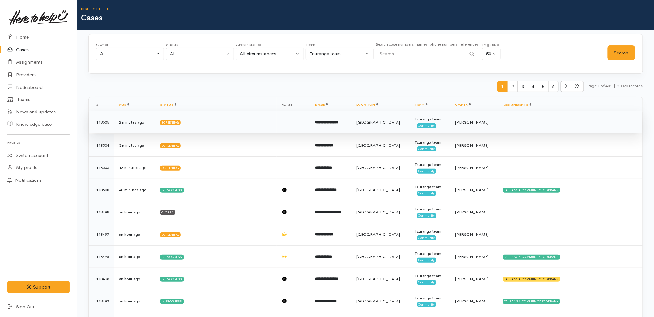
click at [294, 113] on td at bounding box center [293, 122] width 33 height 22
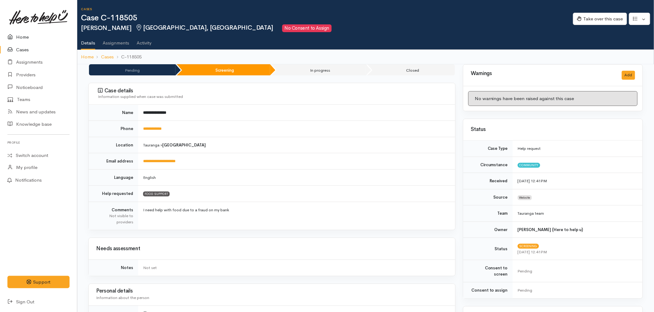
click at [12, 33] on icon at bounding box center [11, 37] width 9 height 8
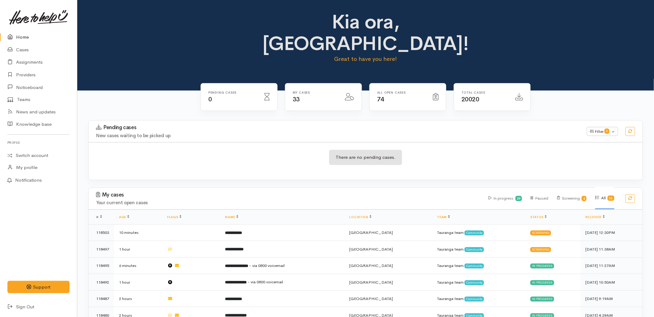
click at [217, 188] on div "My cases Your current open cases In progress 29 Paused Screening 4 All 33" at bounding box center [365, 199] width 561 height 22
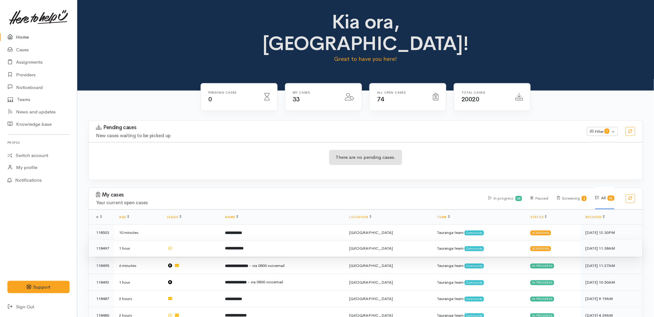
click at [240, 240] on td "**********" at bounding box center [282, 248] width 124 height 17
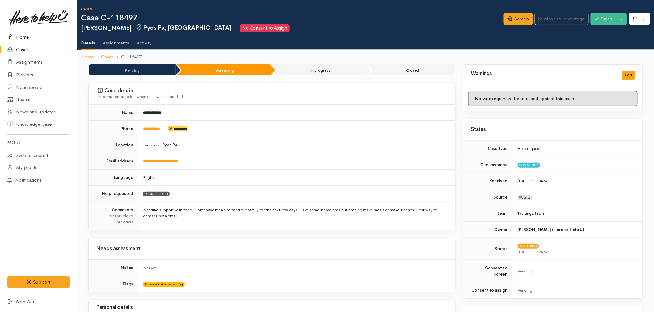
click at [12, 33] on icon at bounding box center [11, 37] width 9 height 8
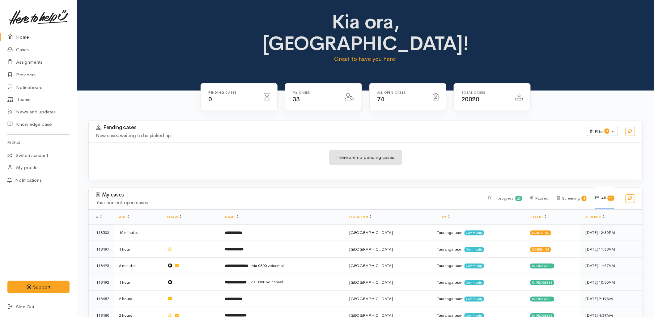
click at [223, 125] on h3 "Pending cases" at bounding box center [337, 128] width 483 height 6
click at [414, 142] on div "There are no pending cases." at bounding box center [366, 161] width 554 height 38
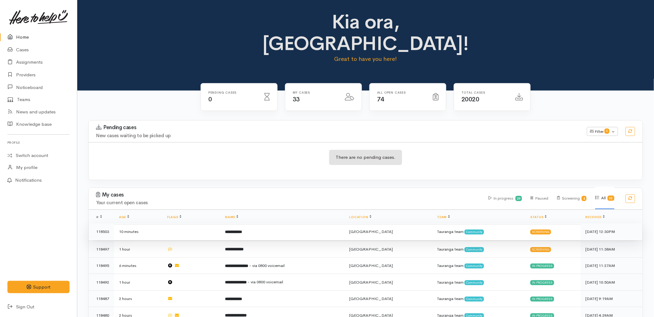
click at [255, 223] on td "**********" at bounding box center [282, 231] width 124 height 17
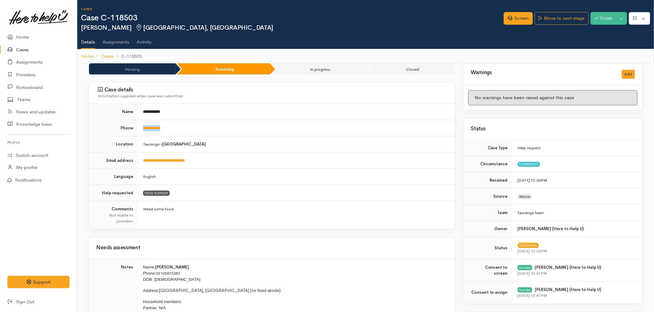
drag, startPoint x: 174, startPoint y: 127, endPoint x: 142, endPoint y: 135, distance: 32.4
click at [142, 135] on td "**********" at bounding box center [296, 128] width 317 height 16
copy link "**********"
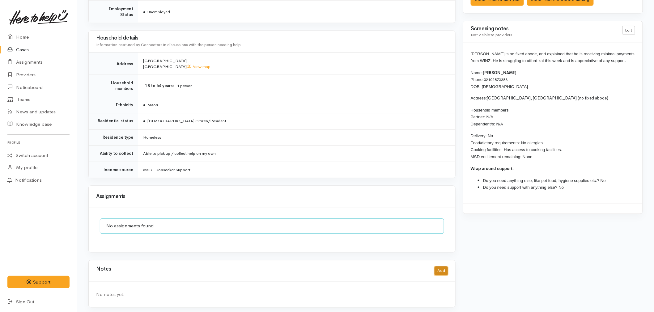
click at [444, 267] on button "Add" at bounding box center [441, 271] width 13 height 9
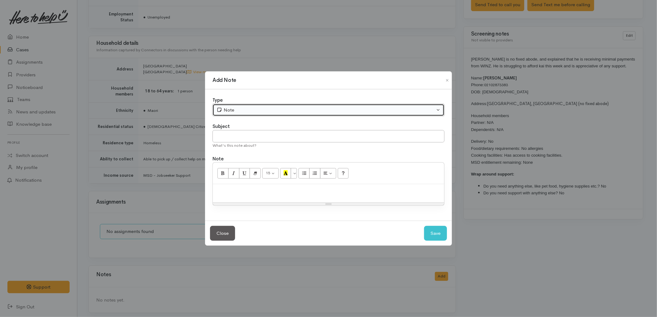
click at [231, 108] on div "Note" at bounding box center [325, 110] width 218 height 7
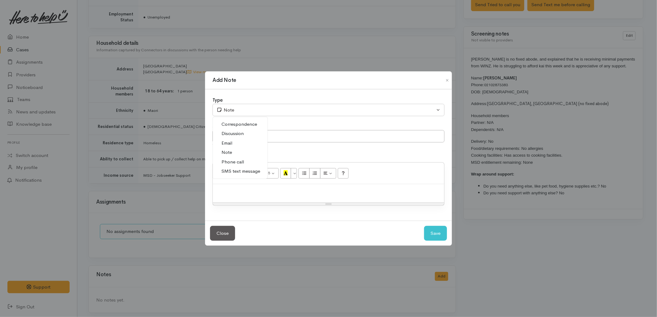
click at [231, 170] on span "SMS text message" at bounding box center [240, 171] width 39 height 7
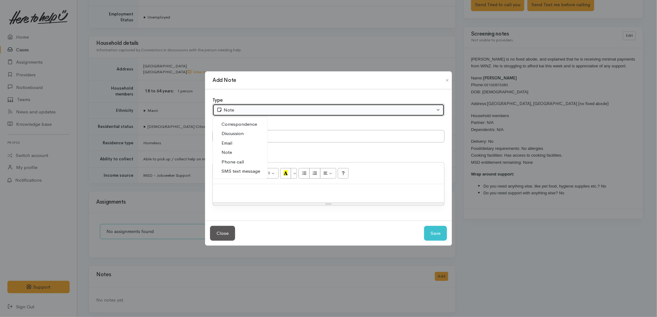
select select "5"
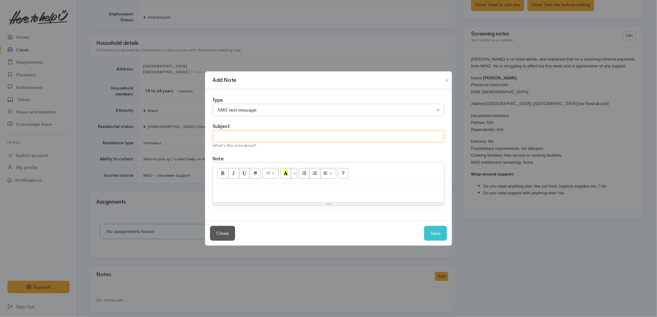
click at [229, 139] on input "text" at bounding box center [328, 136] width 232 height 13
type input "E-Text"
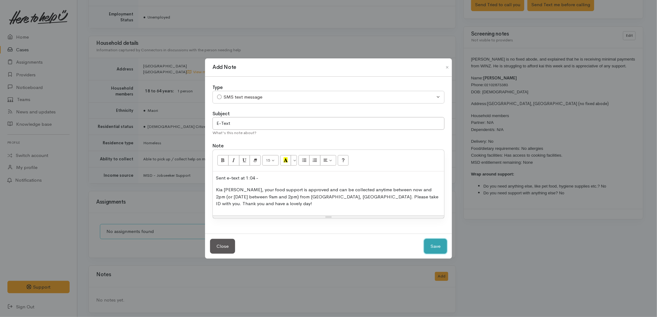
click at [437, 245] on button "Save" at bounding box center [435, 246] width 23 height 15
select select "1"
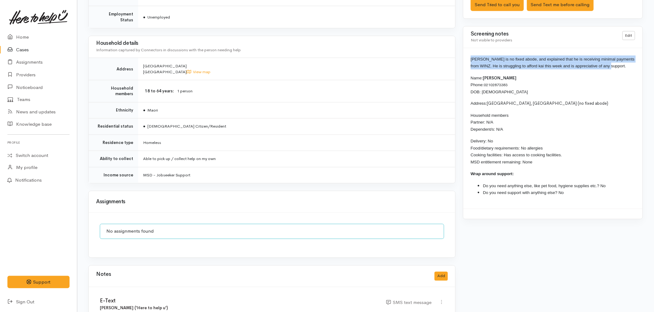
drag, startPoint x: 608, startPoint y: 66, endPoint x: 471, endPoint y: 60, distance: 137.0
click at [471, 60] on p "[PERSON_NAME] is no fixed abode, and explained that he is receiving minimal pay…" at bounding box center [553, 63] width 164 height 14
copy span "[PERSON_NAME] is no fixed abode, and explained that he is receiving minimal pay…"
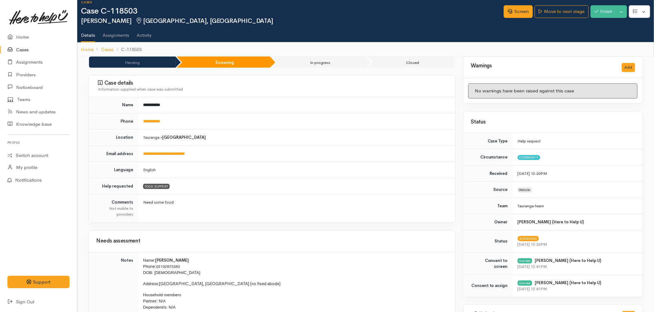
scroll to position [0, 0]
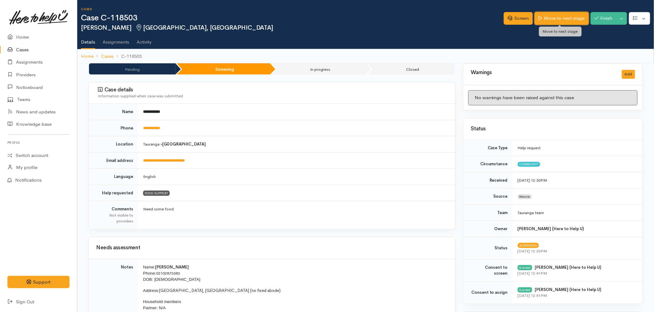
click at [558, 20] on link "Move to next stage" at bounding box center [562, 18] width 54 height 13
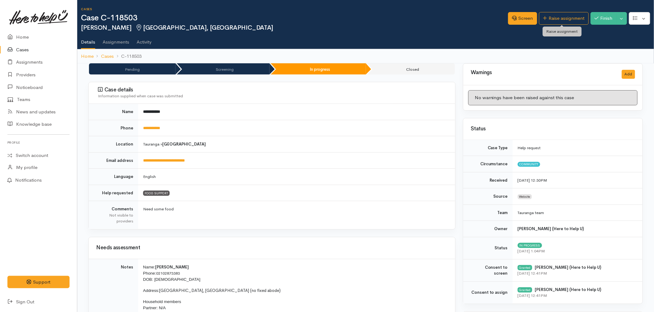
click at [558, 20] on link "Raise assignment" at bounding box center [564, 18] width 50 height 13
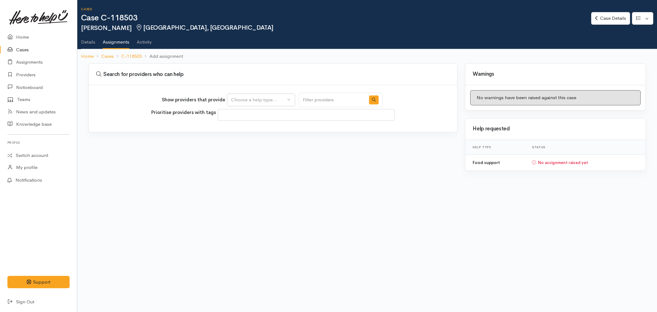
select select
click at [238, 101] on div "Choose a help type..." at bounding box center [258, 99] width 54 height 7
click at [237, 128] on span "Food support" at bounding box center [249, 129] width 29 height 7
select select "3"
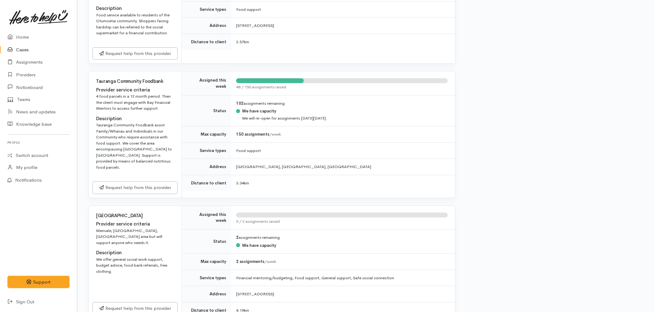
scroll to position [755, 0]
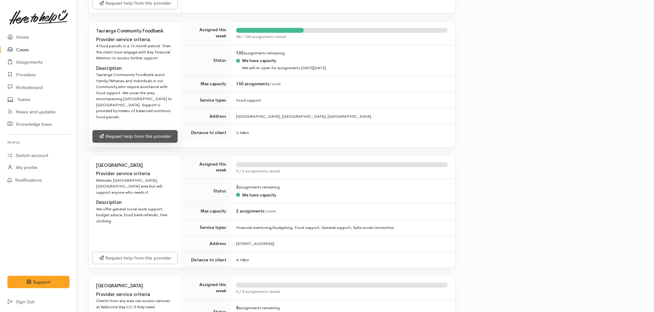
click at [143, 130] on link "Request help from this provider" at bounding box center [134, 136] width 85 height 13
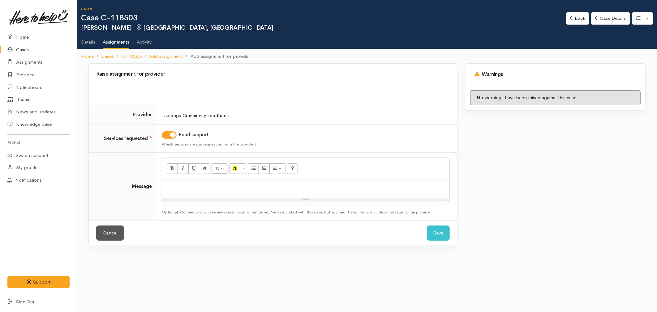
click at [194, 193] on div at bounding box center [305, 189] width 287 height 18
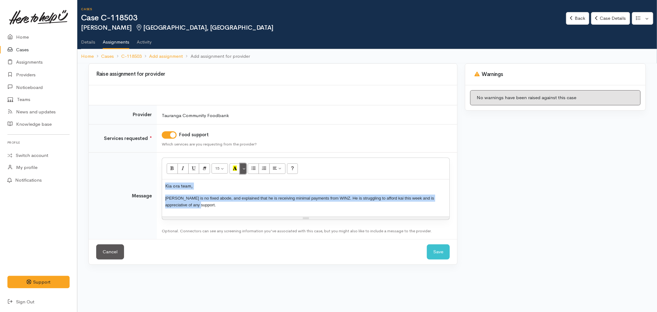
click at [243, 168] on button "More Color" at bounding box center [243, 169] width 6 height 11
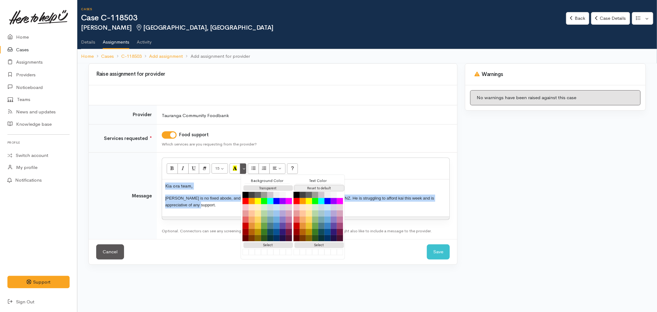
click at [301, 185] on button "Reset to default" at bounding box center [318, 188] width 49 height 6
click at [207, 205] on p "[PERSON_NAME] is no fixed abode, and explained that he is receiving minimal pay…" at bounding box center [305, 202] width 281 height 14
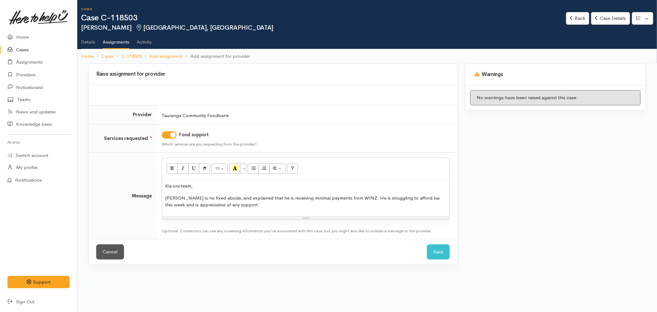
click at [230, 206] on p "[PERSON_NAME] is no fixed abode, and explained that he is receiving minimal pay…" at bounding box center [305, 202] width 281 height 14
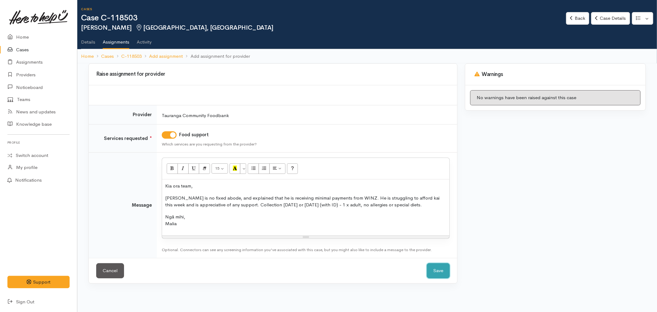
click at [441, 273] on button "Save" at bounding box center [438, 270] width 23 height 15
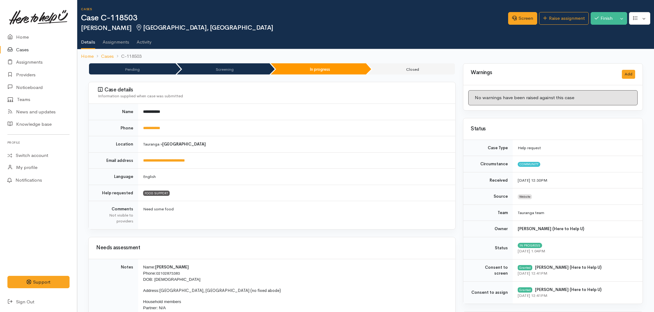
click at [24, 35] on link "Home" at bounding box center [38, 37] width 77 height 13
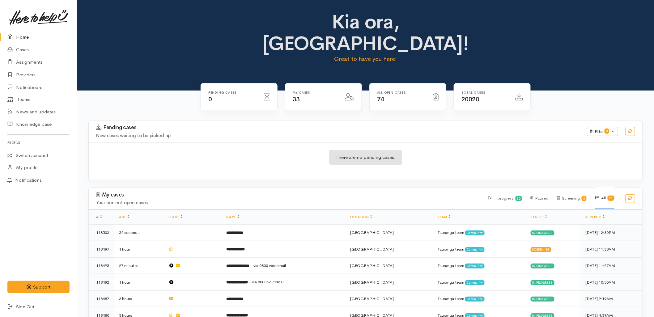
click at [26, 33] on link "Home" at bounding box center [38, 37] width 77 height 13
click at [387, 192] on h3 "My cases" at bounding box center [288, 195] width 385 height 6
click at [445, 121] on div "Pending cases New cases waiting to be picked up Filter 0 Filters Clear filters …" at bounding box center [365, 132] width 561 height 22
click at [432, 125] on div "Pending cases New cases waiting to be picked up" at bounding box center [337, 132] width 491 height 14
click at [239, 150] on div "There are no pending cases." at bounding box center [366, 161] width 554 height 23
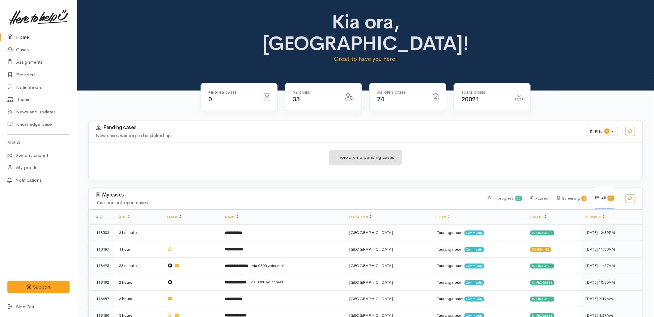
click at [261, 121] on div "Pending cases New cases waiting to be picked up Filter 0 Filters Clear filters …" at bounding box center [365, 132] width 561 height 22
click at [419, 94] on div "All Open cases 74" at bounding box center [408, 101] width 84 height 36
click at [167, 133] on h4 "New cases waiting to be picked up" at bounding box center [337, 135] width 483 height 5
click at [19, 48] on link "Cases" at bounding box center [38, 50] width 77 height 13
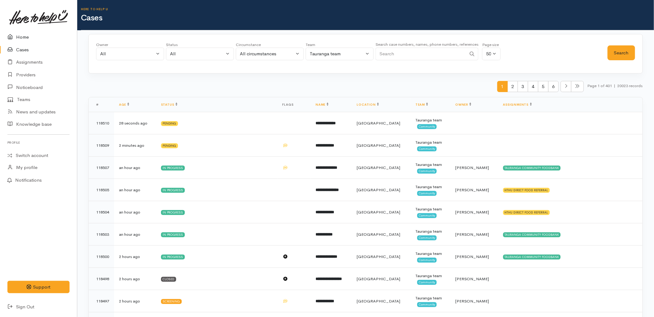
click at [30, 38] on link "Home" at bounding box center [38, 37] width 77 height 13
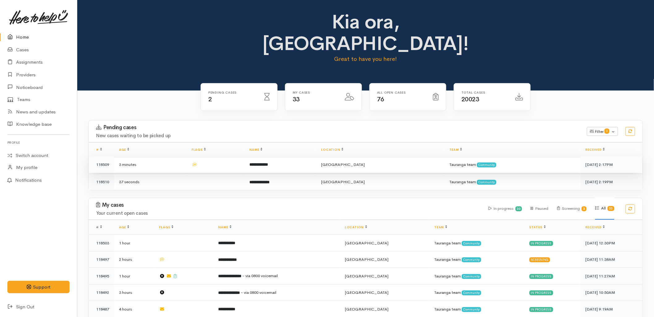
click at [265, 163] on b "**********" at bounding box center [258, 165] width 19 height 4
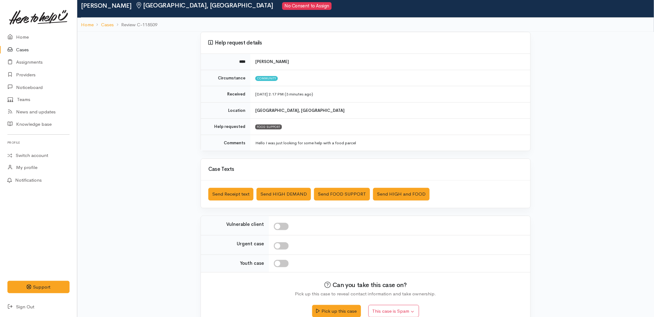
scroll to position [34, 0]
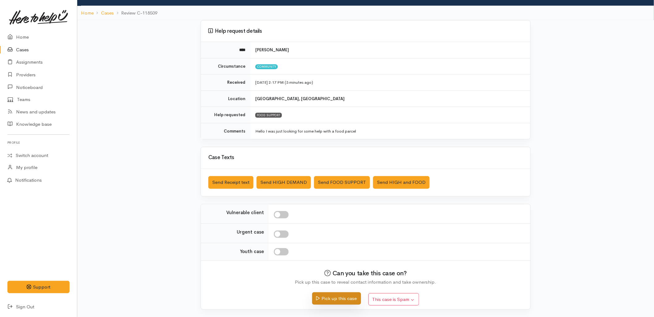
click at [343, 299] on button "Pick up this case" at bounding box center [336, 298] width 49 height 13
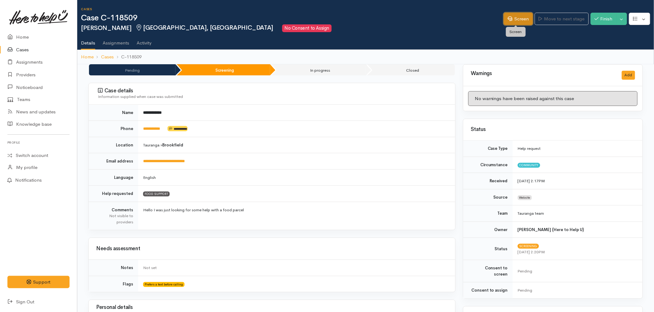
click at [508, 19] on icon at bounding box center [510, 18] width 5 height 5
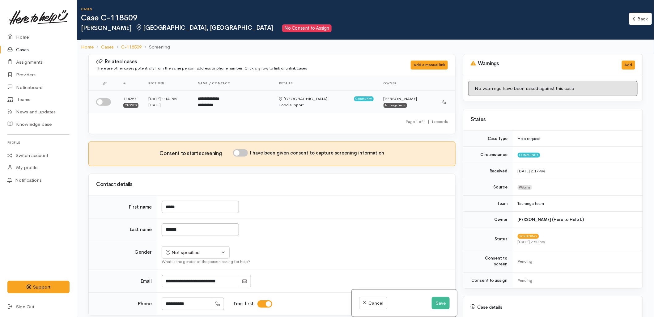
click at [98, 101] on input "checkbox" at bounding box center [103, 101] width 15 height 7
checkbox input "true"
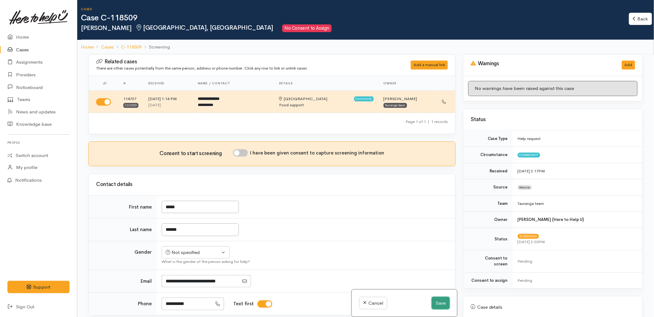
click at [441, 305] on button "Save" at bounding box center [441, 303] width 18 height 13
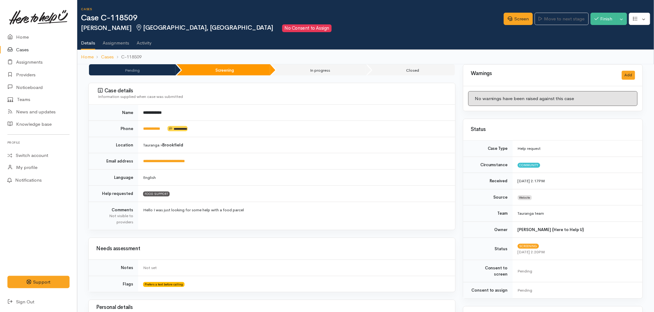
click at [28, 36] on link "Home" at bounding box center [38, 37] width 77 height 13
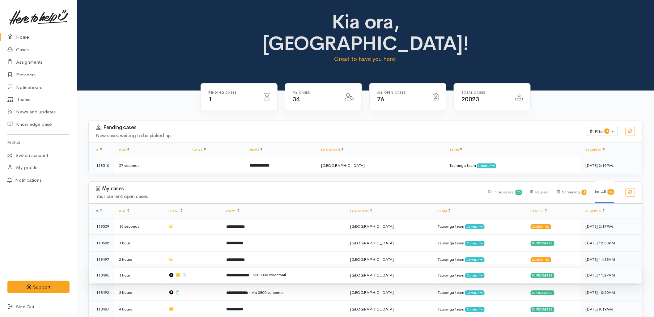
click at [249, 273] on b "**********" at bounding box center [237, 275] width 23 height 4
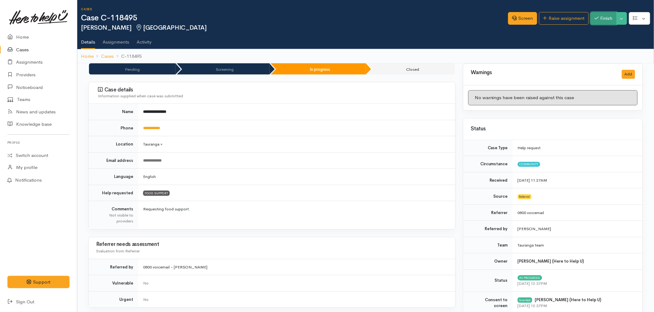
click at [607, 19] on button "Finish" at bounding box center [604, 18] width 26 height 13
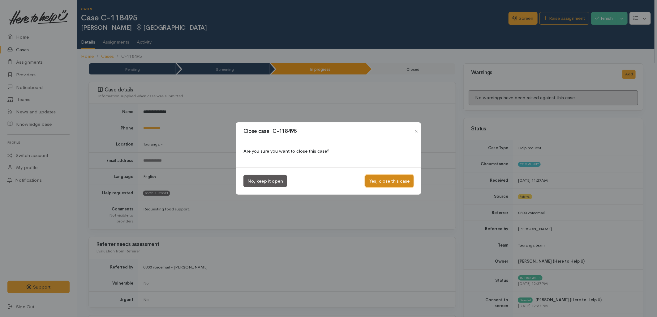
click at [375, 181] on button "Yes, close this case" at bounding box center [389, 181] width 48 height 13
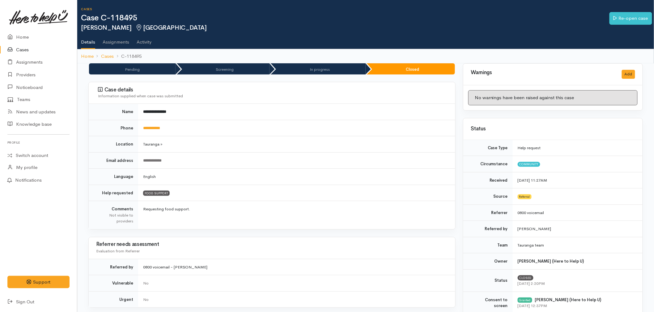
click at [25, 35] on link "Home" at bounding box center [38, 37] width 77 height 13
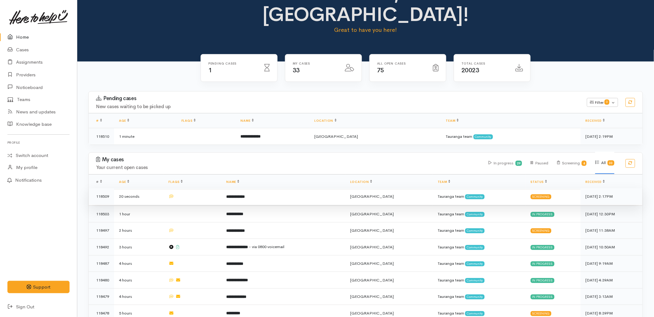
scroll to position [69, 0]
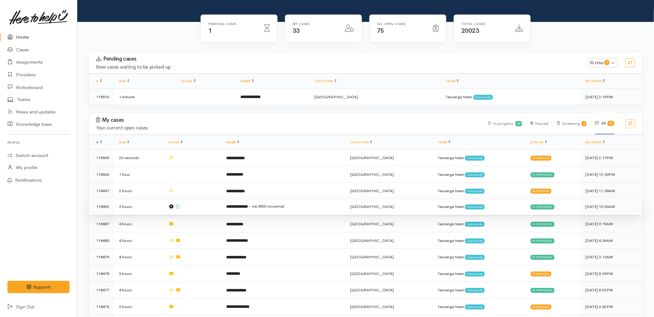
click at [236, 198] on td "**********" at bounding box center [283, 206] width 124 height 17
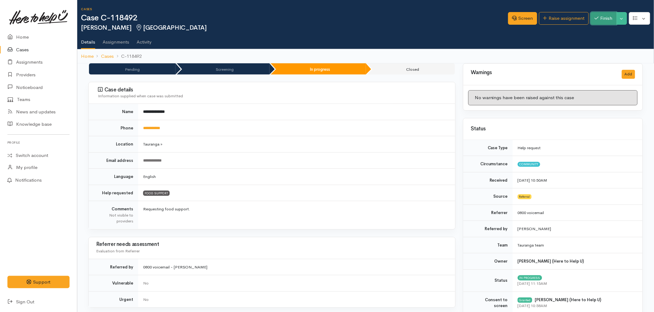
click at [598, 23] on button "Finish" at bounding box center [604, 18] width 26 height 13
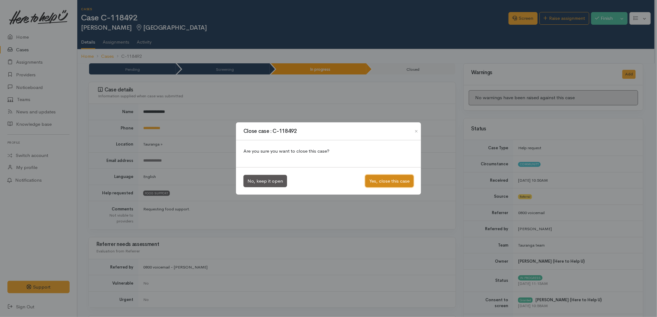
click at [393, 181] on button "Yes, close this case" at bounding box center [389, 181] width 48 height 13
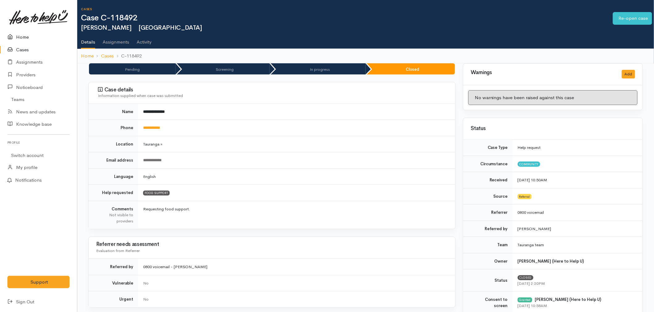
click at [32, 36] on link "Home" at bounding box center [38, 37] width 77 height 13
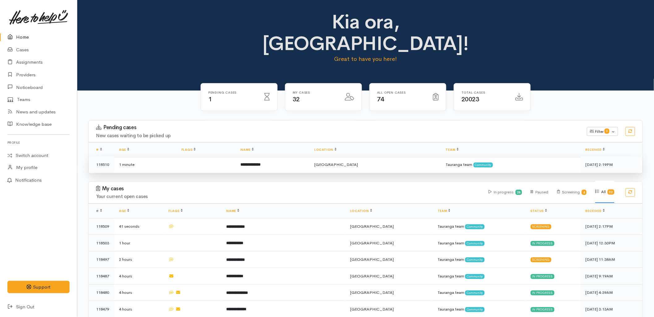
click at [261, 163] on b "**********" at bounding box center [251, 165] width 20 height 4
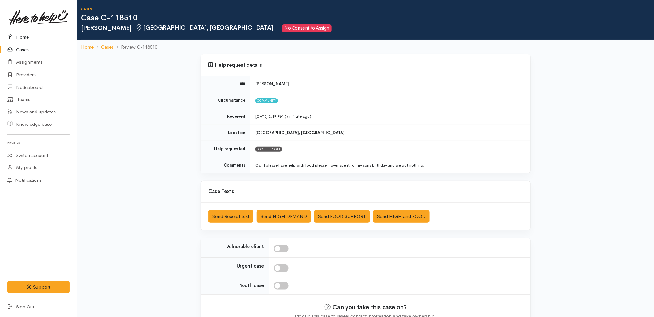
click at [17, 36] on link "Home" at bounding box center [38, 37] width 77 height 13
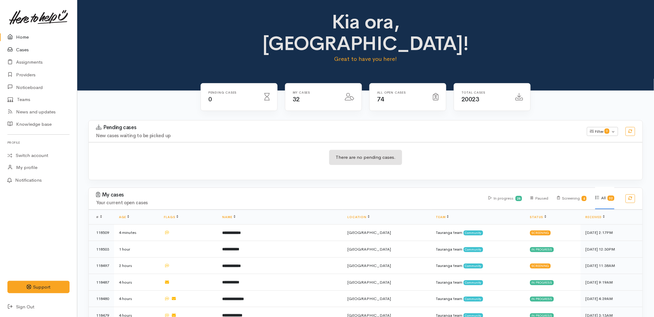
click at [32, 51] on link "Cases" at bounding box center [38, 50] width 77 height 13
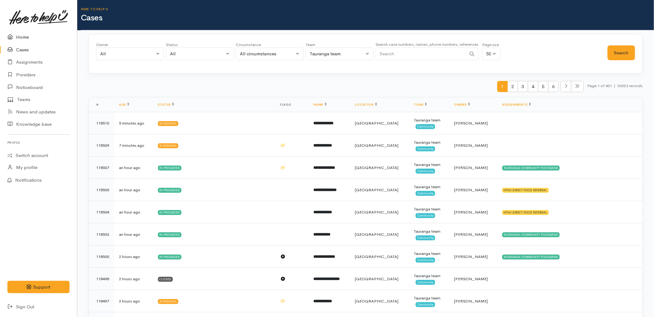
click at [20, 37] on link "Home" at bounding box center [38, 37] width 77 height 13
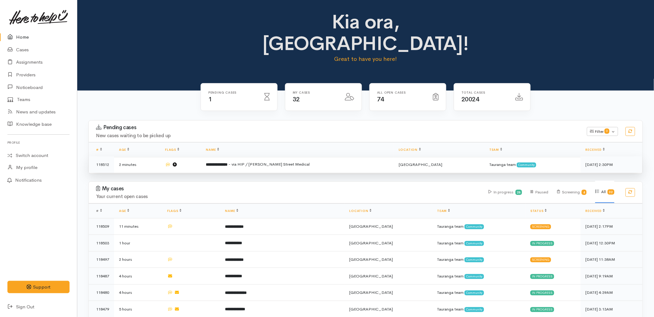
click at [263, 156] on td "**********" at bounding box center [297, 164] width 193 height 16
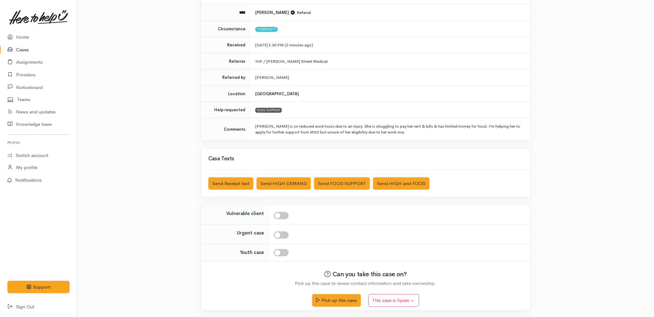
scroll to position [73, 0]
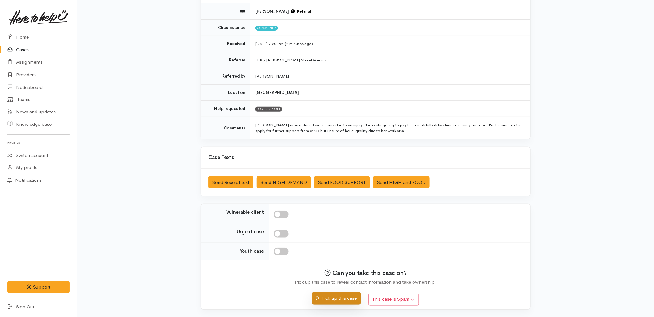
click at [333, 300] on button "Pick up this case" at bounding box center [336, 298] width 49 height 13
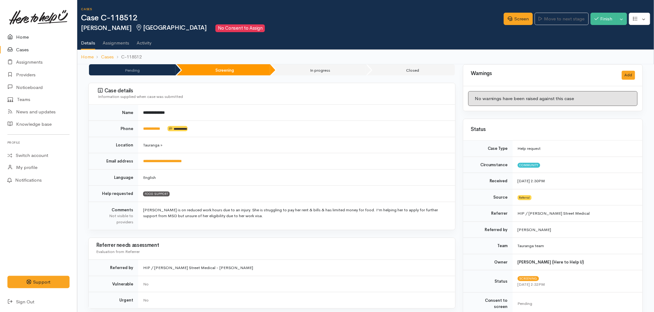
click at [12, 38] on icon at bounding box center [11, 37] width 9 height 8
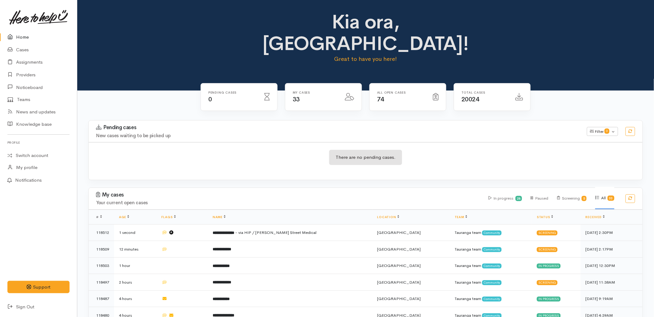
click at [297, 162] on div "Pending cases New cases waiting to be picked up Filter 0 Filters Clear filters …" at bounding box center [366, 153] width 562 height 67
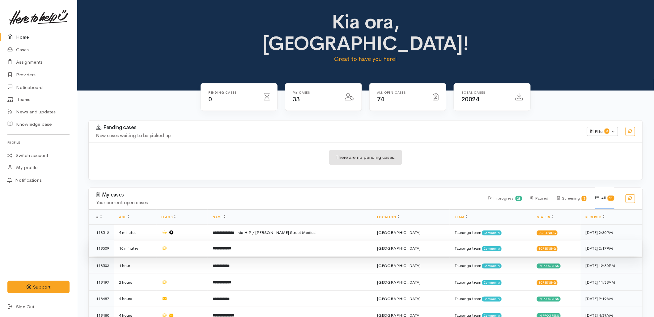
click at [231, 246] on b "**********" at bounding box center [222, 248] width 19 height 4
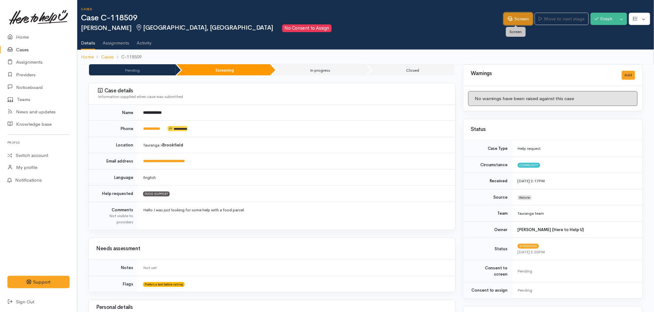
click at [511, 18] on link "Screen" at bounding box center [518, 19] width 29 height 13
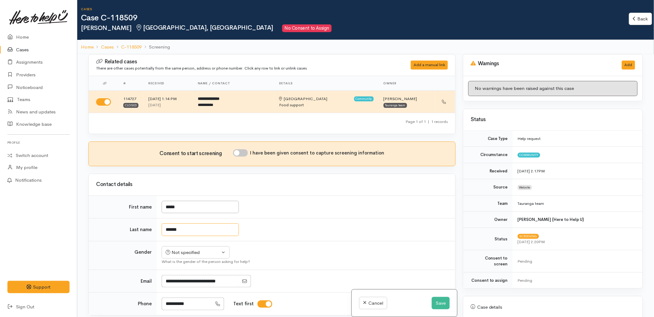
click at [188, 230] on input "******" at bounding box center [200, 229] width 77 height 13
type input "**********"
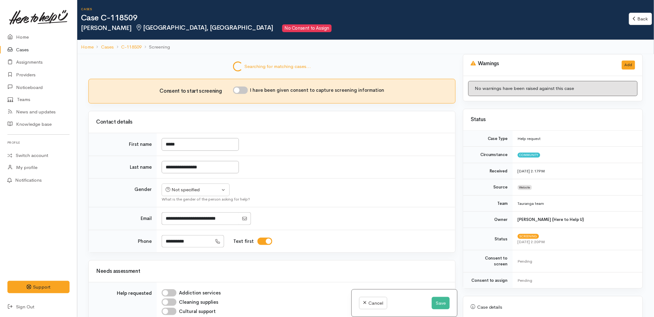
click at [252, 215] on tbody "**********" at bounding box center [272, 193] width 367 height 120
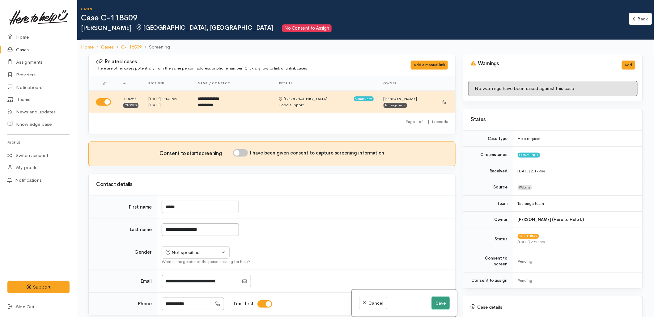
click at [438, 308] on button "Save" at bounding box center [441, 303] width 18 height 13
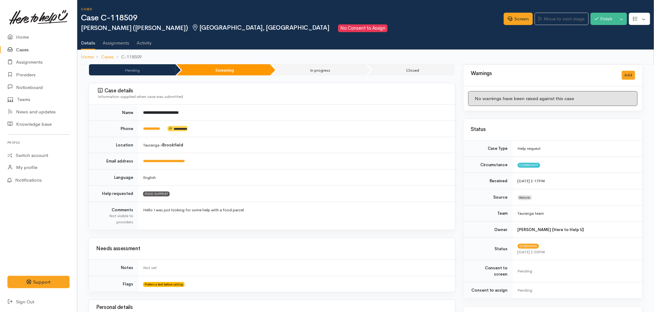
click at [340, 119] on td "**********" at bounding box center [296, 113] width 317 height 16
click at [17, 36] on link "Home" at bounding box center [38, 37] width 77 height 13
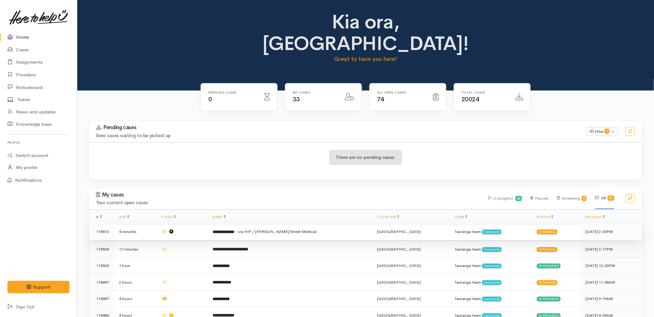
click at [287, 223] on td "**********" at bounding box center [290, 231] width 165 height 17
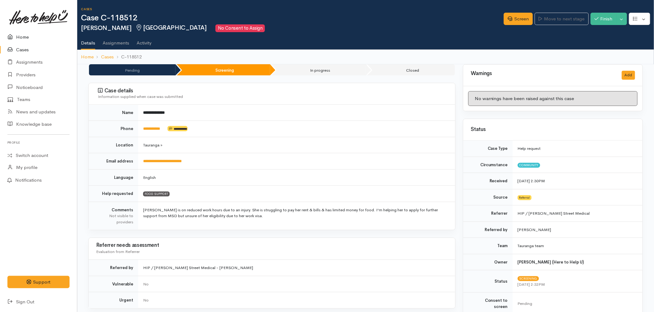
click at [13, 36] on icon at bounding box center [11, 37] width 9 height 8
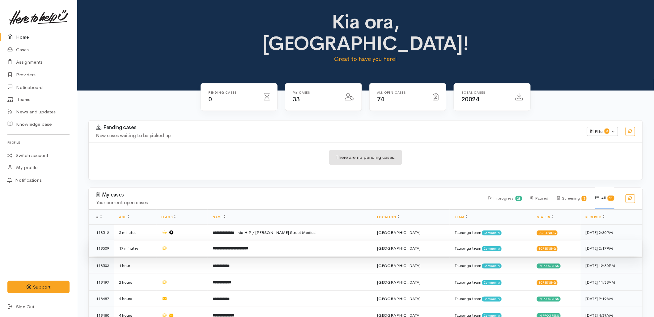
click at [248, 246] on b "**********" at bounding box center [231, 248] width 36 height 4
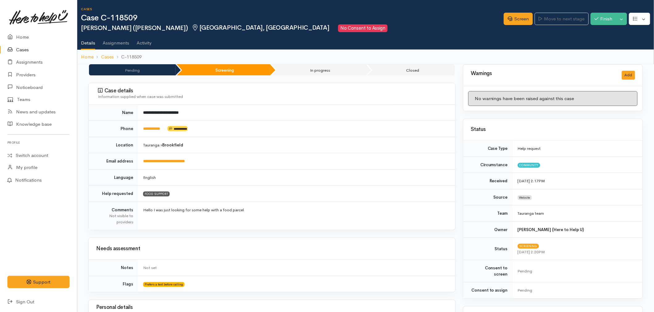
click at [522, 12] on div "Screen Move to next stage Finish Toggle Dropdown Pause" at bounding box center [579, 19] width 150 height 21
click at [521, 16] on link "Screen" at bounding box center [518, 19] width 29 height 13
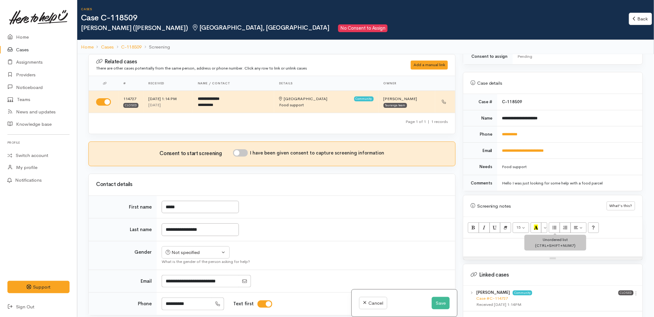
scroll to position [274, 0]
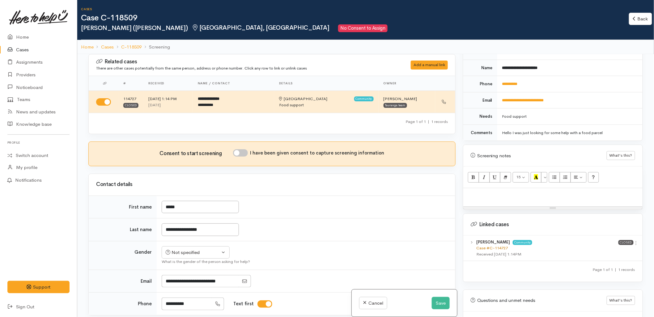
click at [501, 245] on link "Case #C-114727" at bounding box center [492, 247] width 32 height 5
click at [436, 306] on button "Save" at bounding box center [441, 303] width 18 height 13
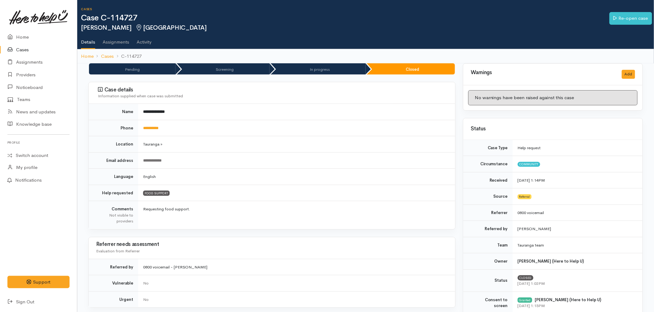
click at [382, 217] on td "Requesting food support." at bounding box center [296, 215] width 317 height 28
drag, startPoint x: 323, startPoint y: 227, endPoint x: 291, endPoint y: 215, distance: 33.6
click at [323, 227] on td "Requesting food support." at bounding box center [296, 215] width 317 height 28
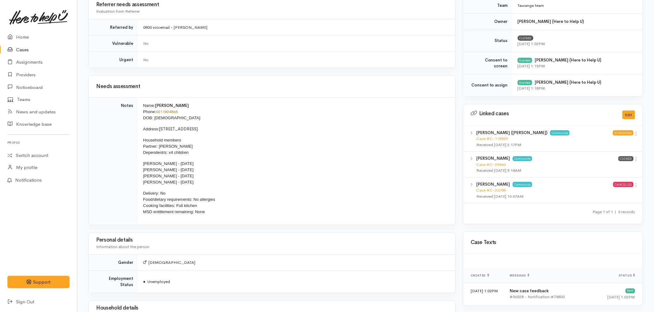
scroll to position [240, 0]
drag, startPoint x: 202, startPoint y: 182, endPoint x: 142, endPoint y: 164, distance: 62.1
click at [142, 164] on td "Name: James Horsnell Phone: 0211824865 DOB: 11/06/1993 Address: 3 Cheyne Road, …" at bounding box center [296, 160] width 317 height 127
copy span "[PERSON_NAME] - [DATE] [PERSON_NAME] - [DATE] [PERSON_NAME] - [DATE] [PERSON_NA…"
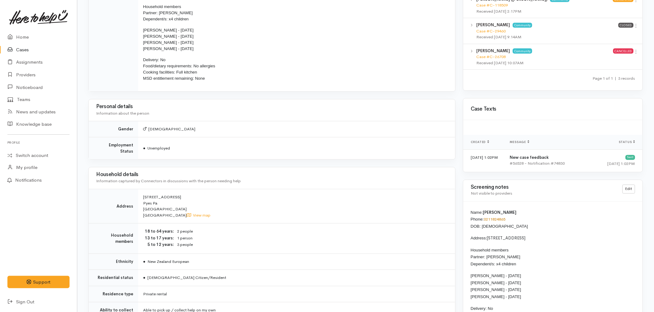
scroll to position [412, 0]
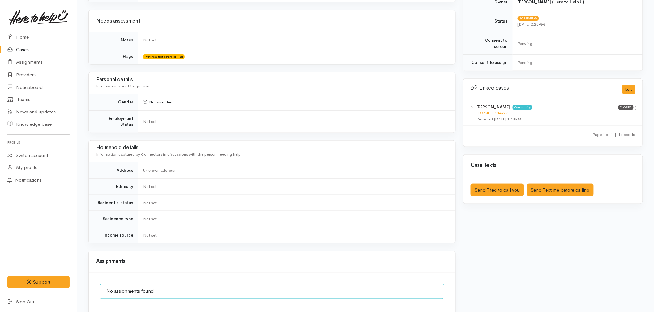
scroll to position [240, 0]
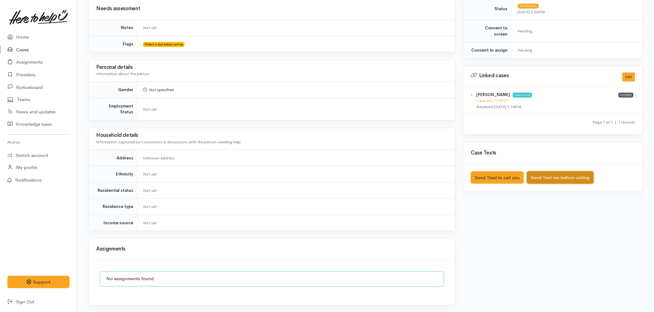
click at [569, 172] on button "Send Text me before calling" at bounding box center [560, 178] width 67 height 13
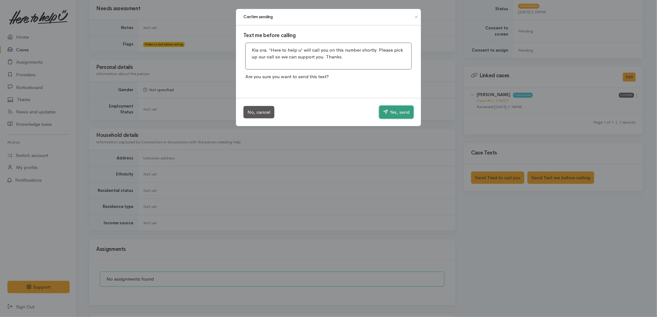
click at [390, 110] on button "Yes, send" at bounding box center [396, 112] width 34 height 13
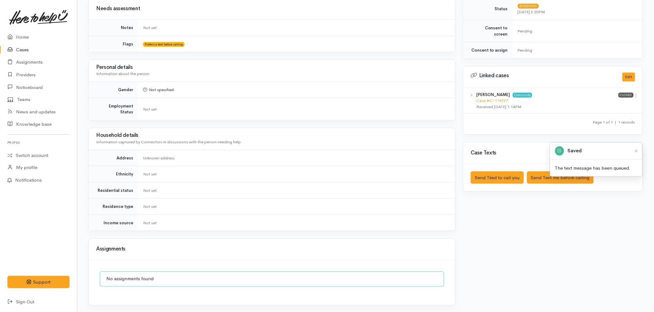
click at [305, 108] on td "Not set" at bounding box center [296, 109] width 317 height 22
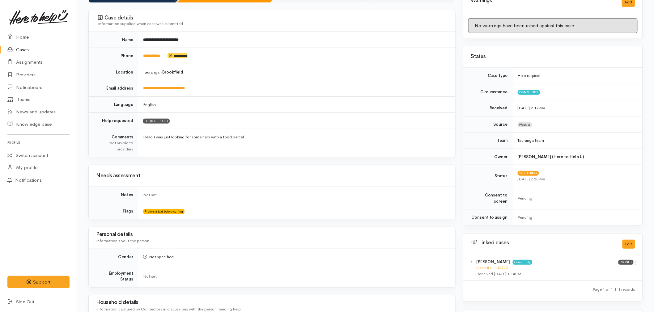
scroll to position [34, 0]
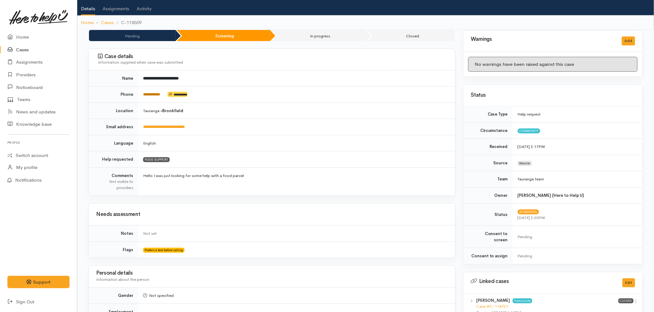
click at [153, 95] on link "**********" at bounding box center [151, 94] width 17 height 4
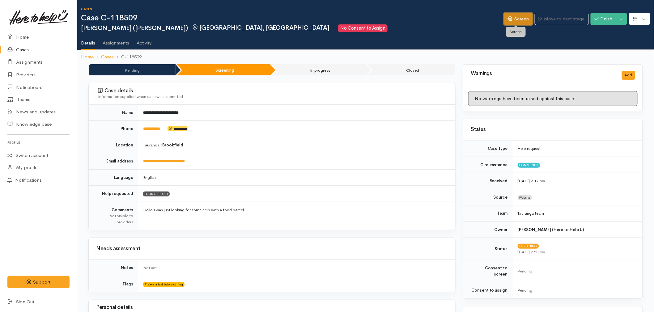
click at [509, 19] on icon at bounding box center [510, 18] width 5 height 5
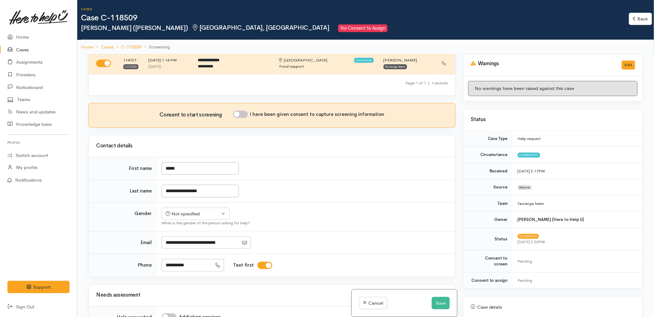
scroll to position [34, 0]
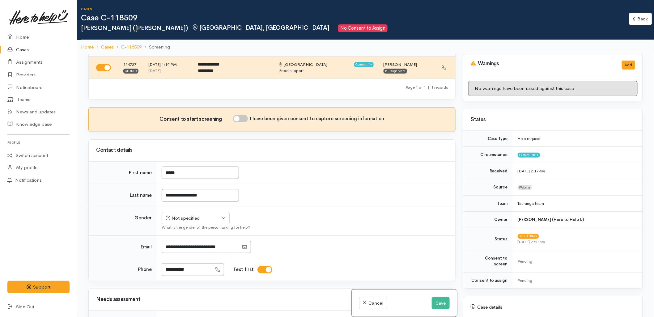
click at [240, 118] on input "I have been given consent to capture screening information" at bounding box center [240, 118] width 15 height 7
checkbox input "true"
click at [203, 222] on div "Not specified" at bounding box center [193, 218] width 54 height 7
click at [183, 242] on span "Male" at bounding box center [201, 241] width 53 height 7
select select "[DEMOGRAPHIC_DATA]"
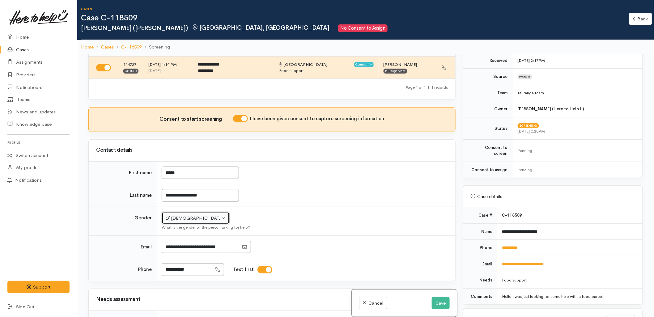
scroll to position [172, 0]
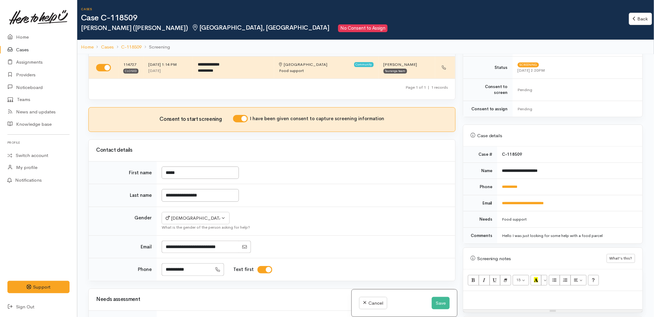
click at [518, 294] on p at bounding box center [552, 297] width 173 height 7
paste div
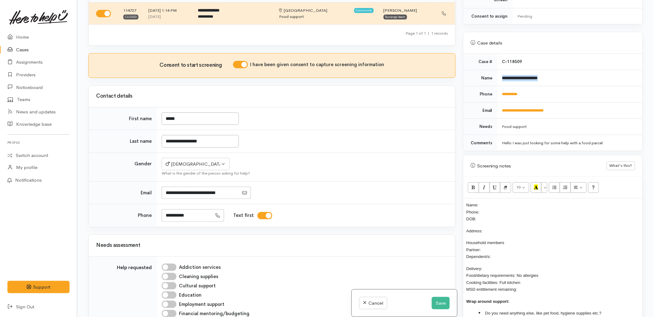
drag, startPoint x: 557, startPoint y: 75, endPoint x: 501, endPoint y: 76, distance: 55.3
click at [501, 76] on td "**********" at bounding box center [569, 78] width 145 height 16
copy b "**********"
click at [500, 202] on p "Name: Phone: DOB:" at bounding box center [552, 212] width 173 height 21
drag, startPoint x: 530, startPoint y: 91, endPoint x: 500, endPoint y: 95, distance: 30.3
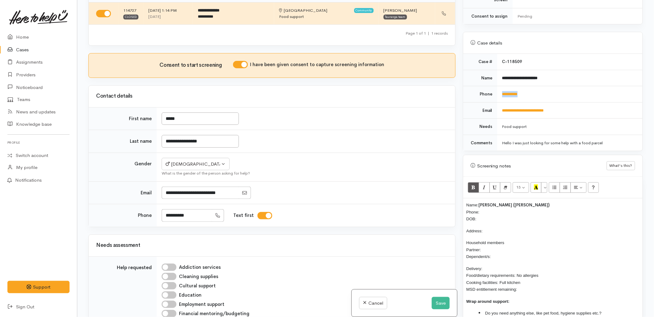
click at [500, 95] on td "**********" at bounding box center [569, 94] width 145 height 16
copy link "**********"
click at [495, 206] on p "Name: James Robson (Horsnell) Phone: DOB:" at bounding box center [552, 212] width 173 height 21
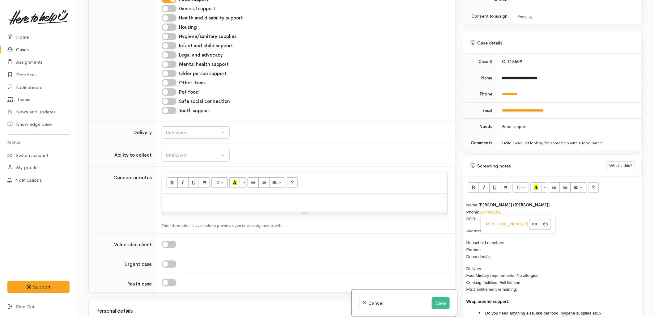
scroll to position [446, 0]
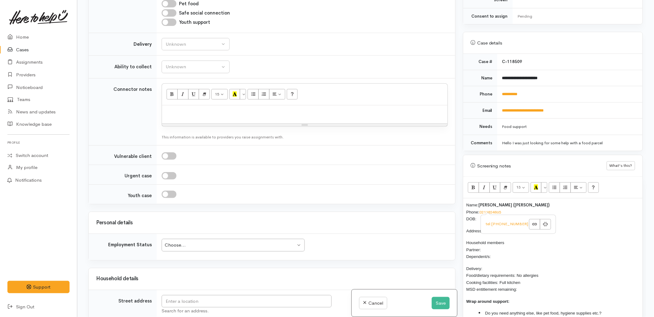
click at [495, 244] on p "Household members Partner: Dependent/s:" at bounding box center [552, 249] width 173 height 21
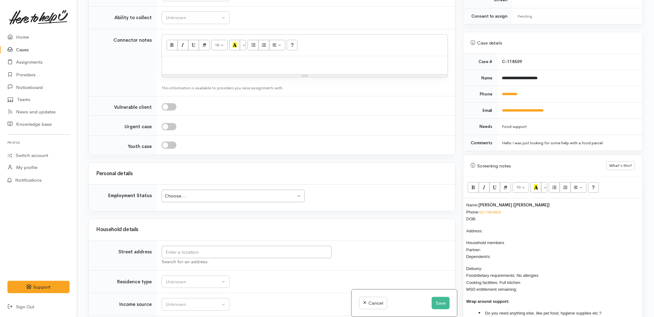
scroll to position [515, 0]
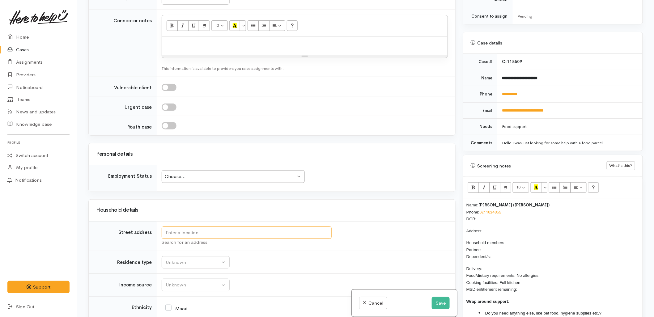
click at [207, 237] on input "text" at bounding box center [247, 233] width 170 height 13
click at [317, 211] on h3 "Household details" at bounding box center [272, 210] width 352 height 6
click at [287, 234] on input "text" at bounding box center [247, 233] width 170 height 13
click at [336, 265] on td "Unknown Emergency accommodation Homeless Other Own home Private rental Public /…" at bounding box center [306, 262] width 299 height 23
click at [237, 242] on div "Search for an address." at bounding box center [305, 242] width 286 height 7
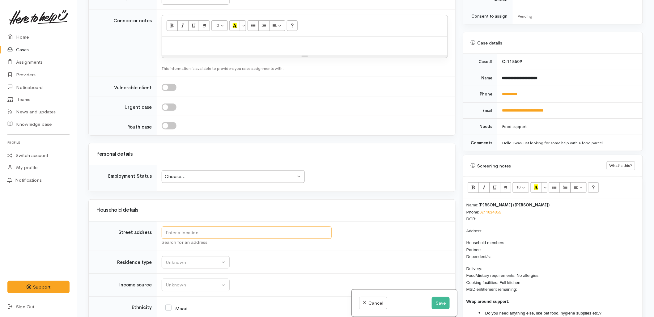
click at [288, 239] on input "text" at bounding box center [247, 233] width 170 height 13
click at [282, 215] on div "Household details" at bounding box center [272, 211] width 352 height 10
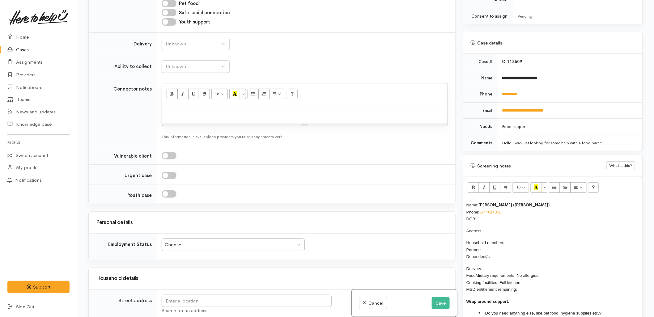
scroll to position [446, 0]
click at [490, 214] on p "Name: James Robson (Horsnell) Phone: 0211824865 DOB:" at bounding box center [552, 212] width 173 height 21
click at [499, 228] on p "Address:" at bounding box center [552, 231] width 173 height 7
click at [494, 243] on p "Household members Partner: Dependent/s:" at bounding box center [552, 249] width 173 height 21
click at [496, 298] on p "Delivery: Food/dietary requirements: No allergies Cooking facilities: Full kitc…" at bounding box center [552, 312] width 173 height 28
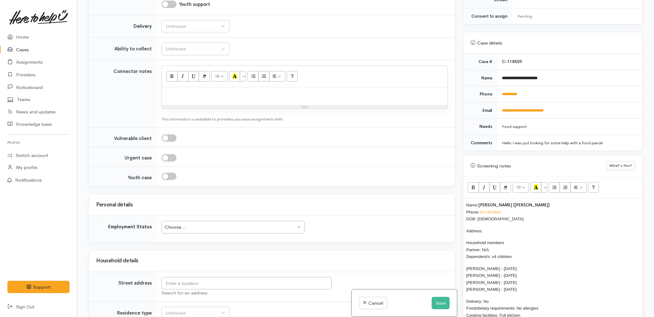
scroll to position [481, 0]
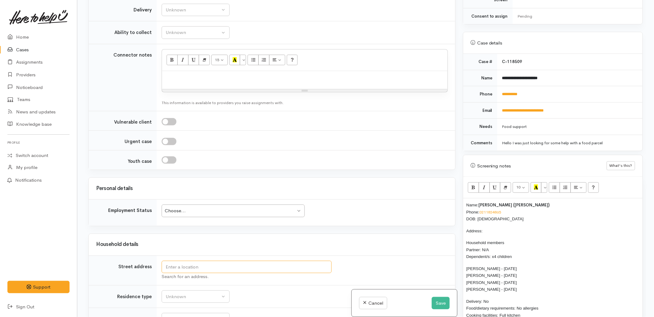
click at [215, 274] on input "text" at bounding box center [247, 267] width 170 height 13
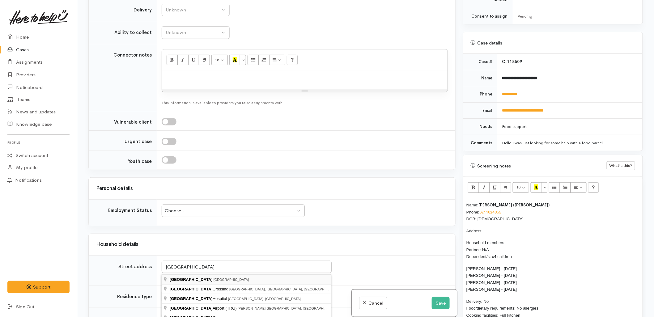
type input "Tauranga, New Zealand"
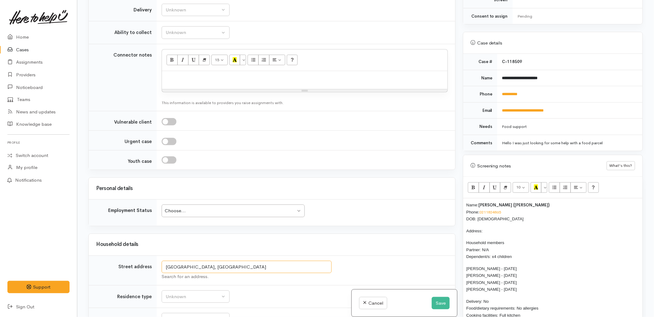
drag, startPoint x: 195, startPoint y: 265, endPoint x: 166, endPoint y: 265, distance: 29.1
click at [166, 265] on input "Tauranga, New Zealand" at bounding box center [247, 267] width 170 height 13
click at [491, 228] on p "Address:" at bounding box center [552, 231] width 173 height 7
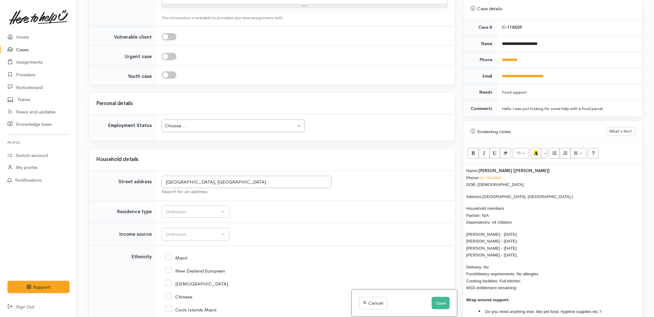
scroll to position [584, 0]
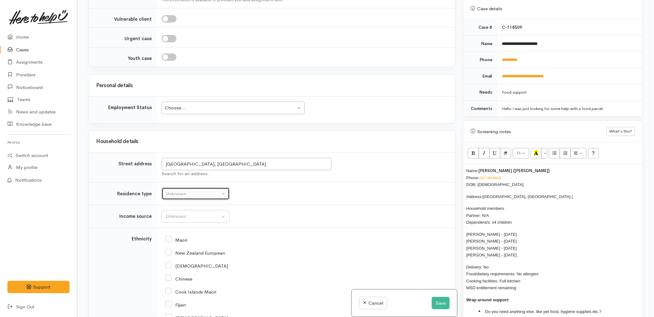
click at [202, 196] on div "Unknown" at bounding box center [193, 193] width 54 height 7
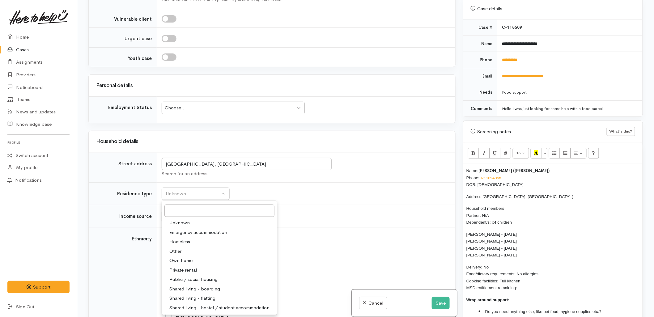
click at [181, 251] on span "Other" at bounding box center [175, 251] width 12 height 7
select select "8"
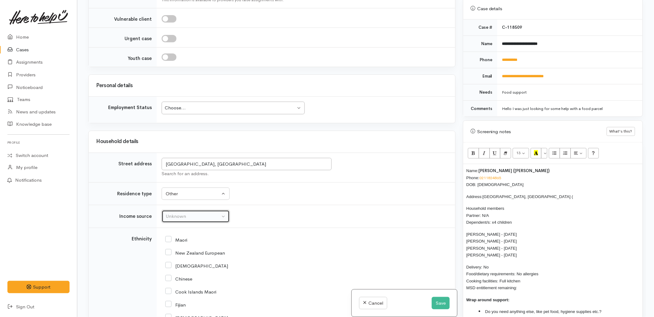
click at [177, 215] on div "Unknown" at bounding box center [193, 216] width 54 height 7
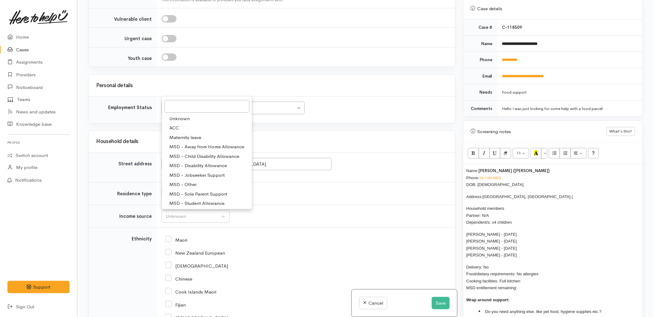
click at [190, 186] on span "MSD - Other" at bounding box center [182, 184] width 27 height 7
select select "6"
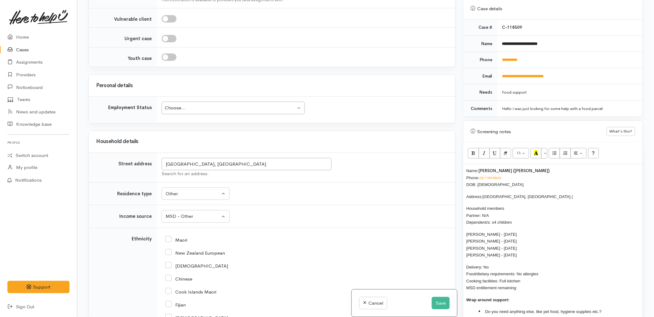
click at [180, 254] on input "New Zealand European" at bounding box center [195, 253] width 60 height 6
checkbox input "true"
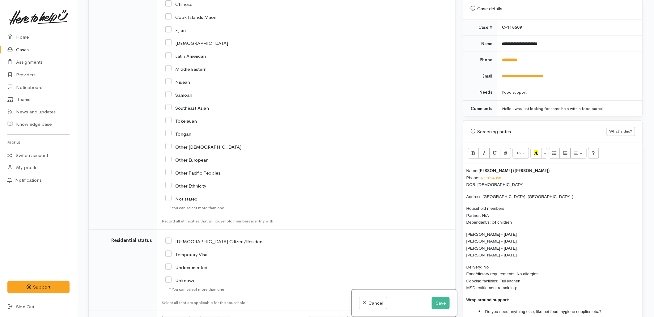
click at [195, 241] on input "NZ Citizen/Resident" at bounding box center [214, 241] width 99 height 6
checkbox input "true"
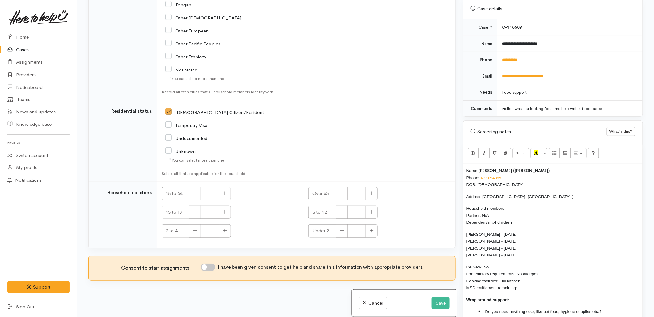
scroll to position [991, 0]
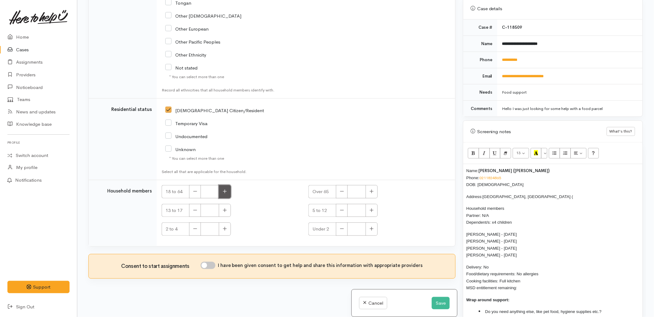
click at [223, 190] on button "button" at bounding box center [225, 191] width 12 height 13
type input "1"
click at [368, 210] on button "button" at bounding box center [372, 210] width 12 height 13
type input "1"
click at [226, 211] on icon "button" at bounding box center [225, 210] width 4 height 5
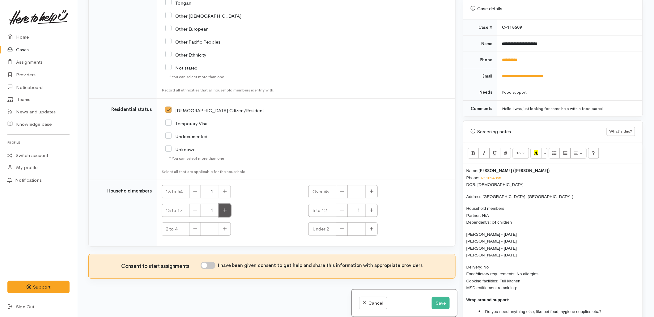
click at [226, 211] on icon "button" at bounding box center [225, 210] width 4 height 5
type input "2"
click at [366, 211] on button "button" at bounding box center [372, 210] width 12 height 13
type input "2"
click at [212, 266] on input "I have been given consent to get help and share this information with appropria…" at bounding box center [208, 265] width 15 height 7
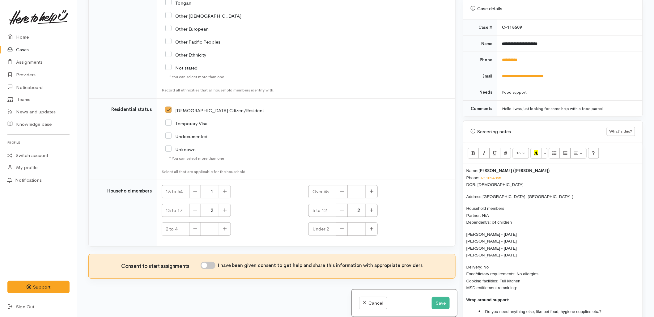
checkbox input "true"
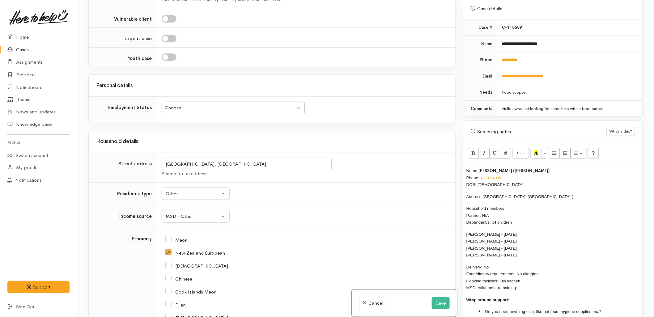
scroll to position [544, 0]
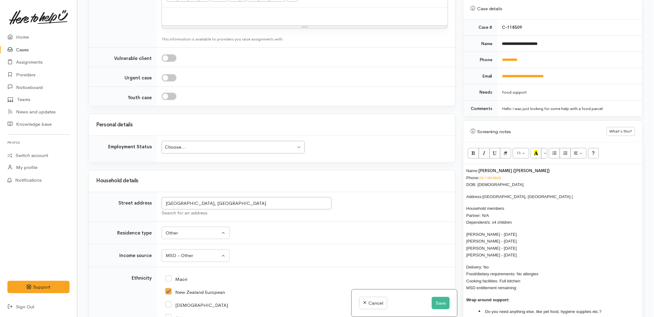
click at [223, 151] on div "Choose..." at bounding box center [230, 147] width 131 height 7
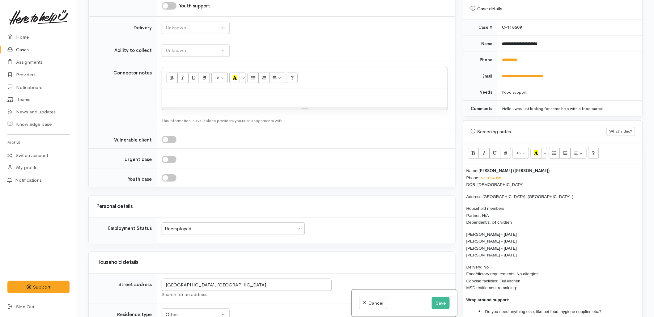
scroll to position [407, 0]
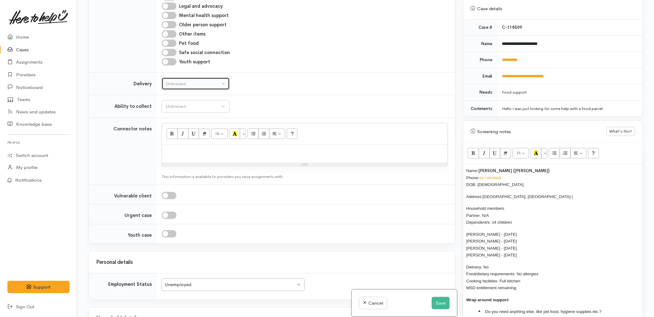
click at [192, 87] on div "Unknown" at bounding box center [193, 83] width 54 height 7
click at [181, 144] on link "No" at bounding box center [195, 142] width 67 height 10
select select "1"
click at [183, 104] on div "Unknown" at bounding box center [193, 106] width 54 height 7
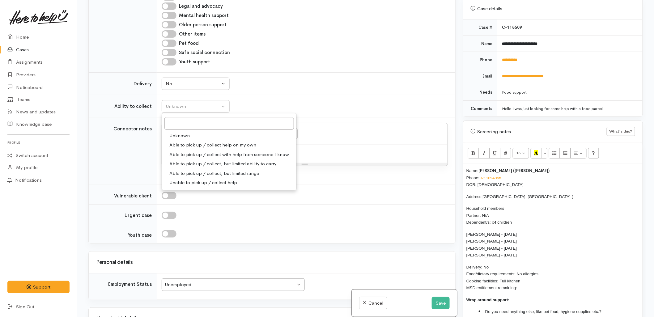
click at [183, 146] on span "Able to pick up / collect help on my own" at bounding box center [212, 145] width 87 height 7
select select "2"
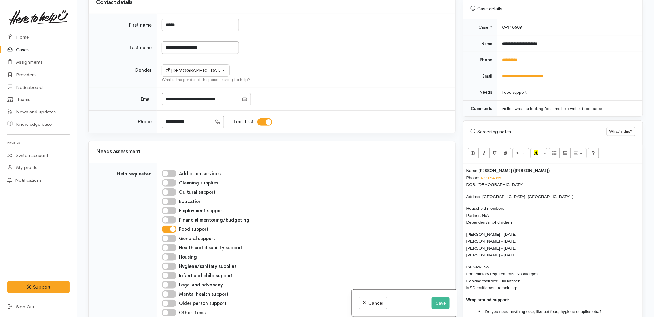
scroll to position [137, 0]
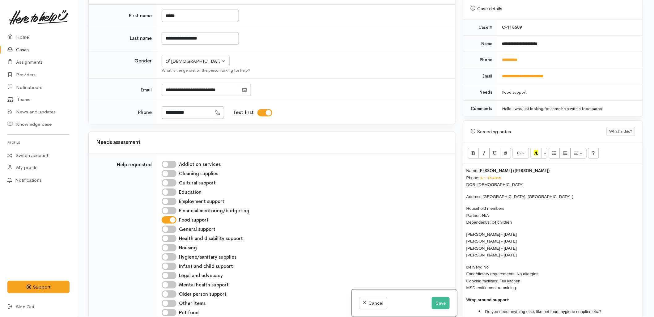
click at [531, 282] on p "Delivery: No Food/dietary requirements: No allergies Cooking facilities: Full k…" at bounding box center [552, 278] width 173 height 28
click at [619, 308] on li "Do you need anything else, like pet food, hygiene supplies etc.?" at bounding box center [559, 311] width 161 height 7
click at [608, 315] on li "Do you need support with anything else?" at bounding box center [559, 318] width 161 height 7
drag, startPoint x: 534, startPoint y: 283, endPoint x: 477, endPoint y: 178, distance: 119.8
click at [477, 178] on div "Name: James Robson (Horsnell) Phone: 0211824865 DOB: 11/06/1993 Address: Tauran…" at bounding box center [552, 247] width 179 height 166
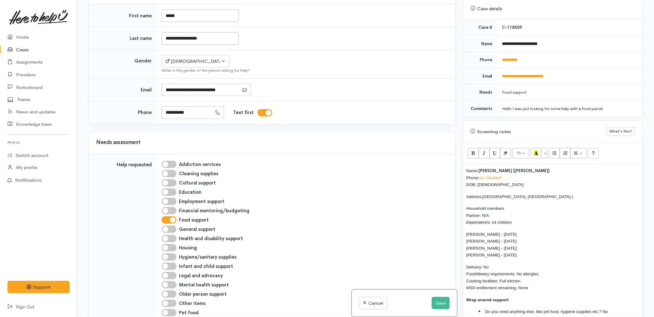
click at [520, 235] on p "Lance Horsnell - 27/06/2017 Mark Valentine - 25/07/2012 Rose Valentine - 09/07/…" at bounding box center [552, 245] width 173 height 28
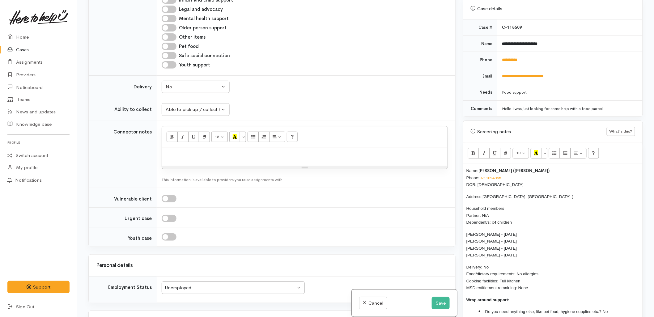
scroll to position [446, 0]
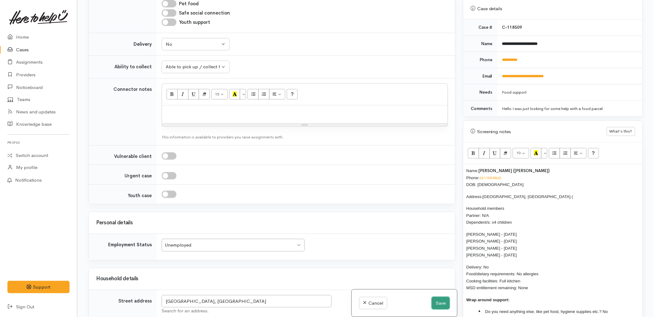
click at [438, 304] on button "Save" at bounding box center [441, 303] width 18 height 13
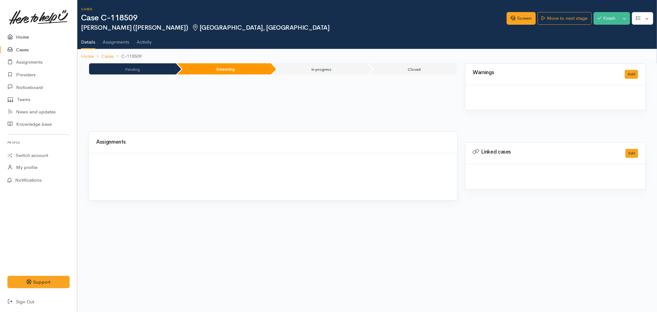
click at [19, 35] on link "Home" at bounding box center [38, 37] width 77 height 13
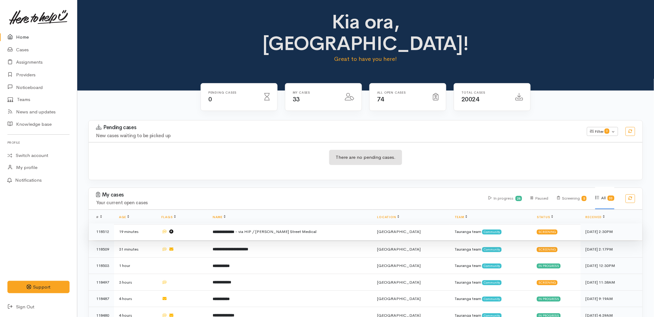
click at [252, 223] on td "**********" at bounding box center [290, 231] width 165 height 17
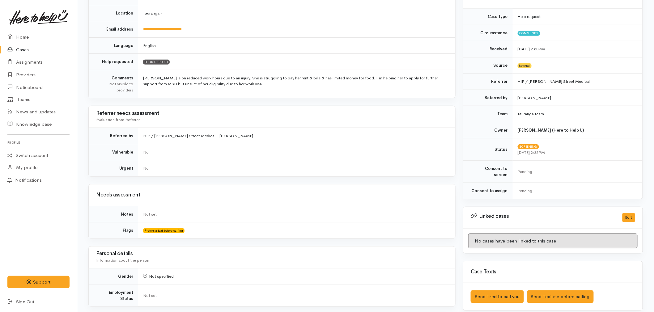
scroll to position [137, 0]
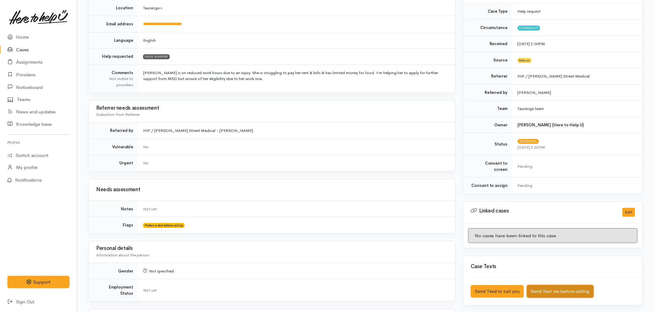
click at [568, 288] on button "Send Text me before calling" at bounding box center [560, 291] width 67 height 13
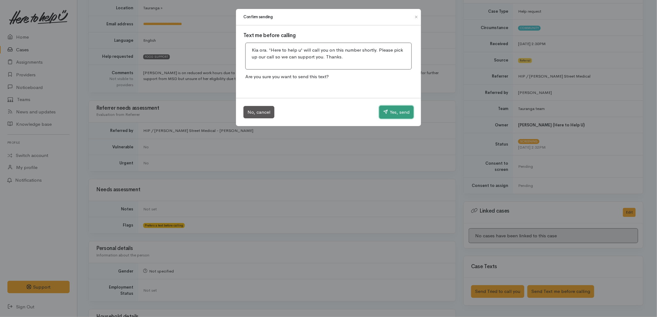
click at [389, 113] on button "Yes, send" at bounding box center [396, 112] width 34 height 13
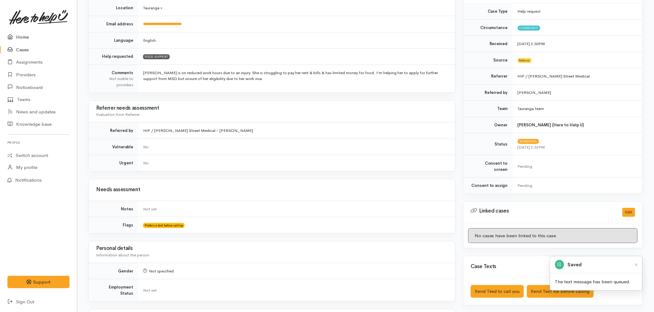
click at [12, 36] on icon at bounding box center [11, 37] width 9 height 8
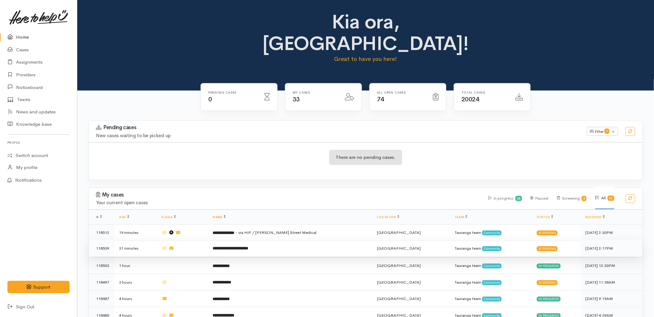
click at [240, 246] on b "**********" at bounding box center [231, 248] width 36 height 4
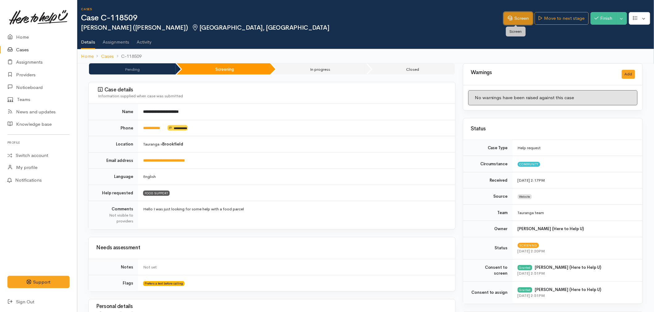
click at [514, 21] on link "Screen" at bounding box center [518, 18] width 29 height 13
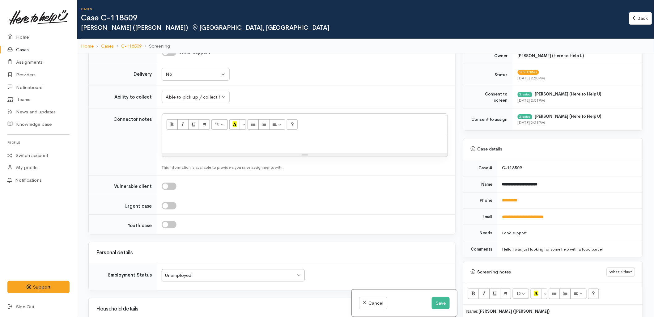
scroll to position [309, 0]
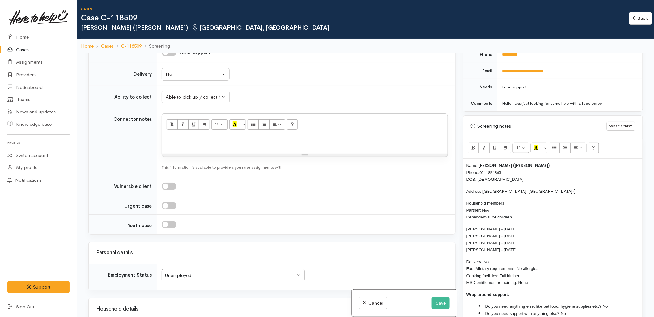
click at [535, 197] on div "Name: James Robson (Horsnell) Phone: 0211824865 DOB: 11/06/1993 Address: Tauran…" at bounding box center [552, 242] width 179 height 166
click at [537, 190] on p "Address: Tauranga, New Zealand (" at bounding box center [552, 191] width 173 height 7
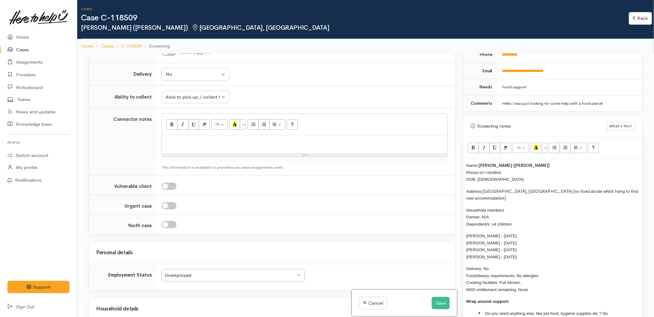
drag, startPoint x: 533, startPoint y: 282, endPoint x: 460, endPoint y: 159, distance: 142.8
click at [460, 159] on div "Warnings Add No warnings have been raised against this case Add Warning Title ●…" at bounding box center [552, 211] width 187 height 317
copy div "Name: James Robson (Horsnell) Phone: 0211824865 DOB: 11/06/1993 Address: Tauran…"
click at [198, 146] on p at bounding box center [304, 141] width 279 height 7
paste div
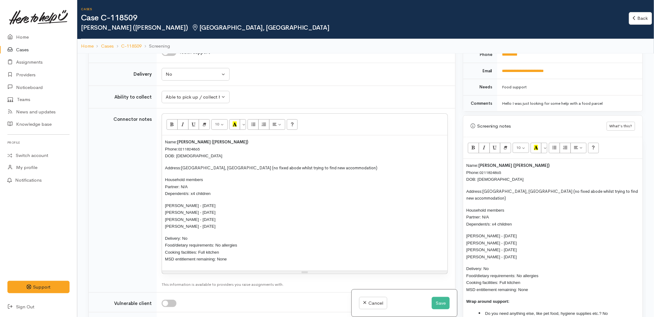
click at [464, 164] on div "Name: James Robson (Horsnell) Phone: 0211824865 DOB: 11/06/1993 Address: Tauran…" at bounding box center [552, 245] width 179 height 173
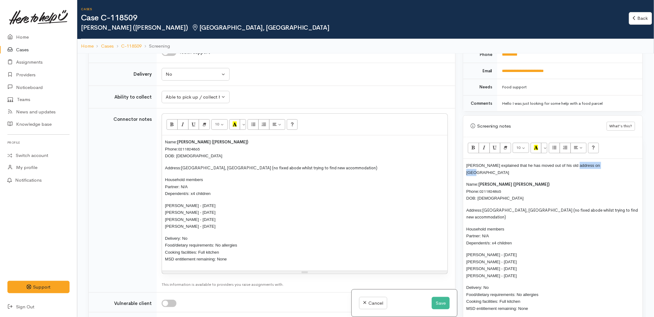
drag, startPoint x: 611, startPoint y: 166, endPoint x: 574, endPoint y: 165, distance: 37.1
click at [574, 165] on p "James explained that he has moved out of his old address on Cheyne Road" at bounding box center [552, 169] width 173 height 14
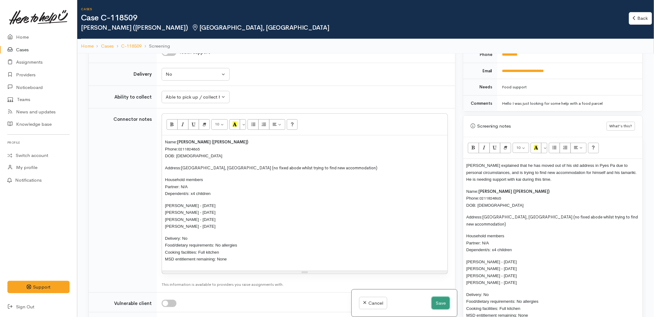
click at [438, 300] on button "Save" at bounding box center [441, 303] width 18 height 13
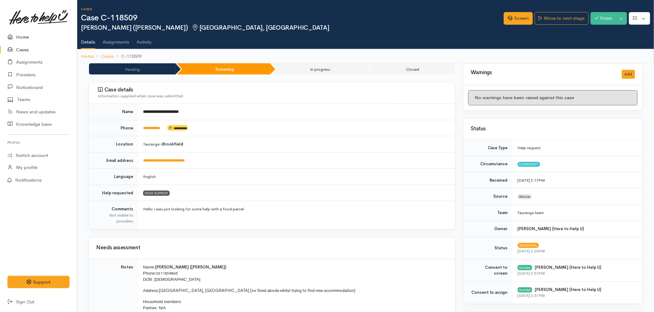
click at [20, 35] on link "Home" at bounding box center [38, 37] width 77 height 13
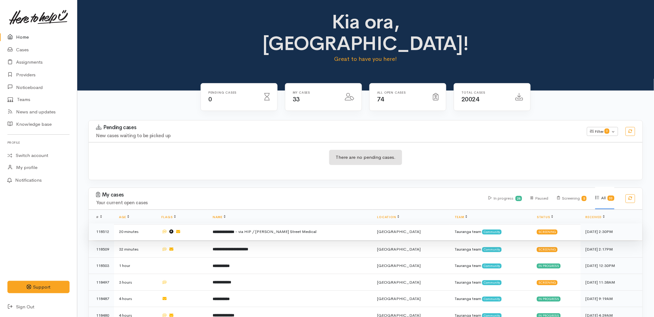
click at [268, 229] on span "- via HIP / HC - Dee Street Medical" at bounding box center [275, 231] width 81 height 5
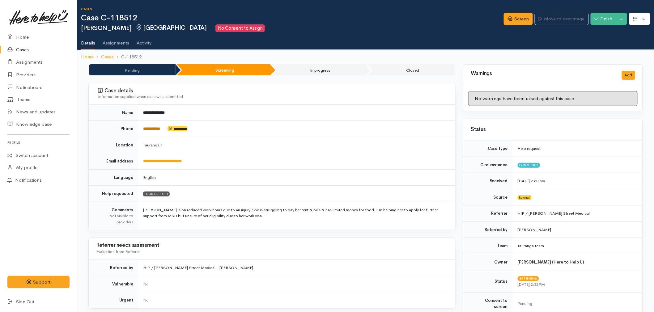
click at [159, 130] on link "**********" at bounding box center [151, 129] width 17 height 4
drag, startPoint x: 399, startPoint y: 287, endPoint x: 400, endPoint y: 280, distance: 7.1
click at [399, 287] on td "No" at bounding box center [296, 284] width 317 height 16
click at [514, 16] on link "Screen" at bounding box center [518, 19] width 29 height 13
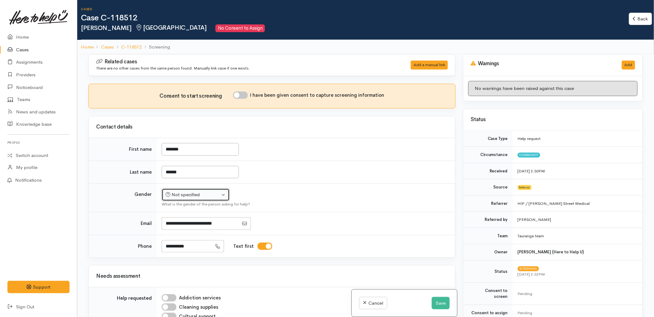
click at [194, 197] on div "Not specified" at bounding box center [193, 194] width 54 height 7
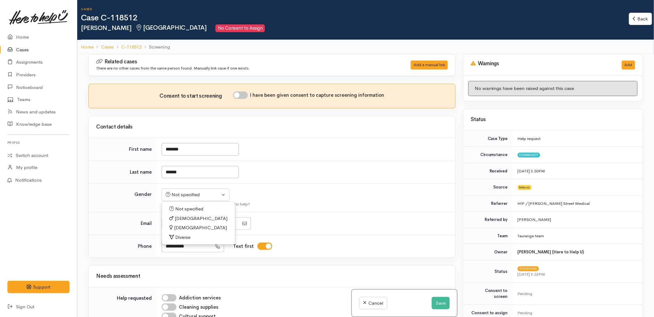
click at [303, 190] on td "Not specified Male Female Diverse Not specified Not specified Male Female Diver…" at bounding box center [306, 198] width 299 height 29
click at [295, 160] on td "*******" at bounding box center [306, 149] width 299 height 23
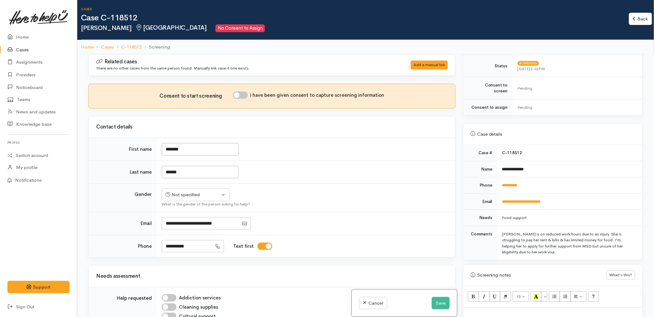
scroll to position [206, 0]
click at [376, 230] on div at bounding box center [305, 223] width 286 height 13
click at [547, 249] on div "[PERSON_NAME] is on reduced work hours due to an injury. She is struggling to p…" at bounding box center [568, 243] width 133 height 24
click at [554, 201] on td "**********" at bounding box center [569, 201] width 145 height 16
click at [198, 199] on button "Not specified" at bounding box center [196, 195] width 68 height 13
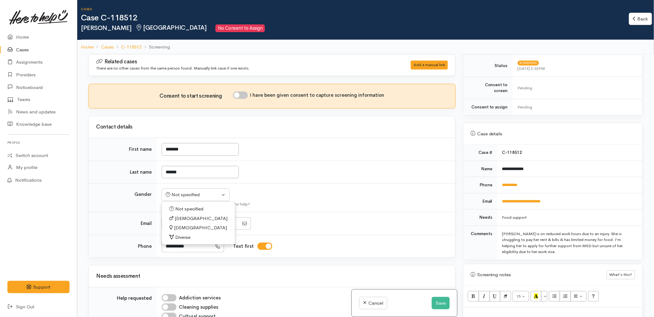
click at [183, 227] on span "[DEMOGRAPHIC_DATA]" at bounding box center [200, 227] width 53 height 7
select select "[DEMOGRAPHIC_DATA]"
click at [437, 304] on button "Save" at bounding box center [441, 303] width 18 height 13
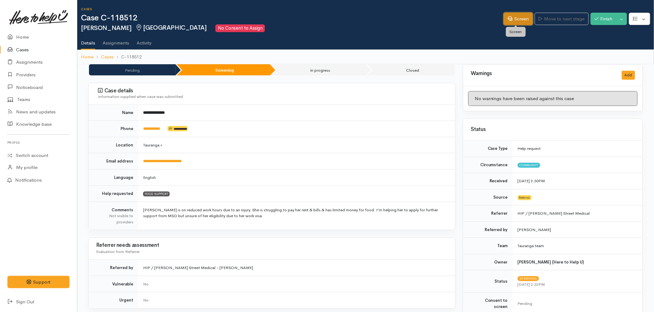
click at [518, 23] on link "Screen" at bounding box center [518, 19] width 29 height 13
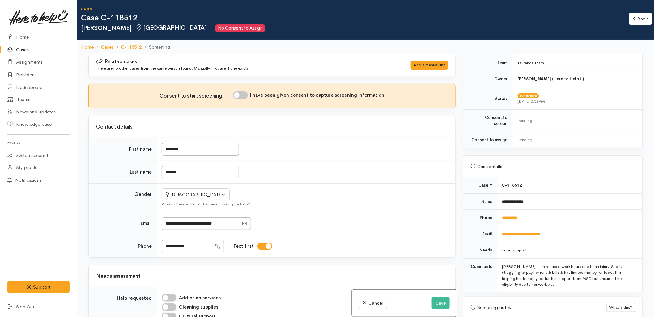
scroll to position [206, 0]
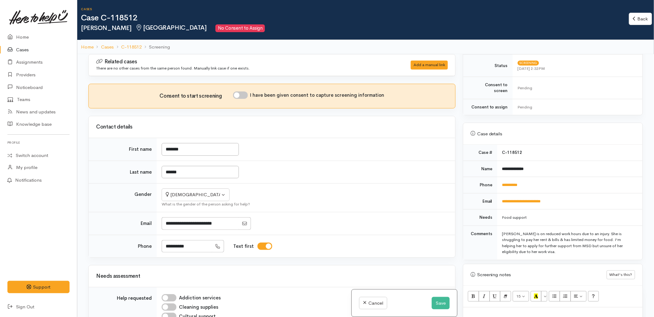
click at [506, 308] on div at bounding box center [552, 317] width 179 height 18
paste div
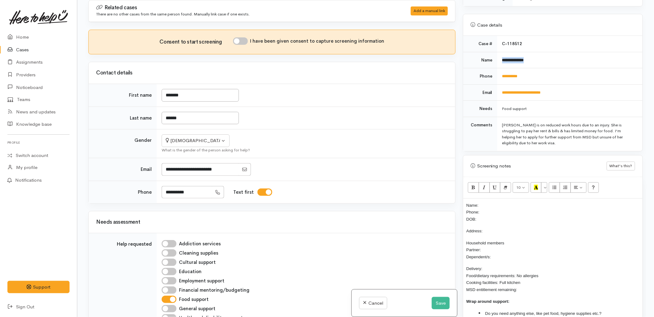
drag, startPoint x: 535, startPoint y: 60, endPoint x: 501, endPoint y: 61, distance: 34.0
click at [501, 61] on td "**********" at bounding box center [569, 60] width 145 height 16
copy b "**********"
click at [502, 202] on p "Name: Phone: DOB:" at bounding box center [552, 212] width 173 height 21
drag, startPoint x: 530, startPoint y: 76, endPoint x: 499, endPoint y: 75, distance: 31.2
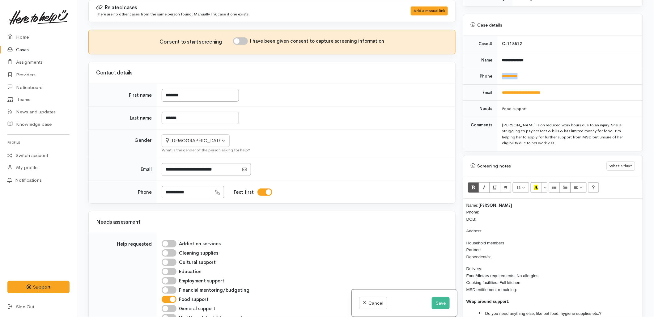
click at [499, 75] on td "**********" at bounding box center [569, 76] width 145 height 16
copy link "**********"
click at [495, 208] on p "Name: Valerie Harley Phone: DOB:" at bounding box center [552, 212] width 173 height 21
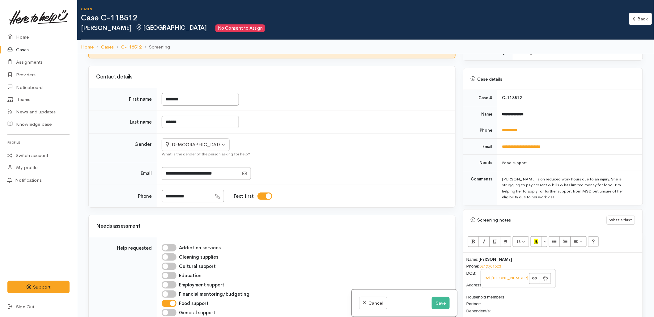
scroll to position [34, 0]
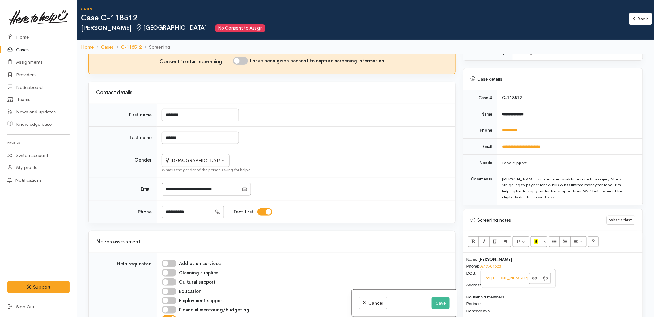
click at [245, 62] on input "I have been given consent to capture screening information" at bounding box center [240, 60] width 15 height 7
checkbox input "true"
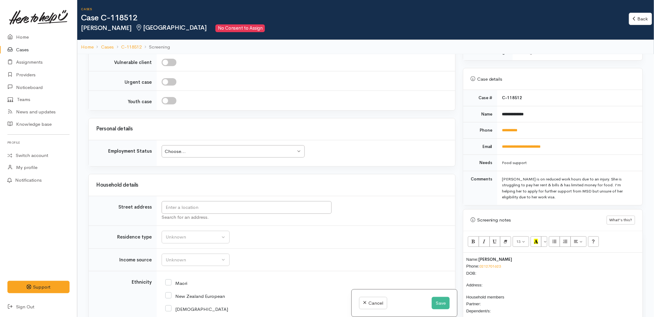
scroll to position [618, 0]
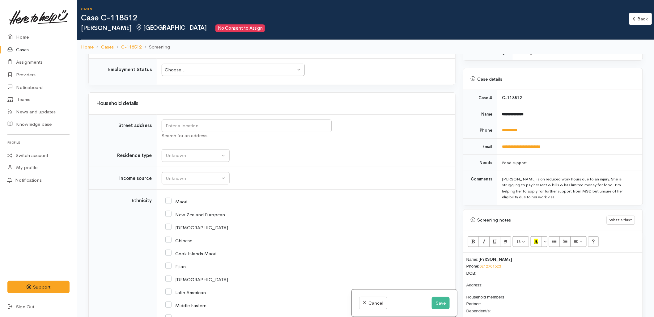
click at [497, 268] on p "Name: Valerie Harley Phone: 0212701623 DOB:" at bounding box center [552, 266] width 173 height 21
click at [228, 130] on input "text" at bounding box center [247, 126] width 170 height 13
click at [184, 128] on input "37 burroughs" at bounding box center [247, 126] width 170 height 13
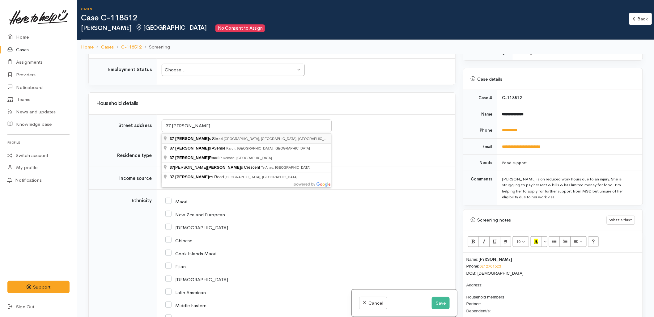
type input "37 Burrows Street, Tauranga South, Tauranga, New Zealand"
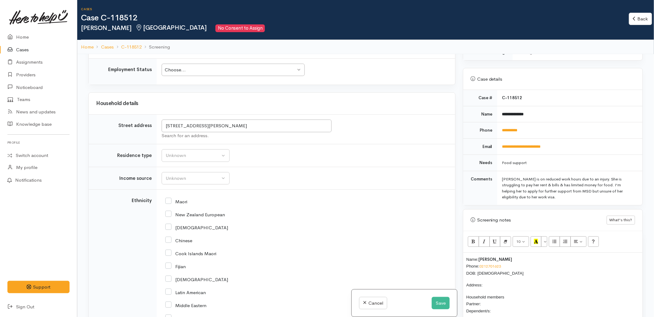
scroll to position [698, 0]
drag, startPoint x: 237, startPoint y: 126, endPoint x: 166, endPoint y: 125, distance: 71.4
click at [166, 125] on input "37 Burrows Street, Tauranga South, Tauranga, New Zealand" at bounding box center [247, 126] width 170 height 13
click at [502, 282] on p "Address:" at bounding box center [552, 285] width 173 height 7
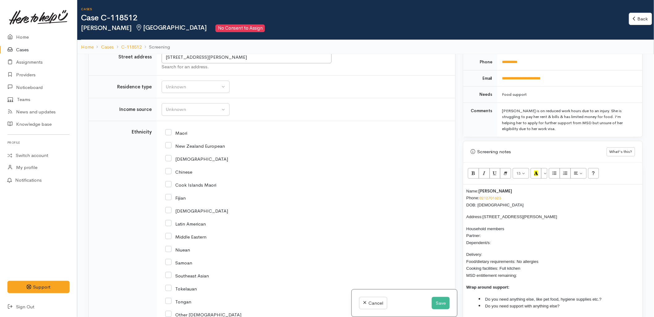
scroll to position [329, 0]
click at [490, 228] on p "Household members Partner: Dependent/s:" at bounding box center [552, 235] width 173 height 21
click at [192, 92] on button "Unknown" at bounding box center [196, 87] width 68 height 13
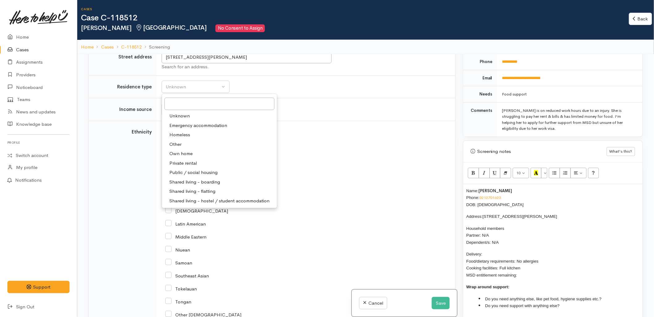
click at [491, 251] on p "Delivery: Food/dietary requirements: No allergies Cooking facilities: Full kitc…" at bounding box center [552, 265] width 173 height 28
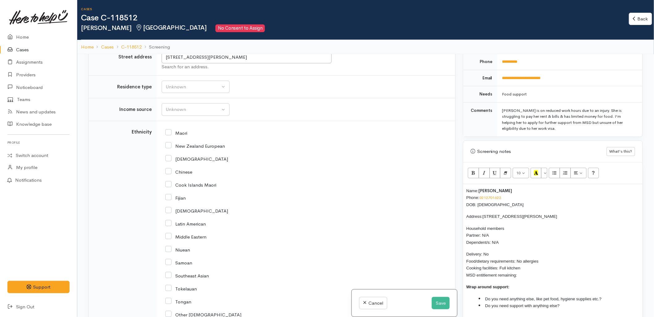
click at [320, 98] on td "Unknown Emergency accommodation Homeless Other Own home Private rental Public /…" at bounding box center [306, 86] width 299 height 23
click at [530, 268] on p "Delivery: No Food/dietary requirements: No allergies Cooking facilities: Full k…" at bounding box center [552, 265] width 173 height 28
click at [622, 296] on li "Do you need anything else, like pet food, hygiene supplies etc.?" at bounding box center [559, 299] width 161 height 7
click at [567, 302] on li "Do you need support with anything else?" at bounding box center [559, 305] width 161 height 7
click at [177, 119] on td "Unknown ACC Maternity leave MSD - Away from Home Allowance MSD - Child Disabili…" at bounding box center [306, 109] width 299 height 23
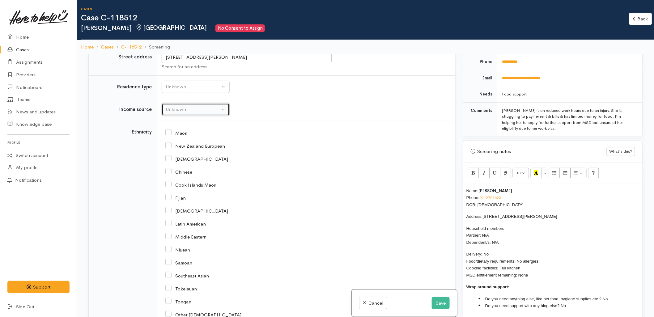
click at [186, 112] on div "Unknown" at bounding box center [193, 109] width 54 height 7
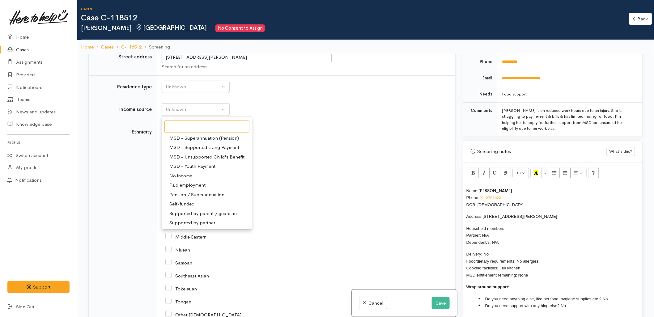
scroll to position [96, 0]
click at [184, 185] on span "Paid employment" at bounding box center [187, 184] width 36 height 7
select select "1"
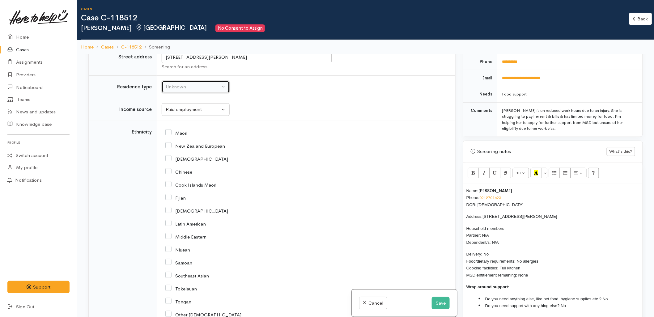
click at [186, 91] on div "Unknown" at bounding box center [193, 86] width 54 height 7
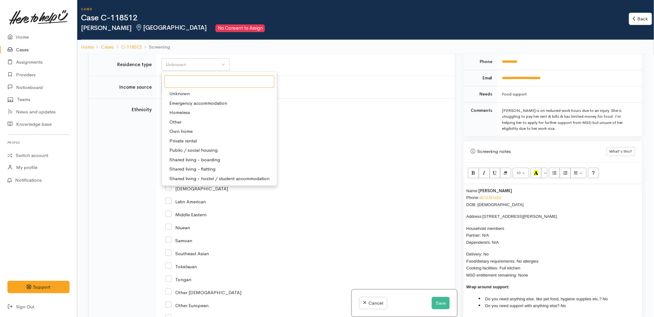
scroll to position [801, 0]
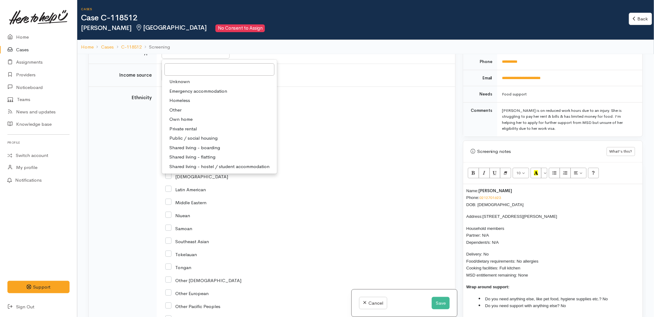
click at [372, 212] on div "Niuean" at bounding box center [304, 215] width 279 height 13
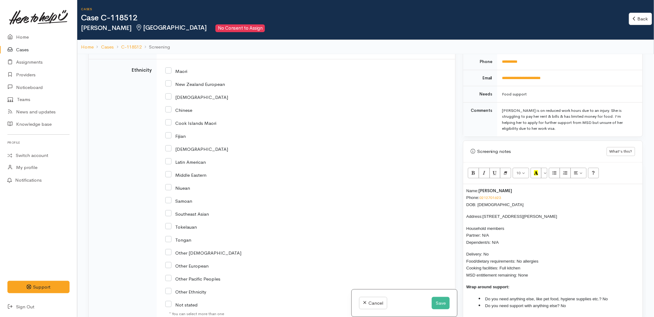
scroll to position [870, 0]
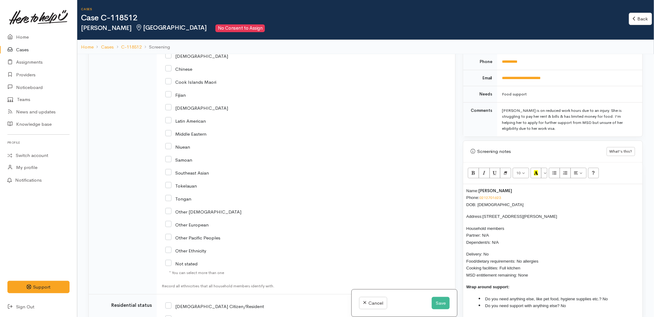
click at [191, 251] on input "Other Ethnicity" at bounding box center [185, 251] width 41 height 6
checkbox input "true"
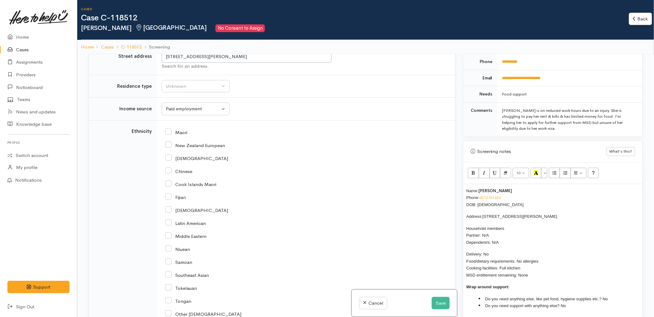
scroll to position [767, 0]
click at [415, 176] on div "Chinese" at bounding box center [304, 171] width 279 height 13
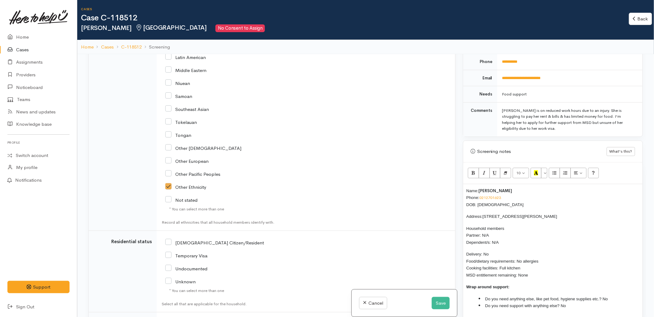
scroll to position [1007, 0]
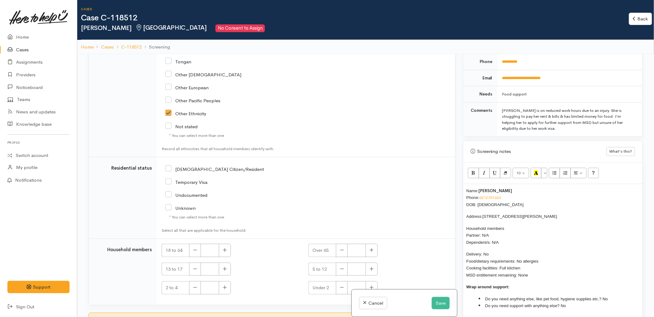
click at [196, 171] on input "[DEMOGRAPHIC_DATA] Citizen/Resident" at bounding box center [214, 169] width 99 height 6
checkbox input "true"
click at [285, 239] on td "[DEMOGRAPHIC_DATA] Citizen/Resident" at bounding box center [306, 198] width 299 height 82
click at [226, 252] on icon "button" at bounding box center [225, 250] width 4 height 5
type input "1"
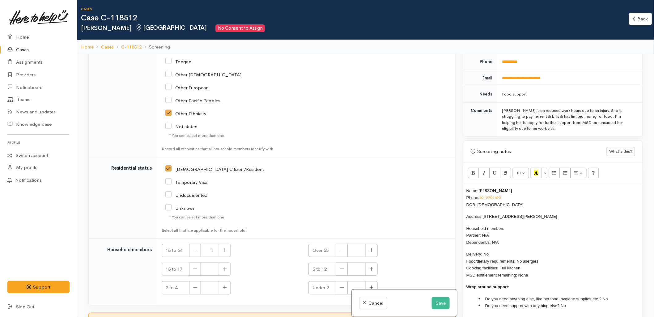
click at [279, 270] on div "13 to 17" at bounding box center [231, 269] width 139 height 13
click at [255, 290] on div "2 to 4" at bounding box center [231, 287] width 139 height 13
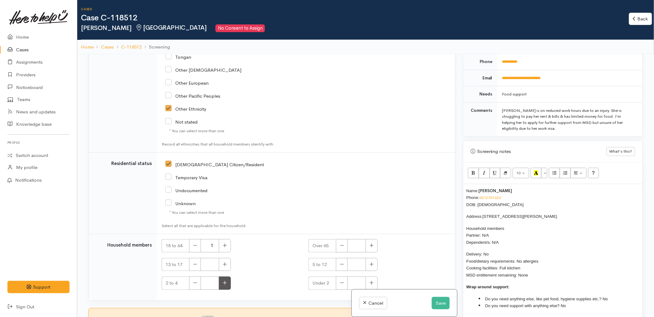
scroll to position [54, 0]
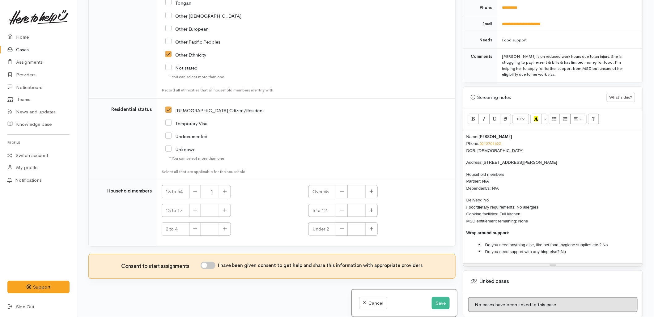
click at [211, 268] on input "I have been given consent to get help and share this information with appropria…" at bounding box center [208, 265] width 15 height 7
checkbox input "true"
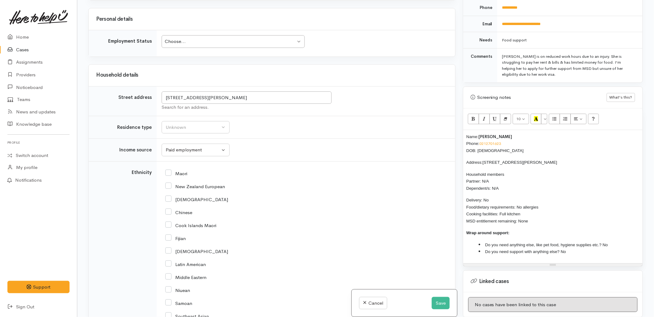
scroll to position [670, 0]
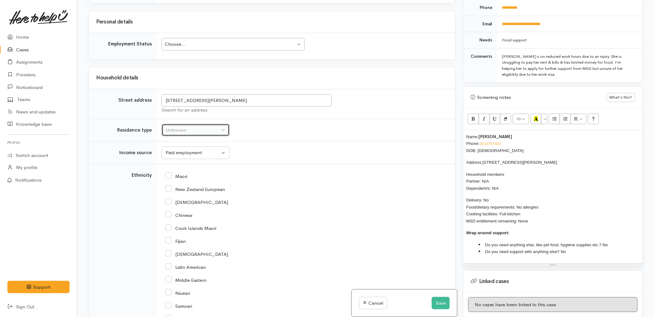
click at [197, 132] on div "Unknown" at bounding box center [193, 130] width 54 height 7
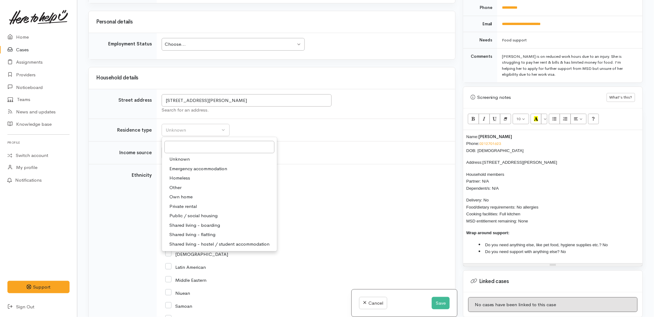
click at [189, 209] on span "Private rental" at bounding box center [183, 206] width 28 height 7
select select "2"
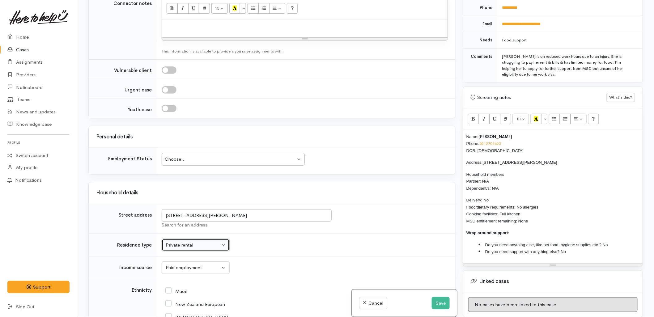
scroll to position [532, 0]
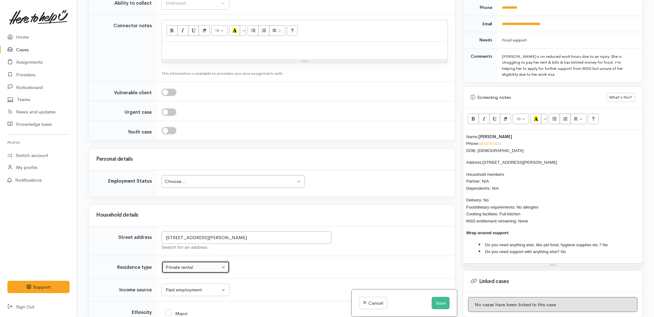
click at [196, 185] on div "Choose..." at bounding box center [230, 181] width 131 height 7
drag, startPoint x: 553, startPoint y: 218, endPoint x: 461, endPoint y: 130, distance: 127.0
click at [461, 130] on div "Warnings Add No warnings have been raised against this case Add Warning Title ●…" at bounding box center [552, 158] width 187 height 317
copy div "Name: Valerie Harley Phone: 0212701623 DOB: 16/10/2000 Address: 37 Burrows Stre…"
click at [183, 53] on div at bounding box center [305, 51] width 286 height 18
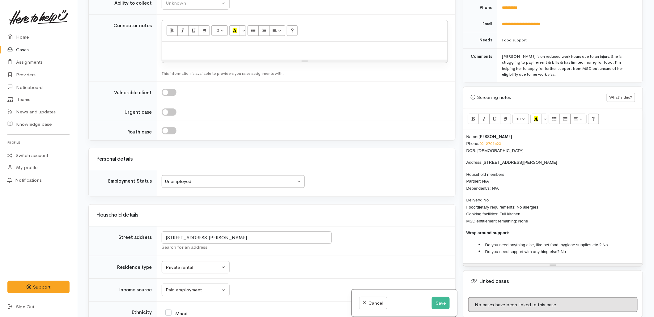
paste div
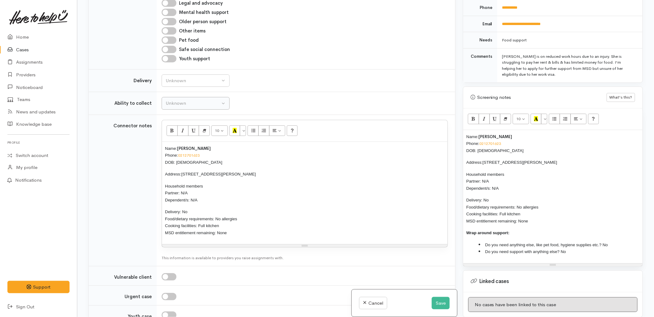
scroll to position [395, 0]
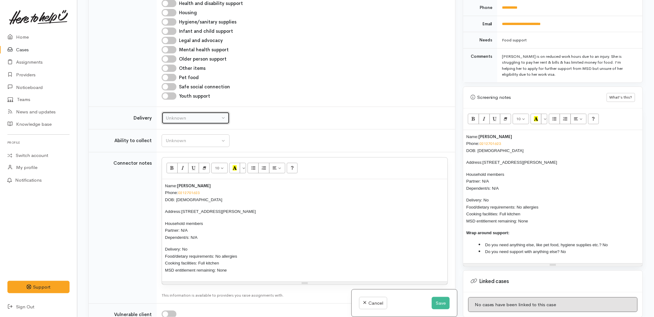
click at [185, 117] on div "Unknown" at bounding box center [193, 118] width 54 height 7
click at [181, 174] on link "No" at bounding box center [195, 176] width 67 height 10
select select "1"
click at [182, 141] on div "Unknown" at bounding box center [193, 140] width 54 height 7
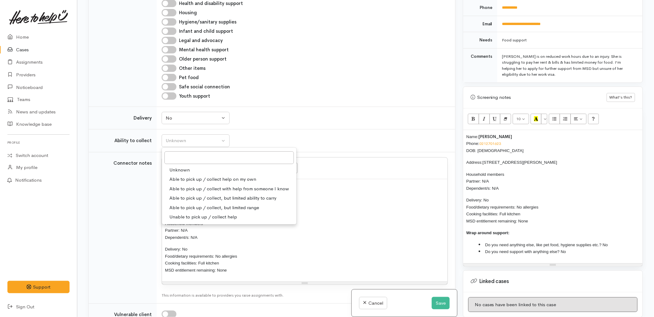
click at [183, 180] on span "Able to pick up / collect help on my own" at bounding box center [212, 179] width 87 height 7
select select "2"
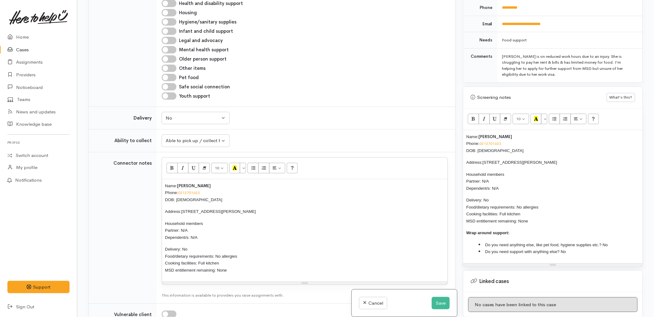
click at [115, 178] on td "Connector notes" at bounding box center [123, 227] width 68 height 151
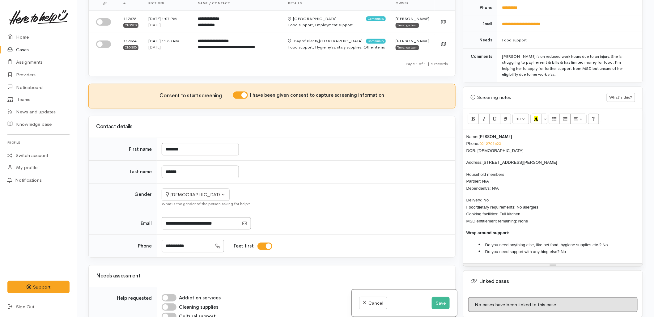
scroll to position [0, 0]
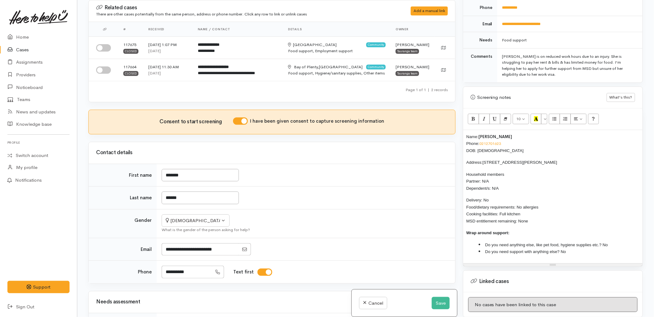
click at [466, 131] on div "Name: Valerie Harley Phone: 0212701623 DOB: 16/10/2000 Address: 37 Burrows Stre…" at bounding box center [552, 196] width 179 height 133
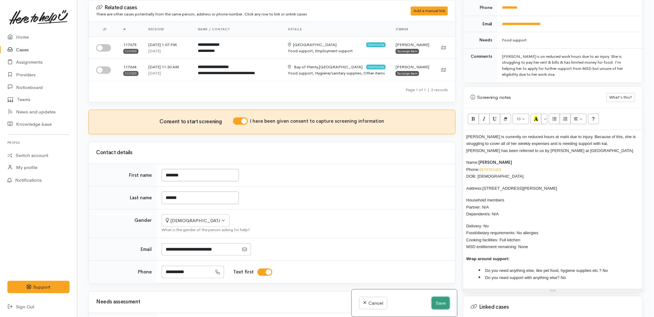
click at [436, 302] on button "Save" at bounding box center [441, 303] width 18 height 13
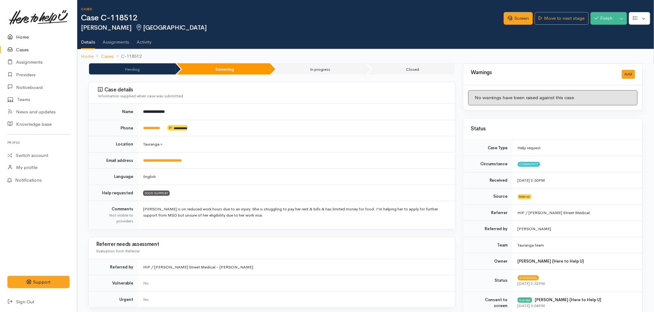
click at [30, 39] on link "Home" at bounding box center [38, 37] width 77 height 13
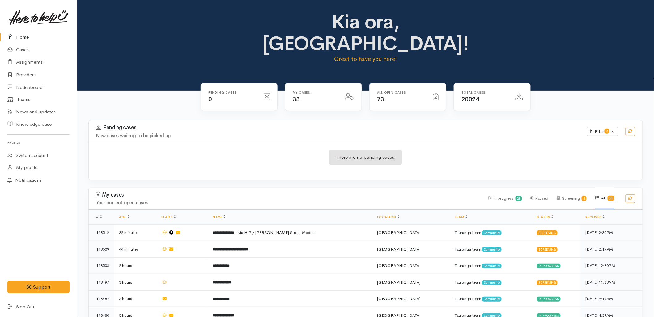
click at [187, 133] on h4 "New cases waiting to be picked up" at bounding box center [337, 135] width 483 height 5
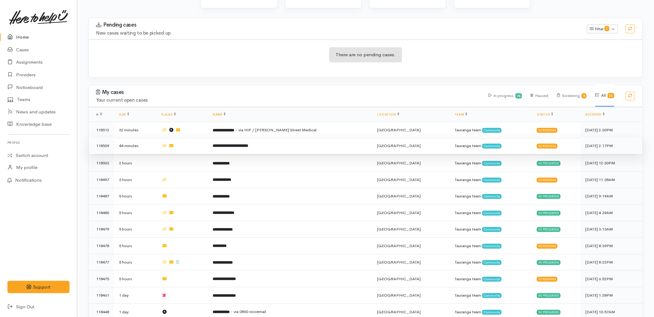
scroll to position [103, 0]
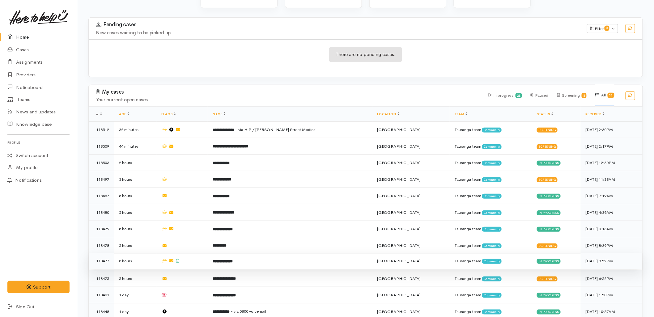
click at [223, 253] on td "**********" at bounding box center [290, 261] width 165 height 17
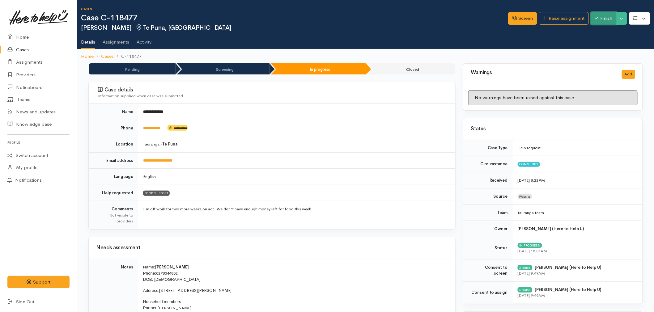
click at [609, 21] on button "Finish" at bounding box center [604, 18] width 26 height 13
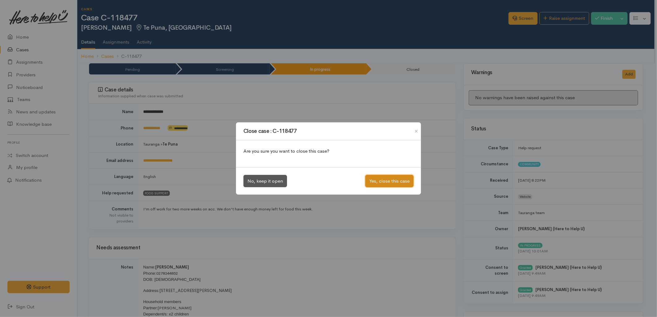
click at [381, 184] on button "Yes, close this case" at bounding box center [389, 181] width 48 height 13
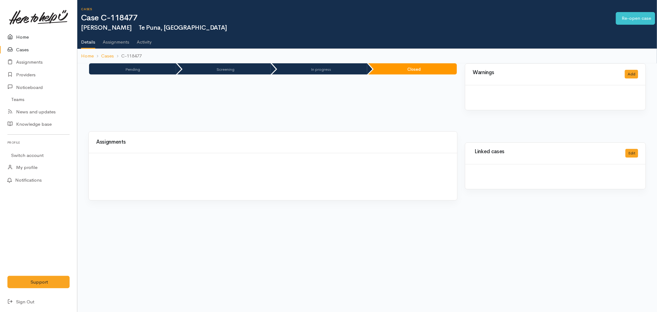
click at [18, 34] on link "Home" at bounding box center [38, 37] width 77 height 13
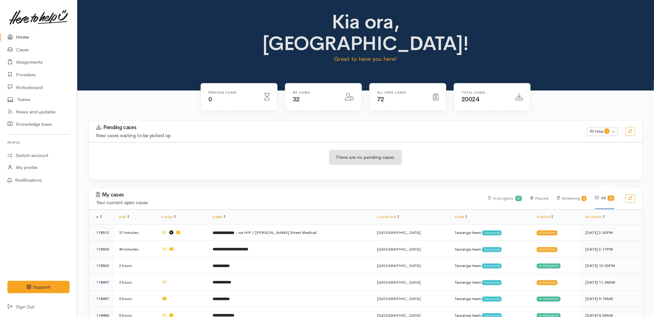
click at [196, 121] on div "Pending cases New cases waiting to be picked up Filter 0 Filters Clear filters …" at bounding box center [365, 132] width 561 height 22
click at [199, 142] on div "There are no pending cases." at bounding box center [366, 161] width 554 height 38
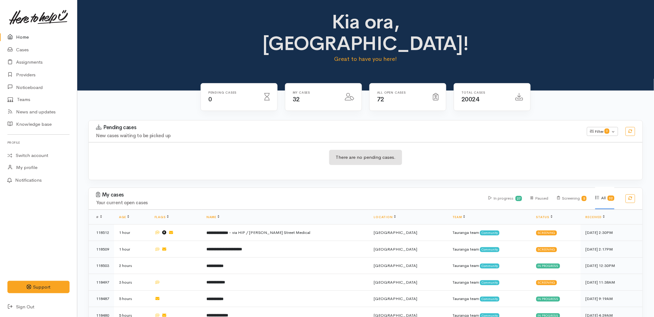
click at [319, 142] on div "There are no pending cases." at bounding box center [366, 161] width 554 height 38
click at [299, 133] on h4 "New cases waiting to be picked up" at bounding box center [337, 135] width 483 height 5
click at [300, 164] on div "Pending cases New cases waiting to be picked up Filter 0 Filters Clear filters …" at bounding box center [366, 153] width 562 height 67
click at [19, 305] on link "Sign Out" at bounding box center [38, 307] width 77 height 13
